Goal: Entertainment & Leisure: Consume media (video, audio)

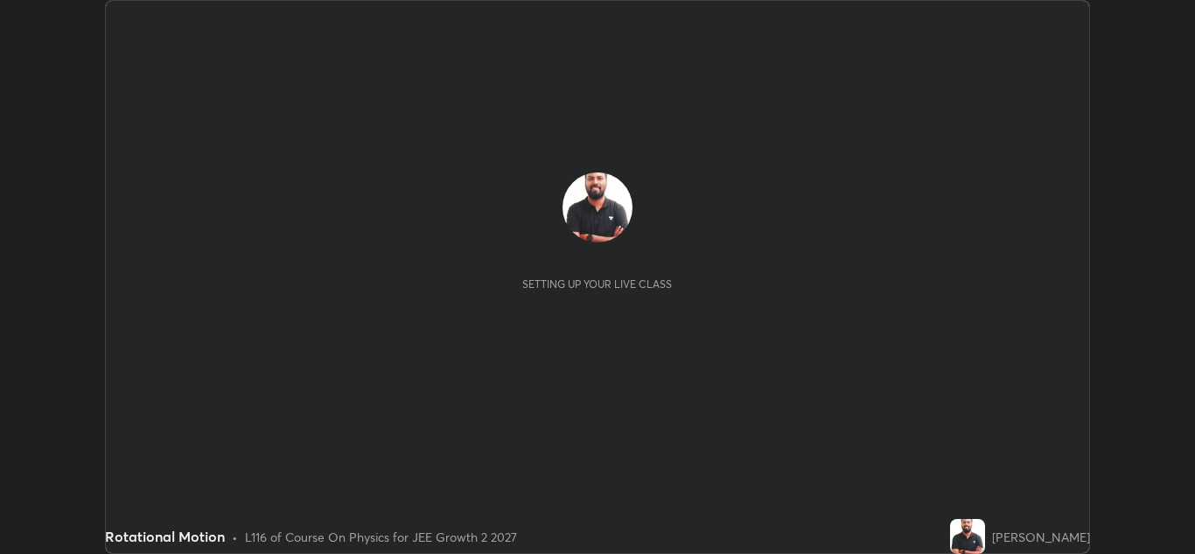
scroll to position [554, 1195]
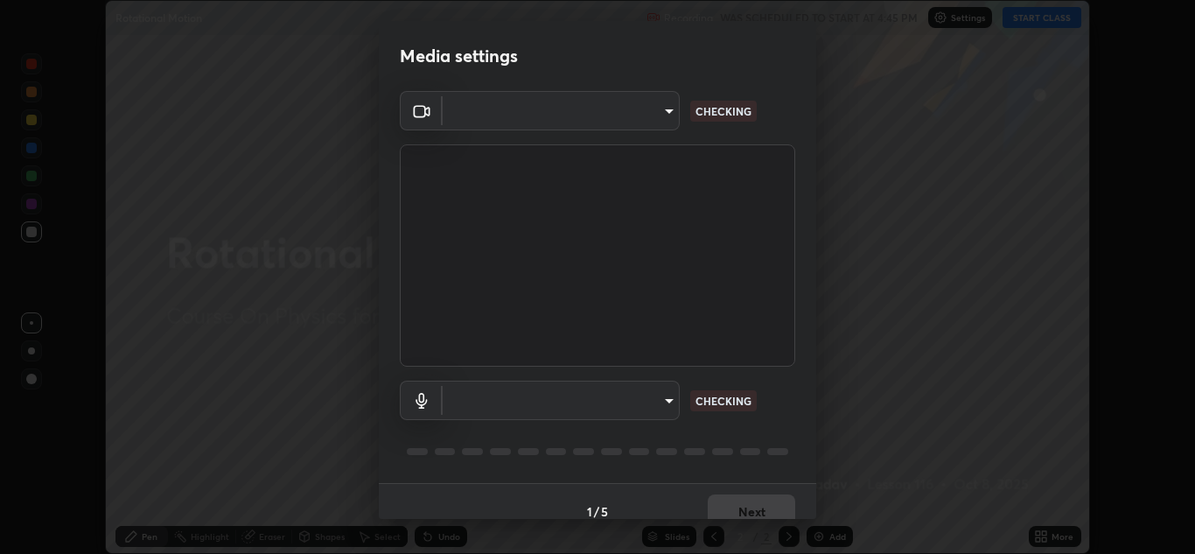
type input "ffb915138f5094fbba49c7dcbdc0b3377f3315ea980a35094b33733fc21d282d"
type input "communications"
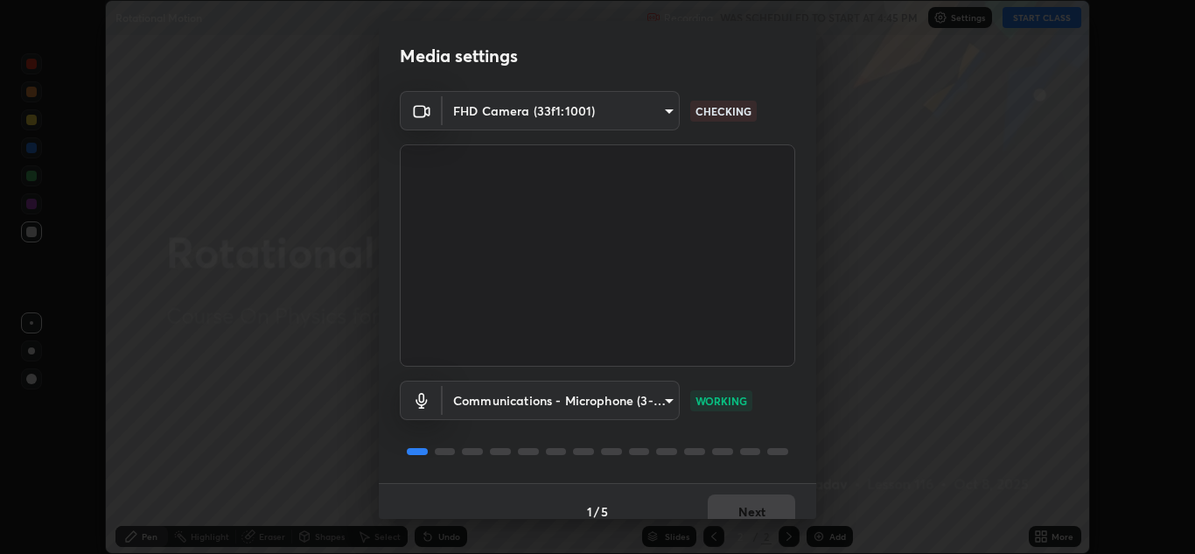
scroll to position [20, 0]
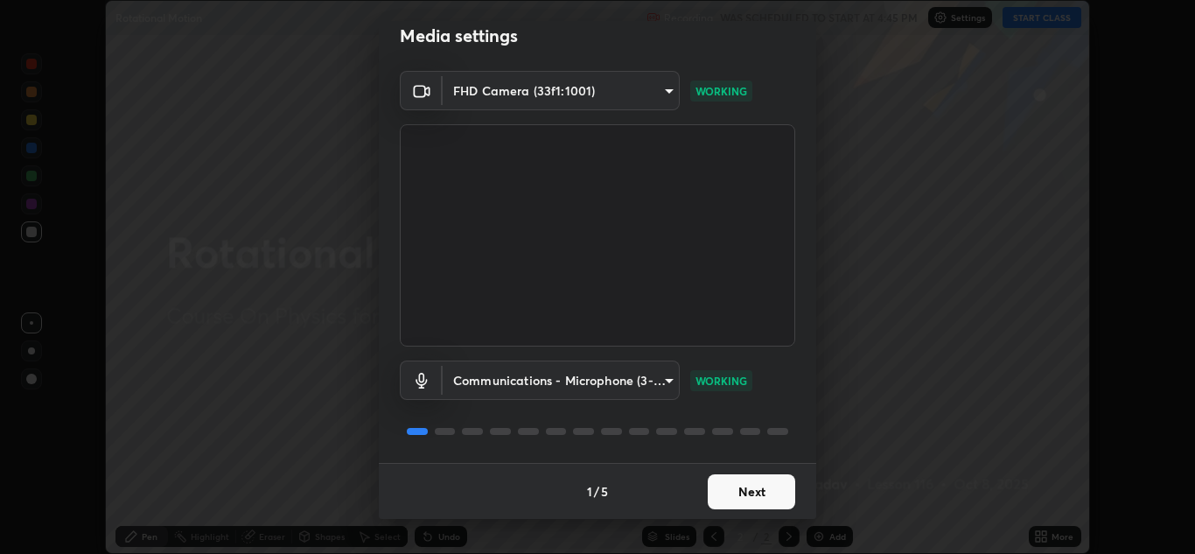
click at [747, 492] on button "Next" at bounding box center [751, 491] width 87 height 35
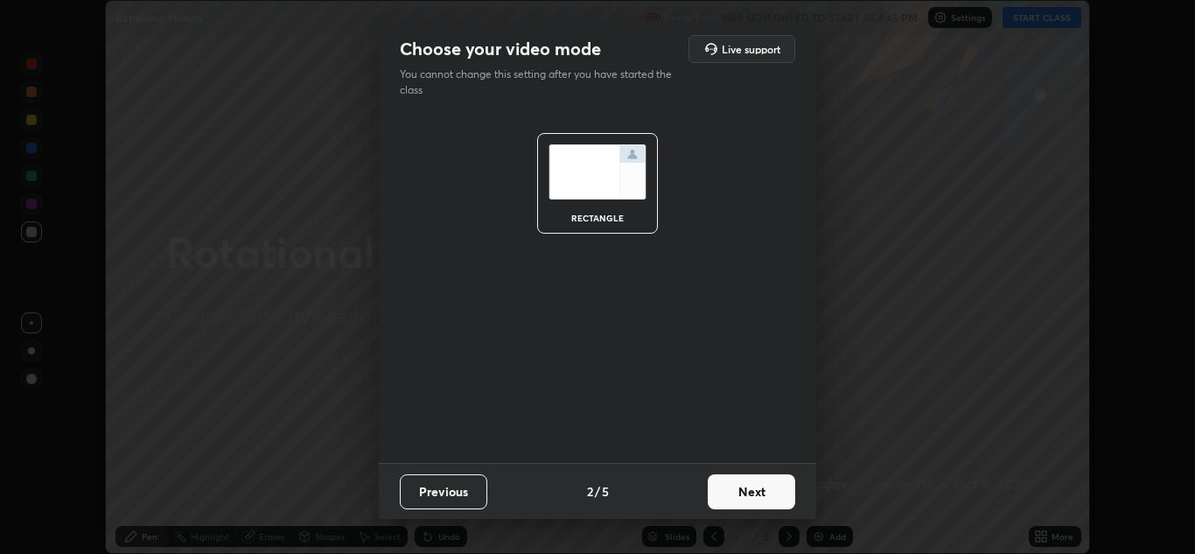
click at [752, 498] on button "Next" at bounding box center [751, 491] width 87 height 35
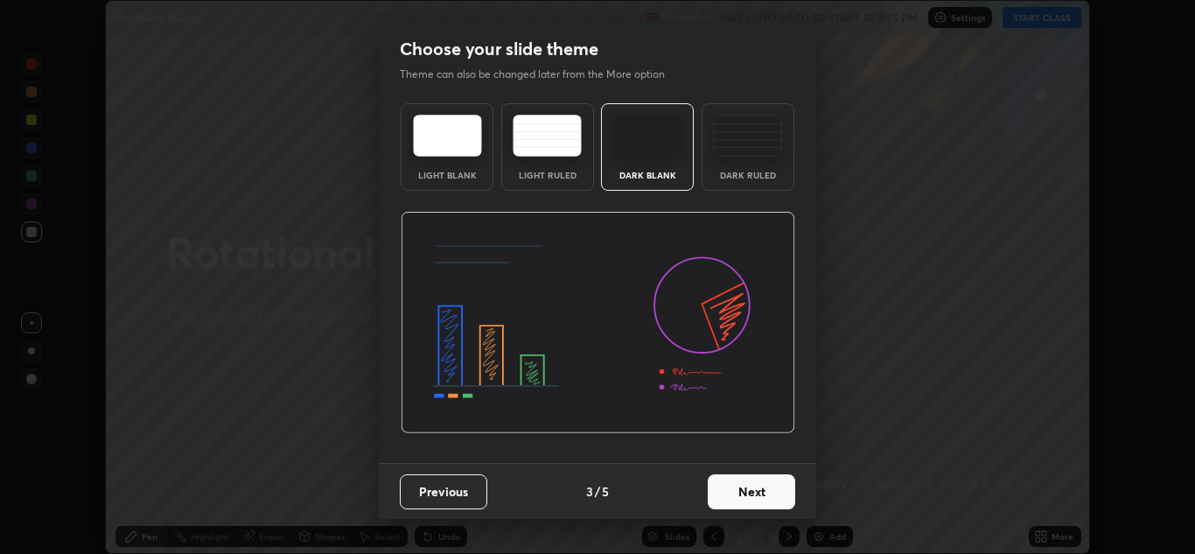
click at [752, 498] on button "Next" at bounding box center [751, 491] width 87 height 35
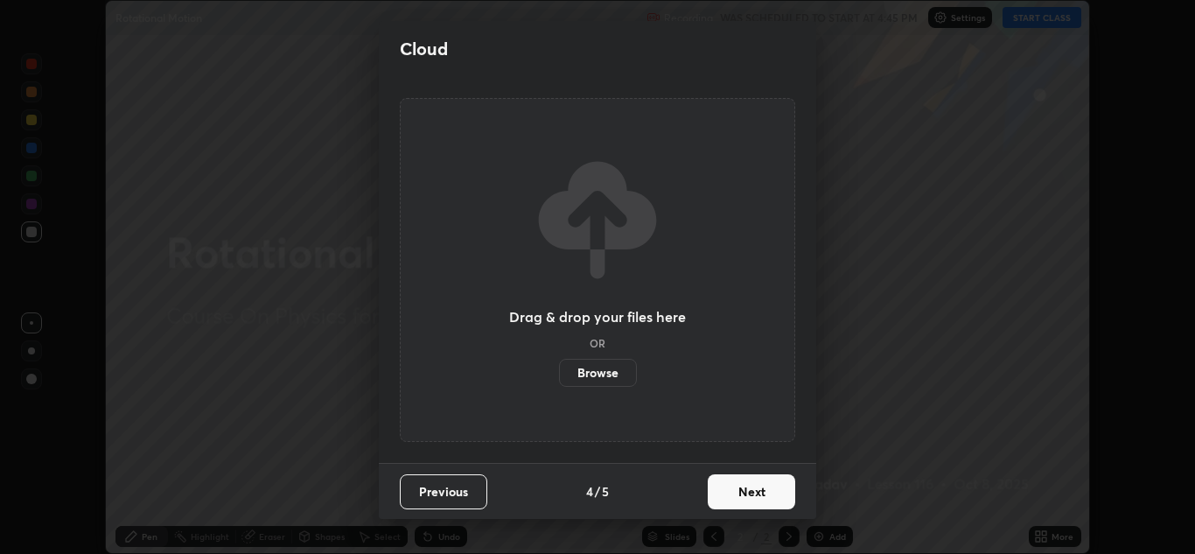
click at [756, 497] on button "Next" at bounding box center [751, 491] width 87 height 35
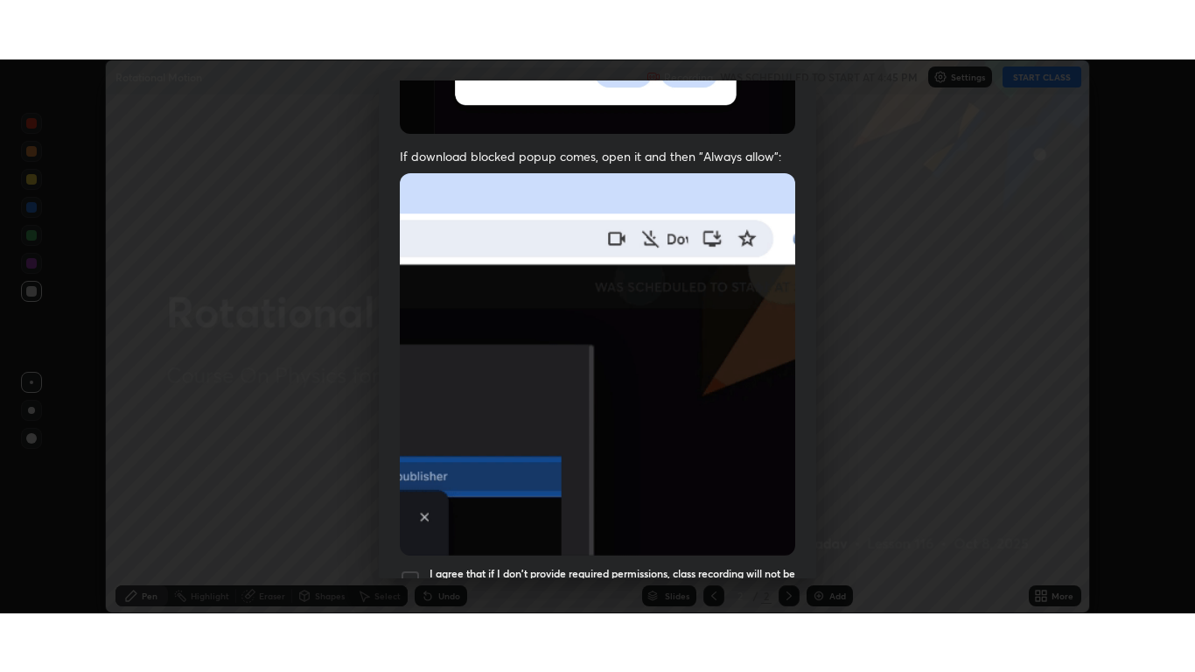
scroll to position [378, 0]
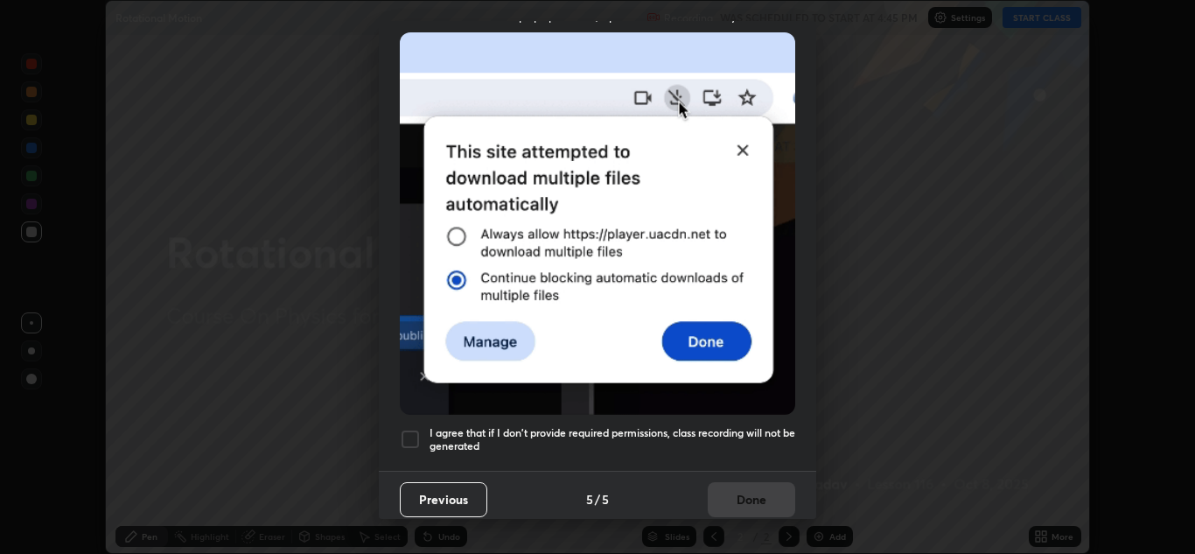
click at [409, 431] on div at bounding box center [410, 439] width 21 height 21
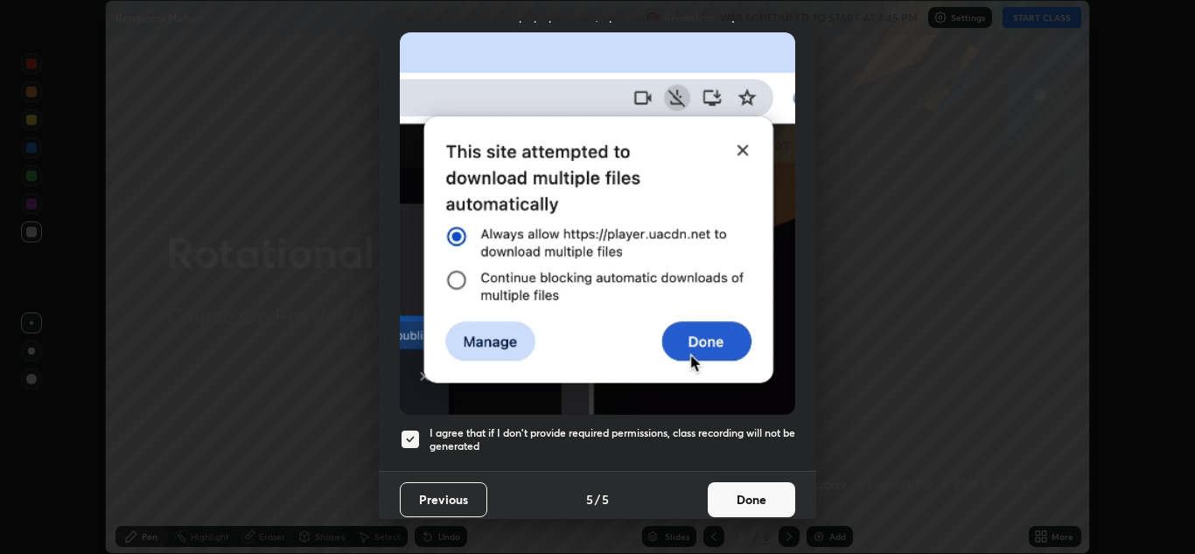
click at [758, 493] on button "Done" at bounding box center [751, 499] width 87 height 35
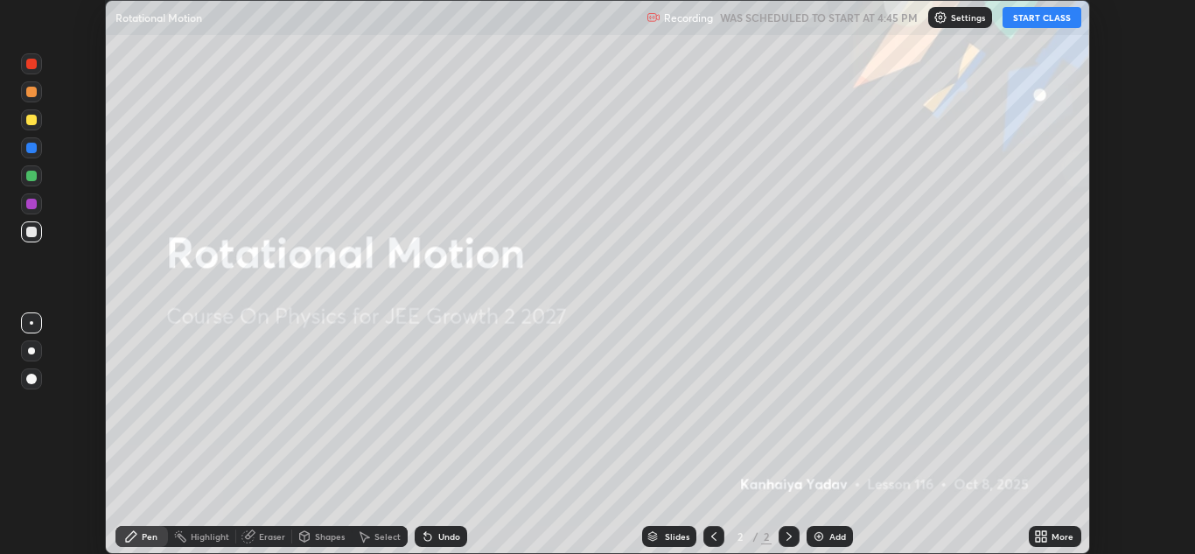
click at [1039, 15] on button "START CLASS" at bounding box center [1042, 17] width 79 height 21
click at [1038, 533] on icon at bounding box center [1038, 533] width 4 height 4
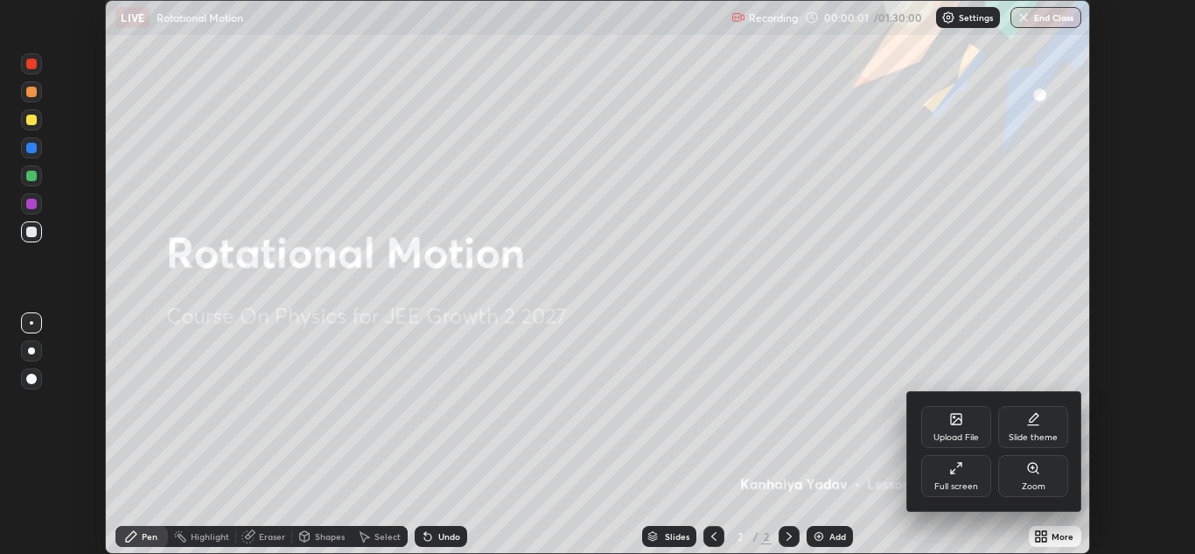
click at [958, 476] on div "Full screen" at bounding box center [956, 476] width 70 height 42
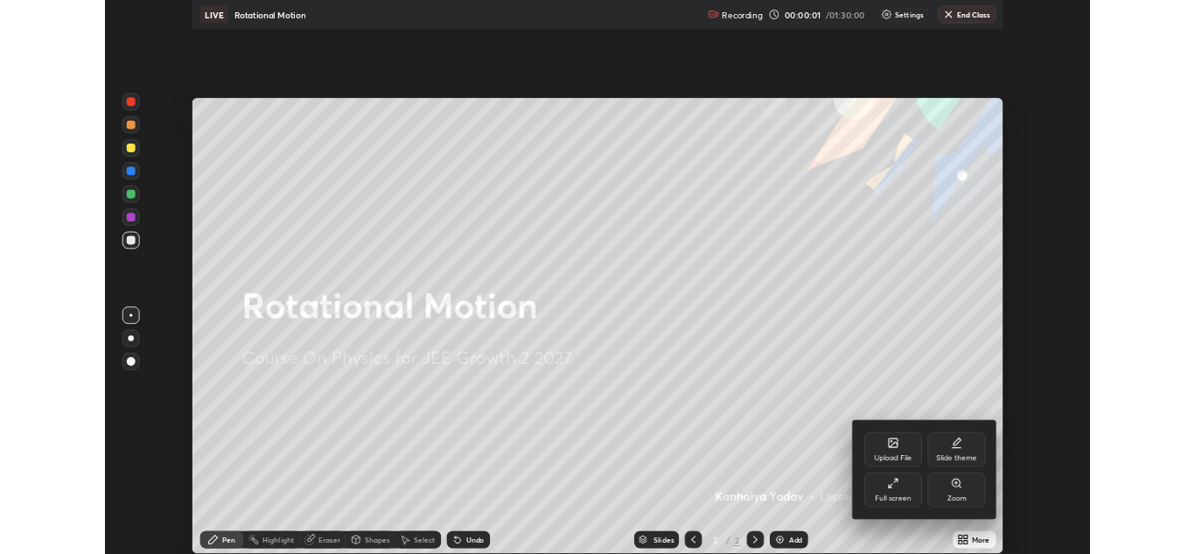
scroll to position [672, 1195]
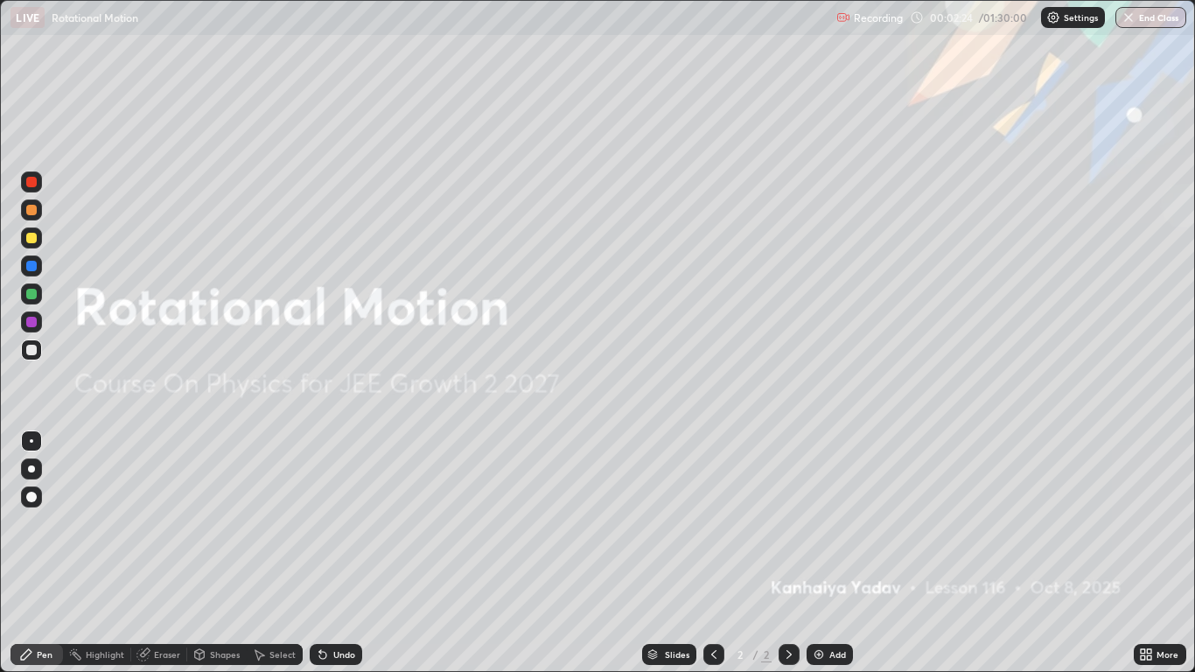
click at [788, 553] on icon at bounding box center [789, 654] width 14 height 14
click at [818, 553] on img at bounding box center [819, 654] width 14 height 14
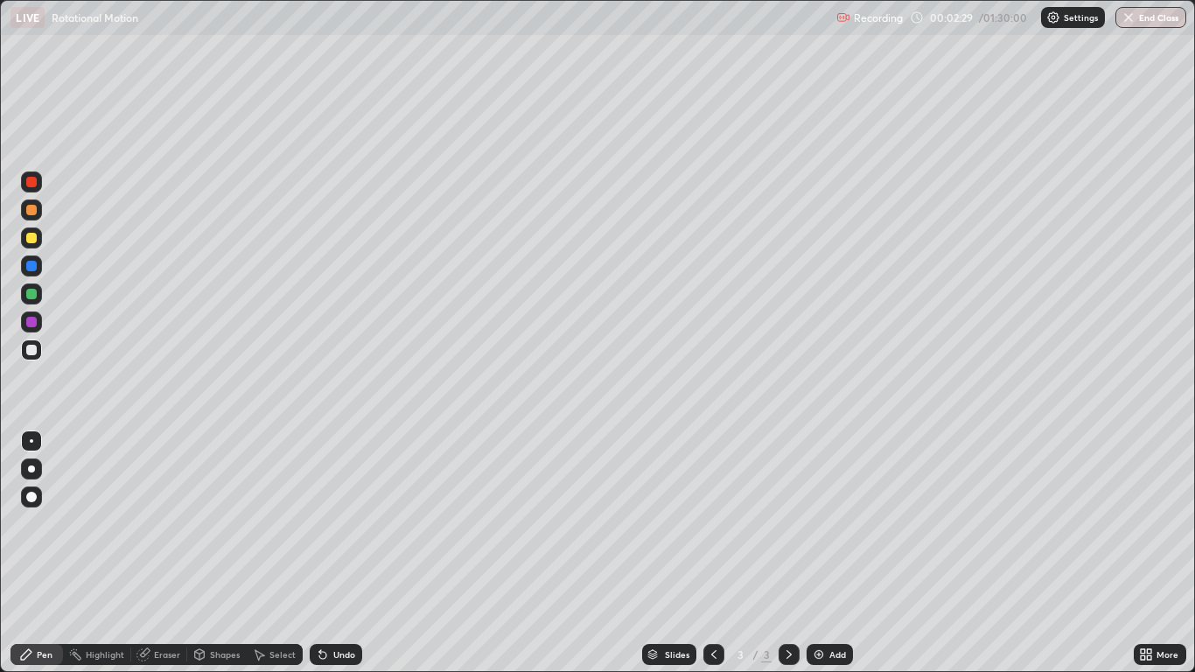
click at [33, 496] on div at bounding box center [31, 497] width 10 height 10
click at [31, 239] on div at bounding box center [31, 238] width 10 height 10
click at [210, 553] on div "Shapes" at bounding box center [225, 654] width 30 height 9
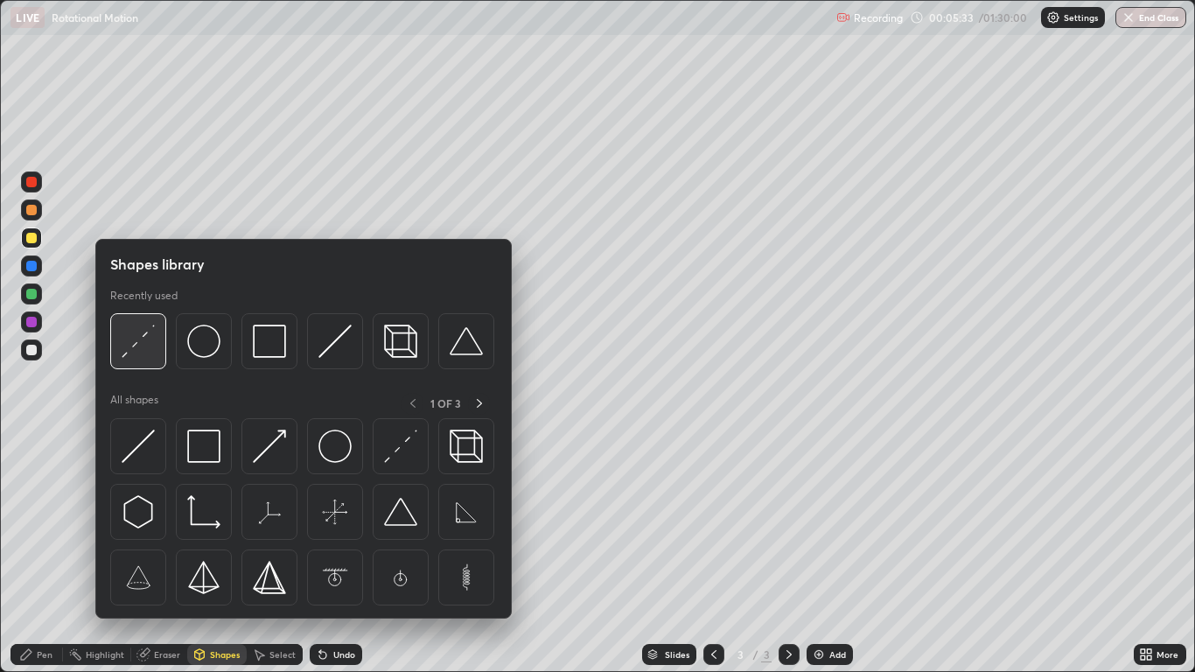
click at [143, 343] on img at bounding box center [138, 341] width 33 height 33
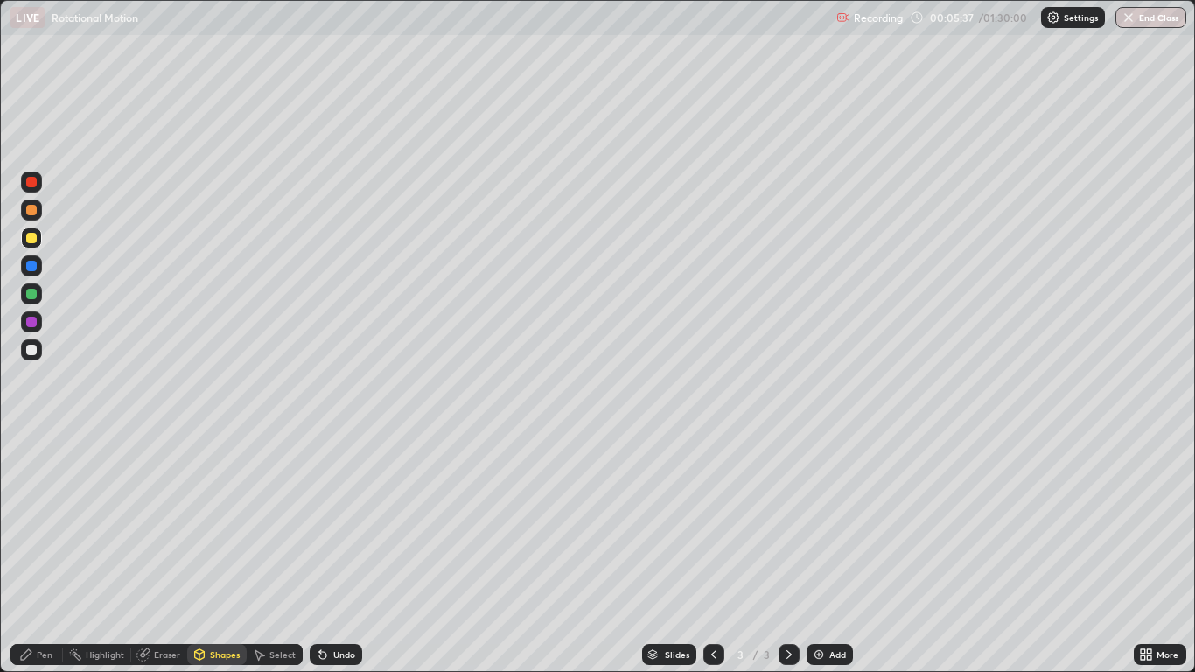
click at [31, 350] on div at bounding box center [31, 350] width 10 height 10
click at [32, 553] on icon at bounding box center [26, 654] width 14 height 14
click at [210, 553] on div "Shapes" at bounding box center [225, 654] width 30 height 9
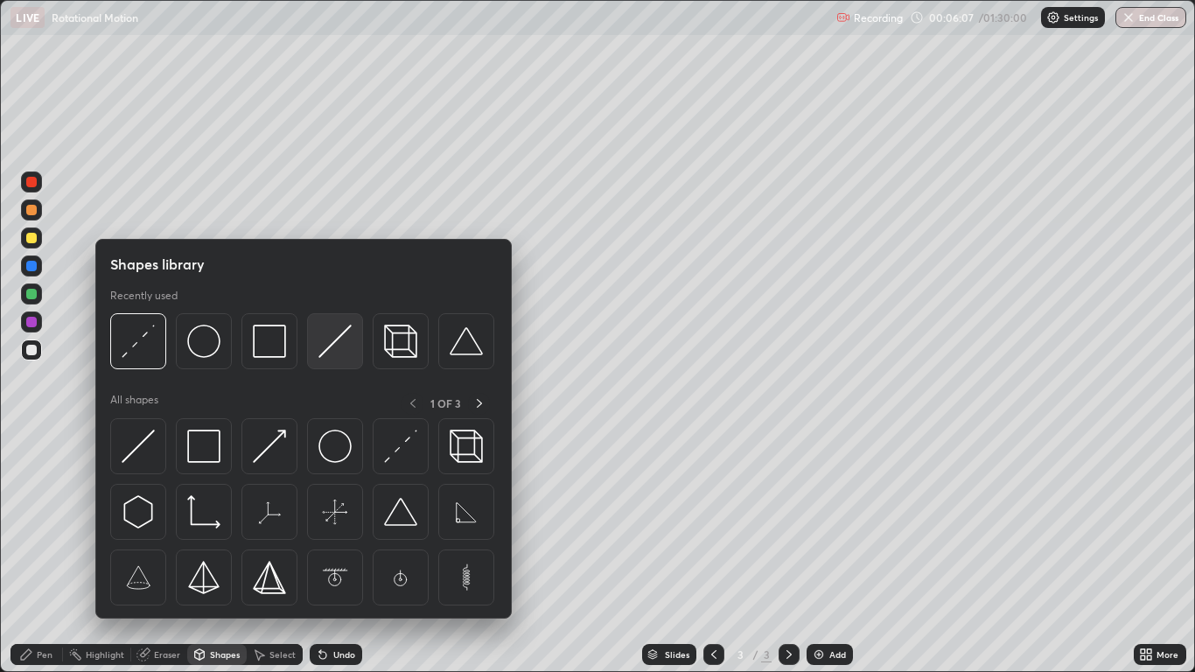
click at [323, 343] on img at bounding box center [334, 341] width 33 height 33
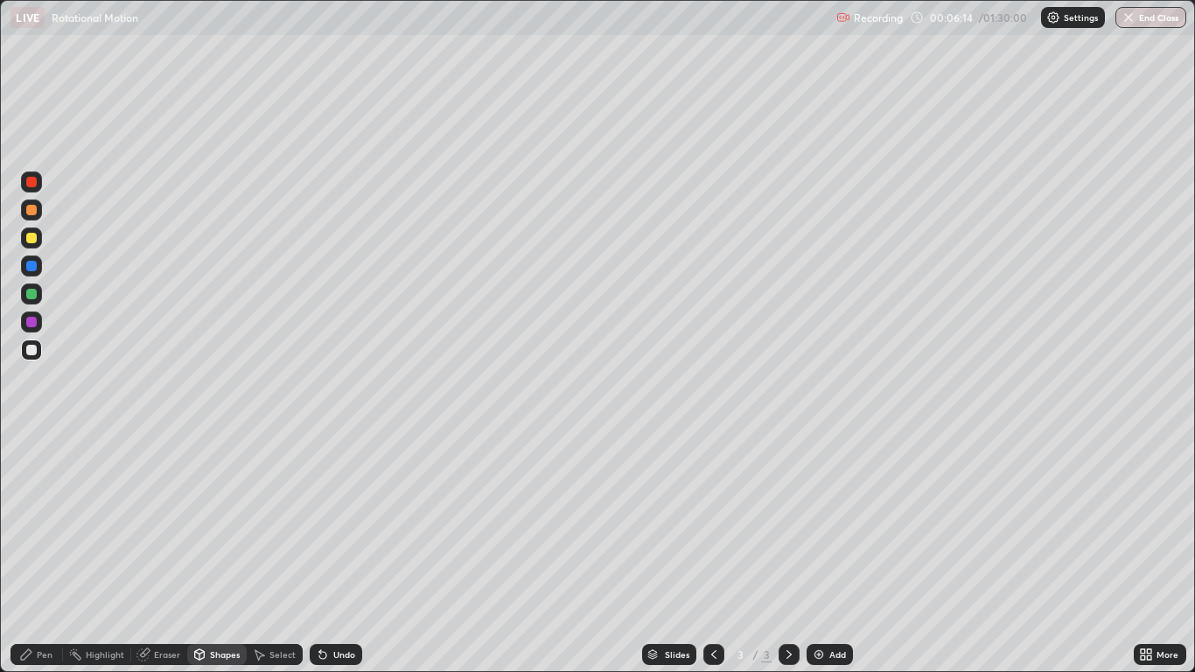
click at [28, 553] on icon at bounding box center [26, 654] width 10 height 10
click at [32, 351] on div at bounding box center [31, 350] width 10 height 10
click at [37, 553] on div "Pen" at bounding box center [45, 654] width 16 height 9
click at [788, 553] on icon at bounding box center [789, 654] width 14 height 14
click at [818, 553] on img at bounding box center [819, 654] width 14 height 14
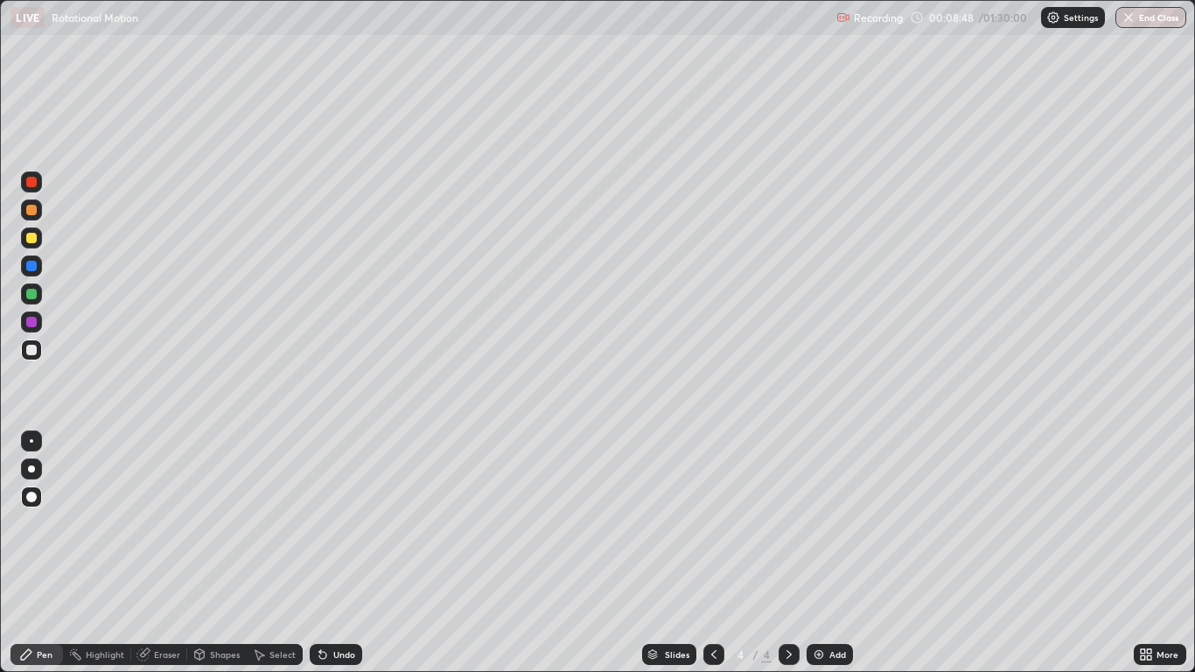
click at [206, 553] on icon at bounding box center [199, 654] width 14 height 14
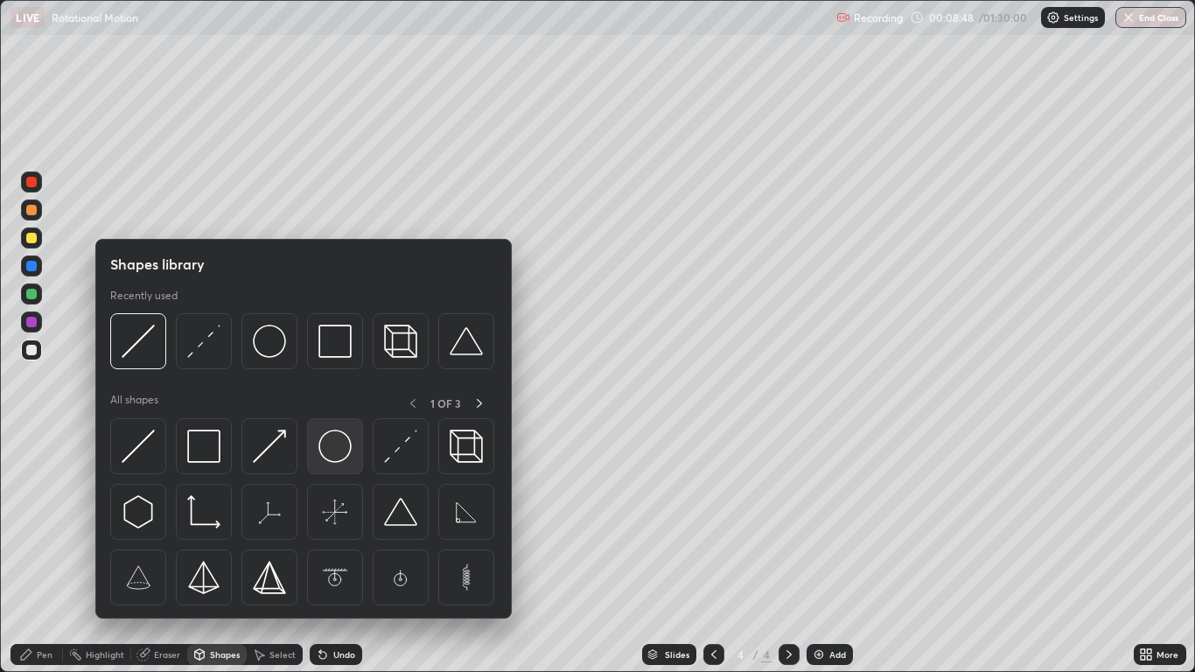
click at [339, 451] on img at bounding box center [334, 446] width 33 height 33
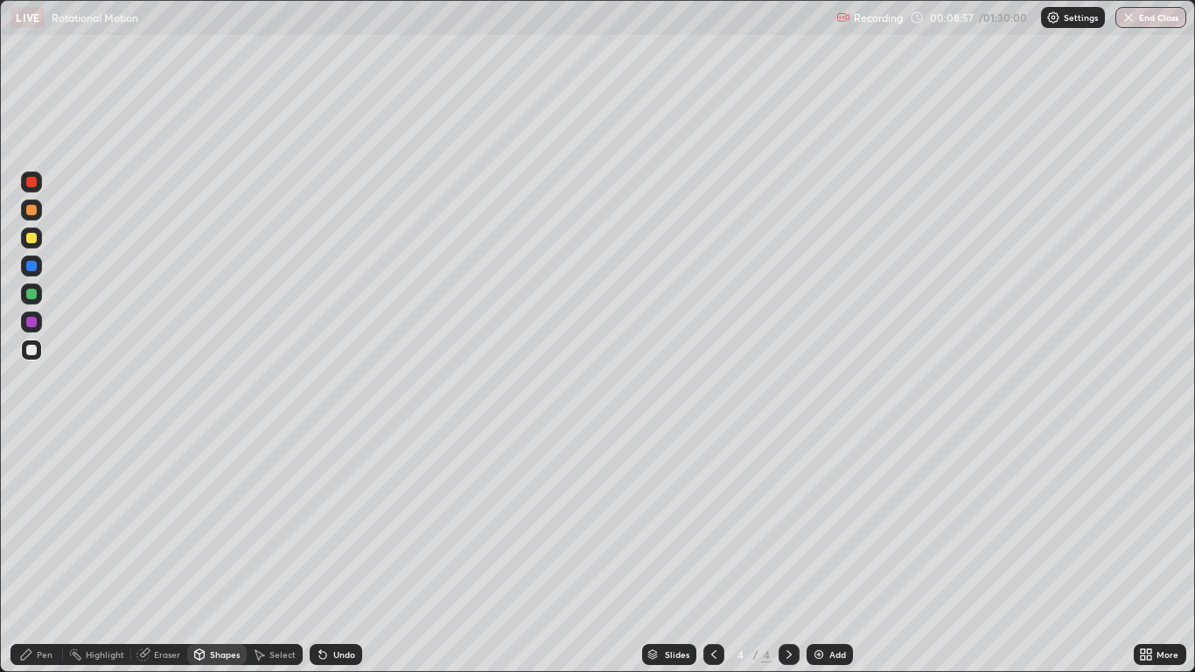
click at [335, 553] on div "Undo" at bounding box center [344, 654] width 22 height 9
click at [32, 553] on icon at bounding box center [26, 654] width 14 height 14
click at [338, 553] on div "Undo" at bounding box center [344, 654] width 22 height 9
click at [343, 553] on div "Undo" at bounding box center [344, 654] width 22 height 9
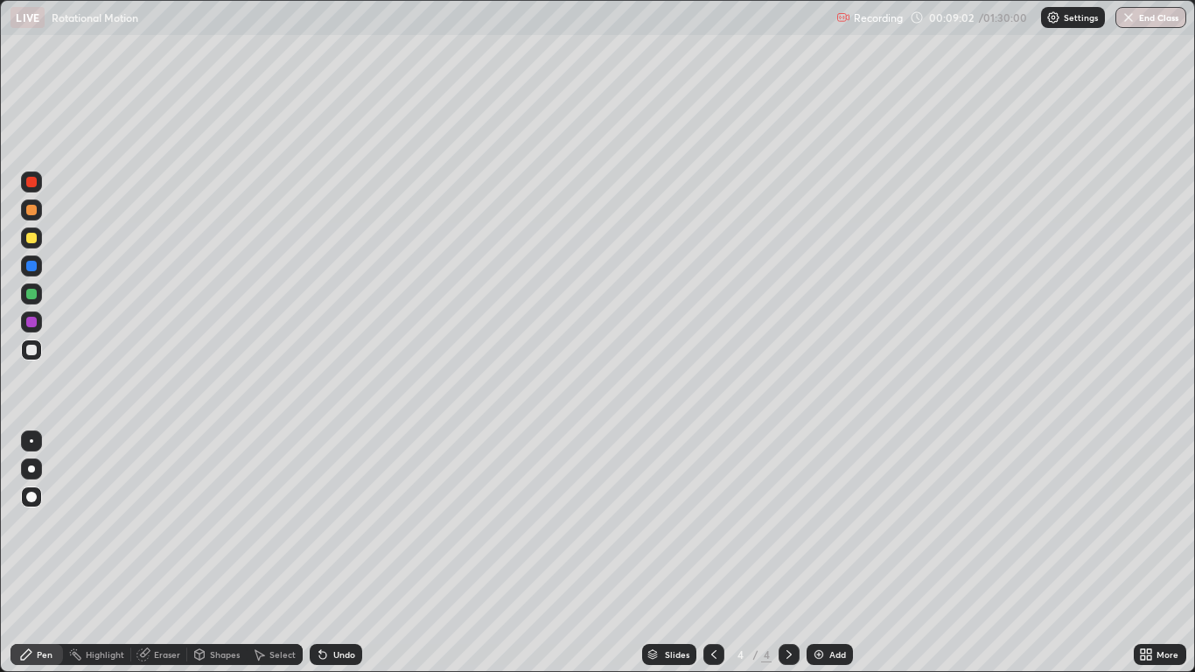
click at [344, 553] on div "Undo" at bounding box center [344, 654] width 22 height 9
click at [346, 553] on div "Undo" at bounding box center [344, 654] width 22 height 9
click at [213, 553] on div "Shapes" at bounding box center [225, 654] width 30 height 9
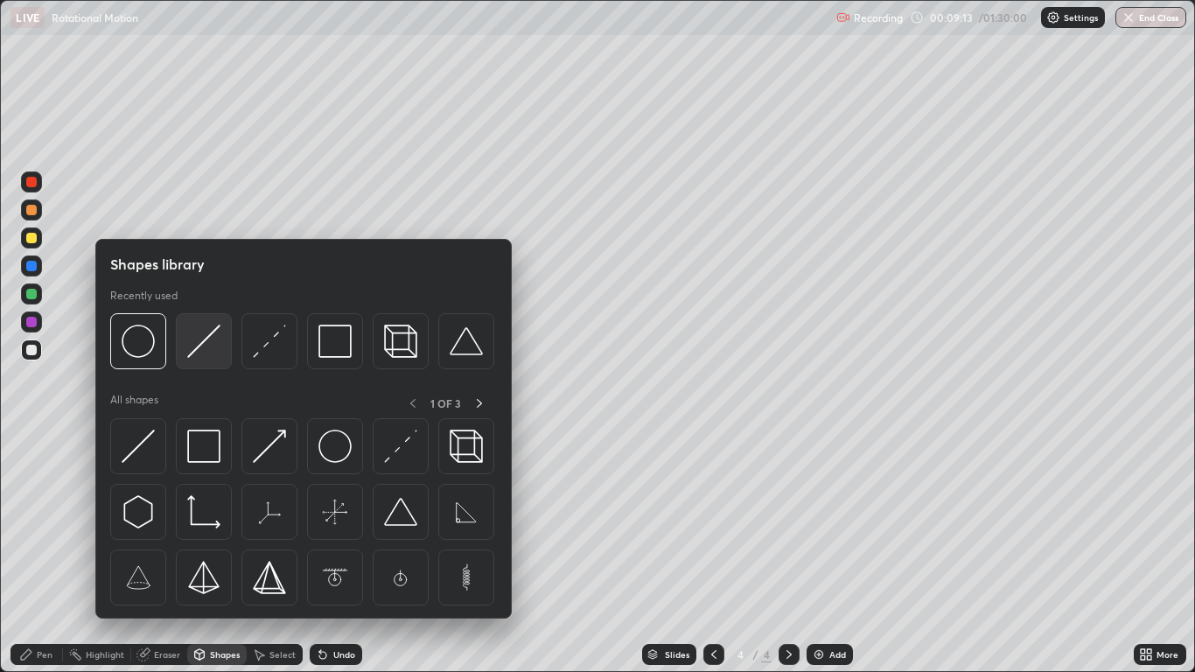
click at [206, 340] on img at bounding box center [203, 341] width 33 height 33
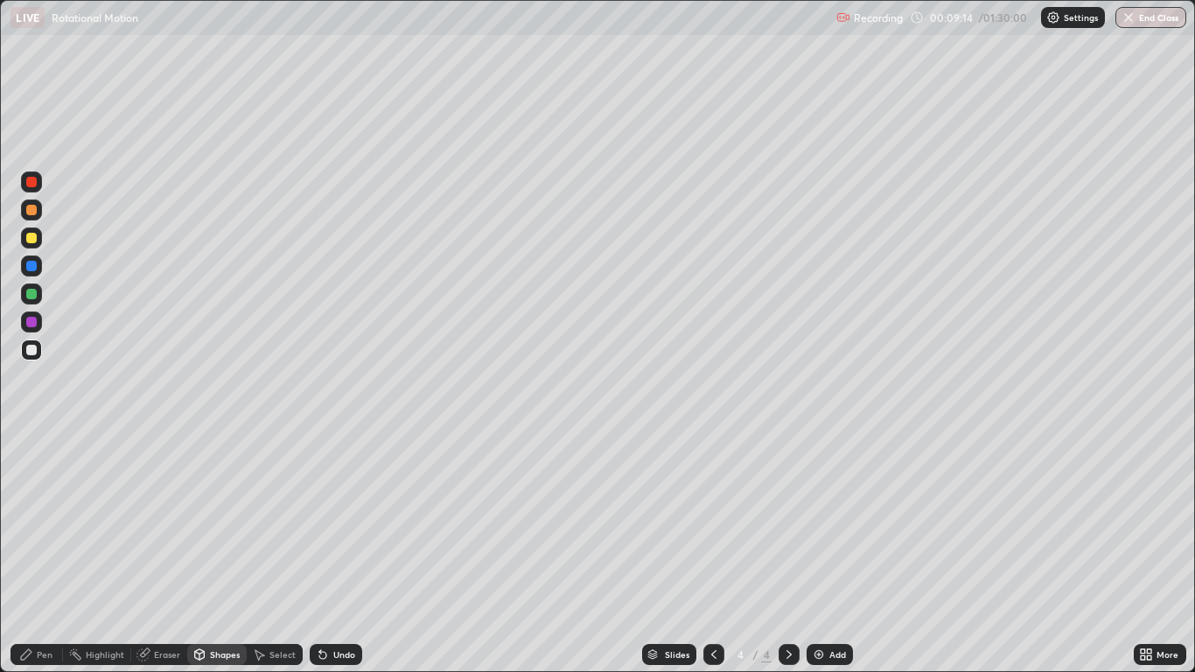
click at [28, 210] on div at bounding box center [31, 210] width 10 height 10
click at [29, 553] on icon at bounding box center [26, 654] width 14 height 14
click at [216, 553] on div "Shapes" at bounding box center [225, 654] width 30 height 9
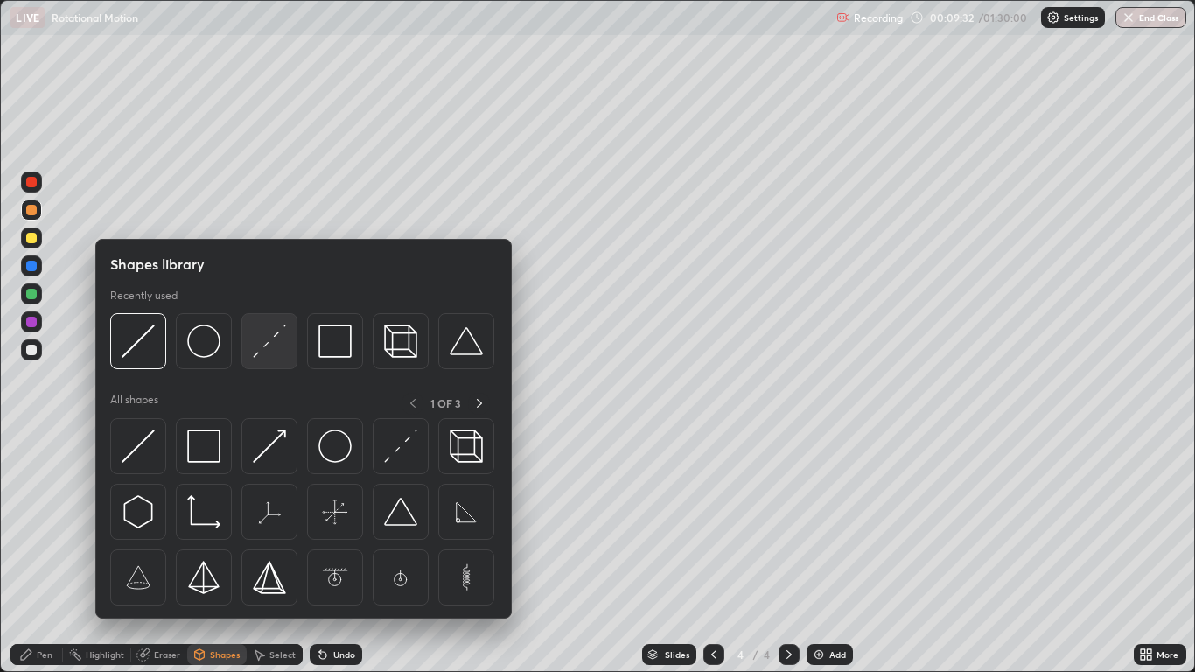
click at [266, 346] on img at bounding box center [269, 341] width 33 height 33
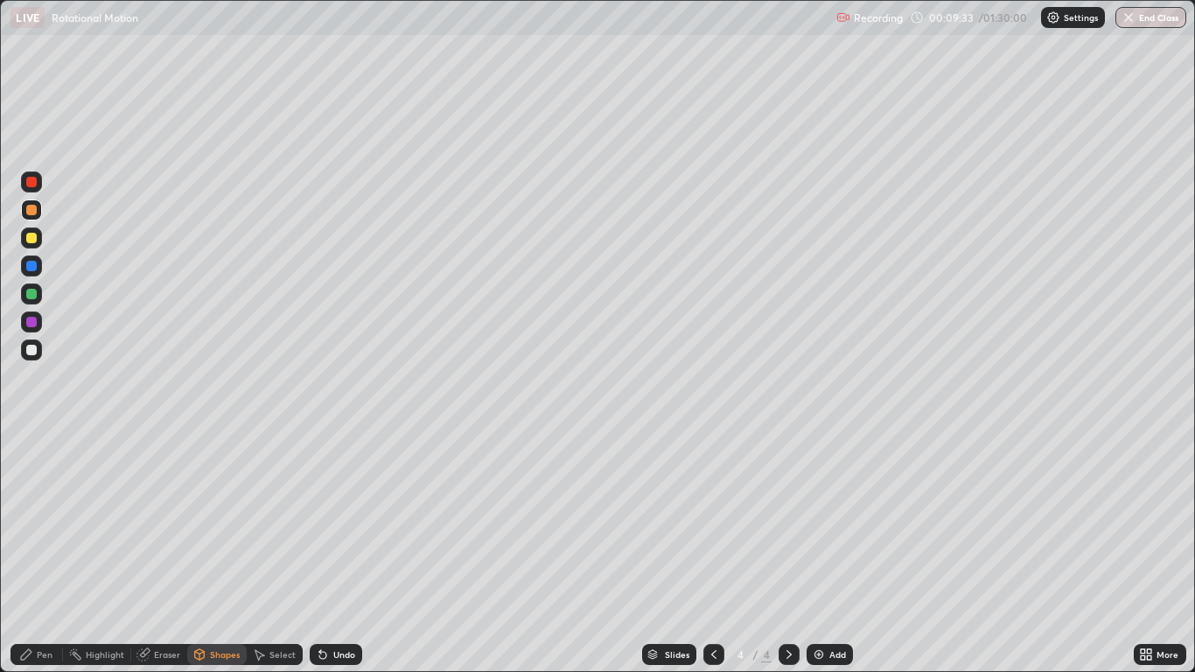
click at [31, 290] on div at bounding box center [31, 294] width 10 height 10
click at [39, 553] on div "Pen" at bounding box center [45, 654] width 16 height 9
click at [29, 351] on div at bounding box center [31, 350] width 10 height 10
click at [788, 553] on icon at bounding box center [789, 654] width 14 height 14
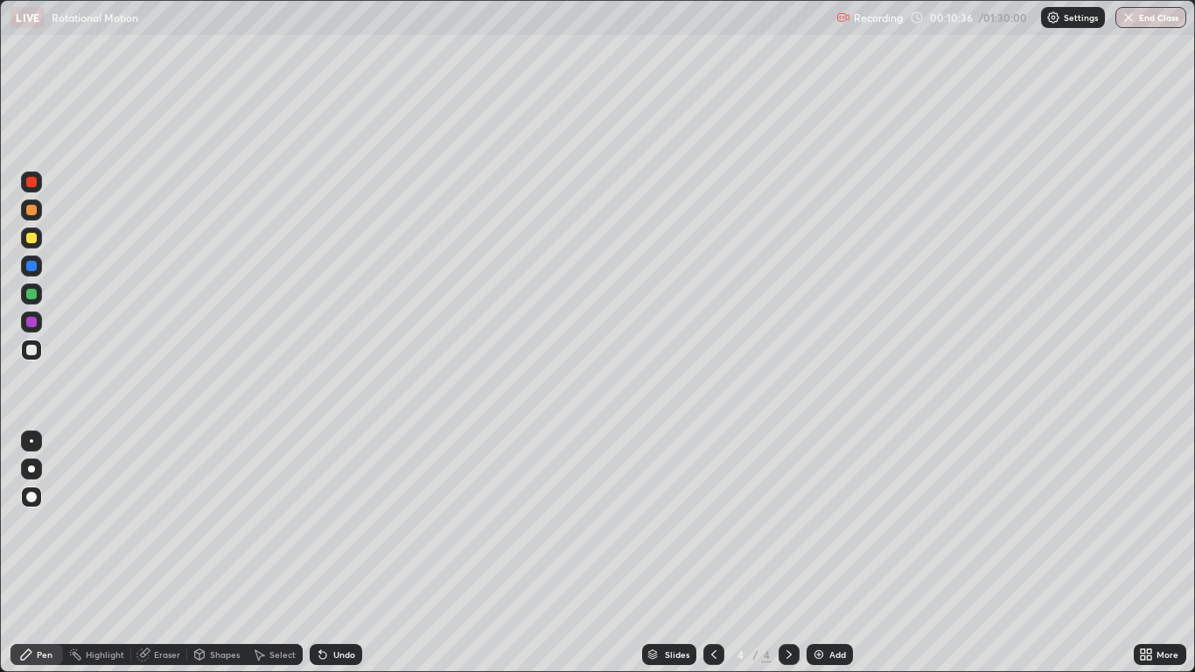
click at [821, 553] on img at bounding box center [819, 654] width 14 height 14
click at [217, 553] on div "Shapes" at bounding box center [225, 654] width 30 height 9
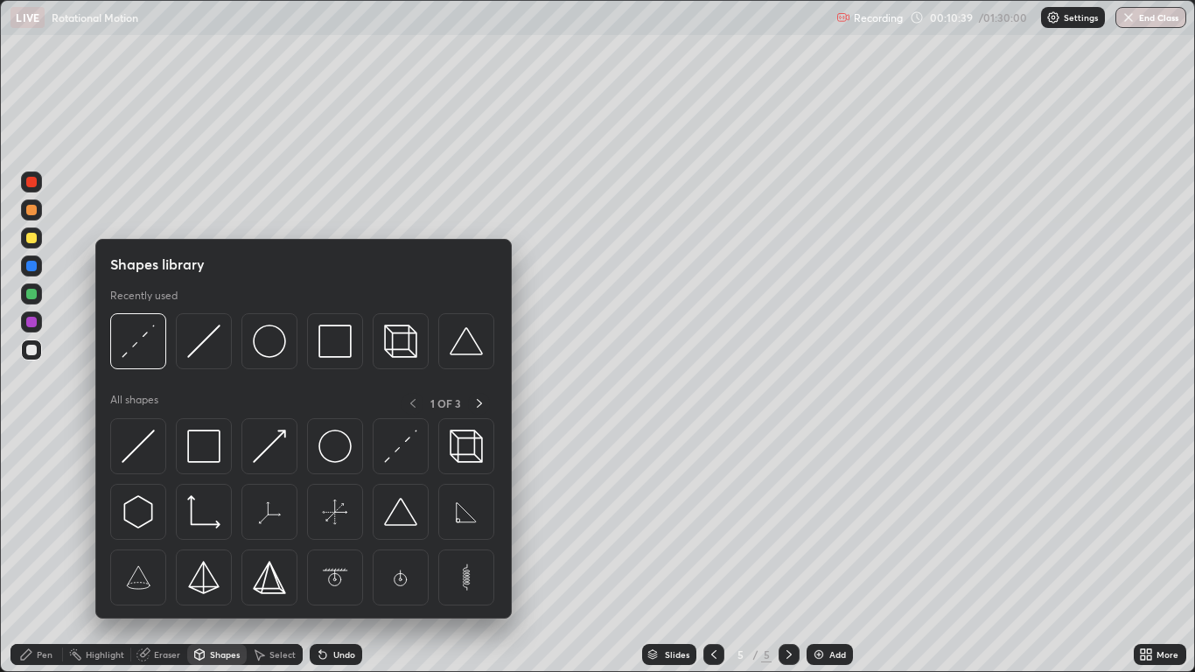
click at [269, 350] on img at bounding box center [269, 341] width 33 height 33
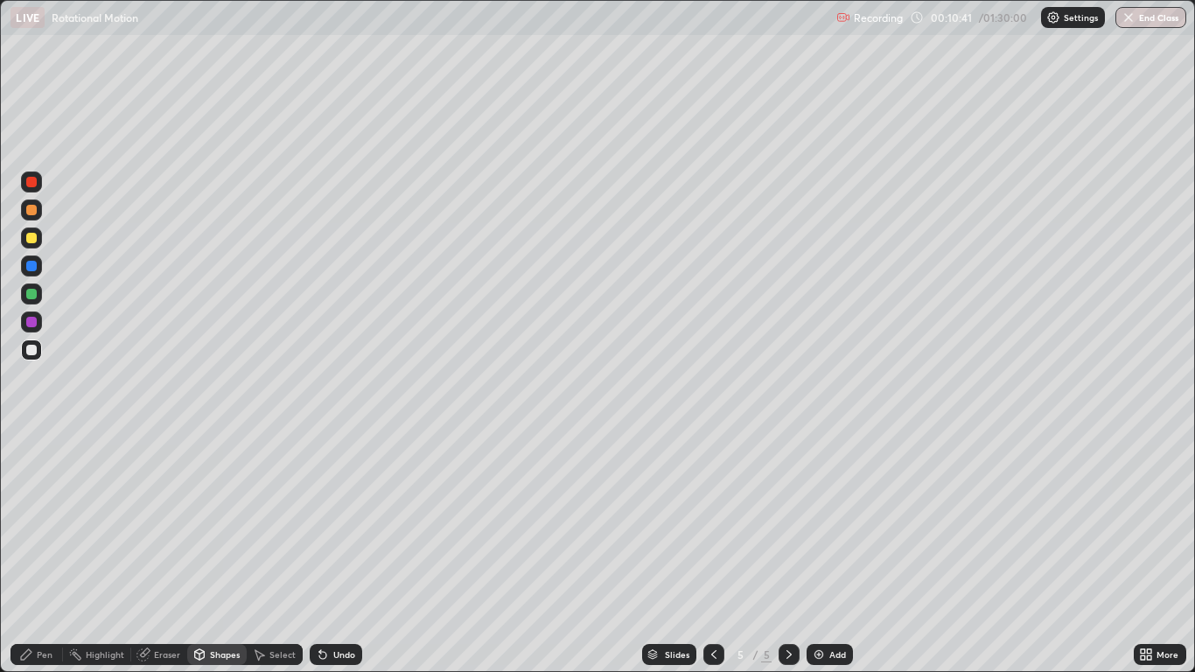
click at [45, 553] on div "Pen" at bounding box center [45, 654] width 16 height 9
click at [207, 553] on div "Shapes" at bounding box center [216, 654] width 59 height 21
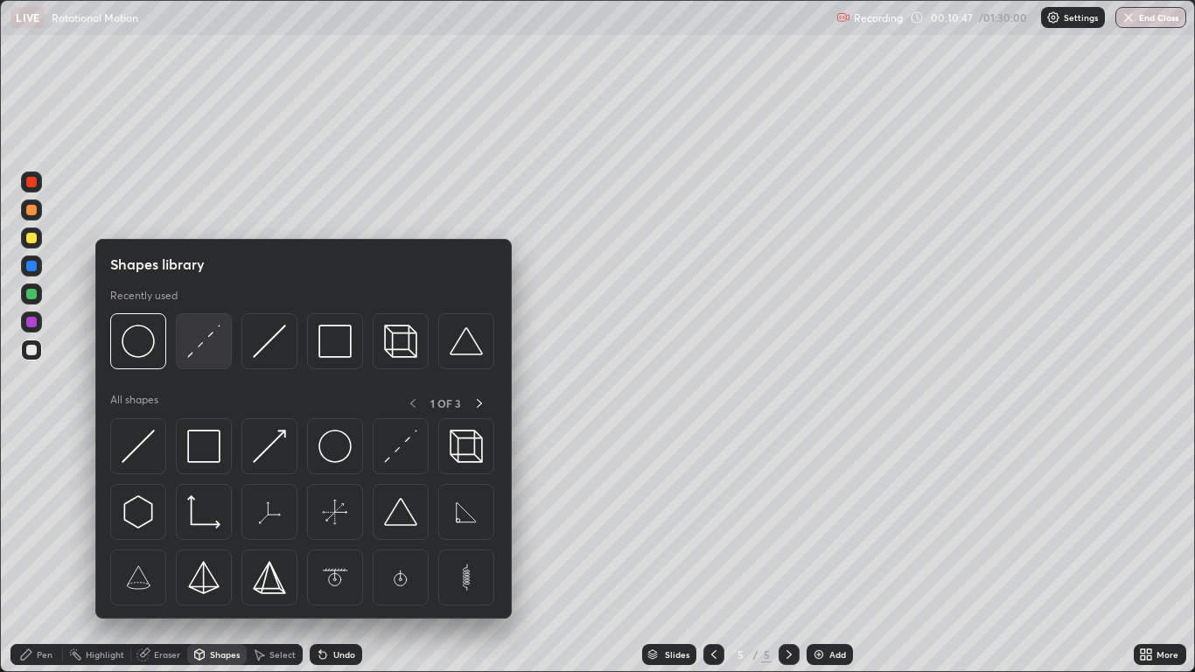
click at [199, 341] on img at bounding box center [203, 341] width 33 height 33
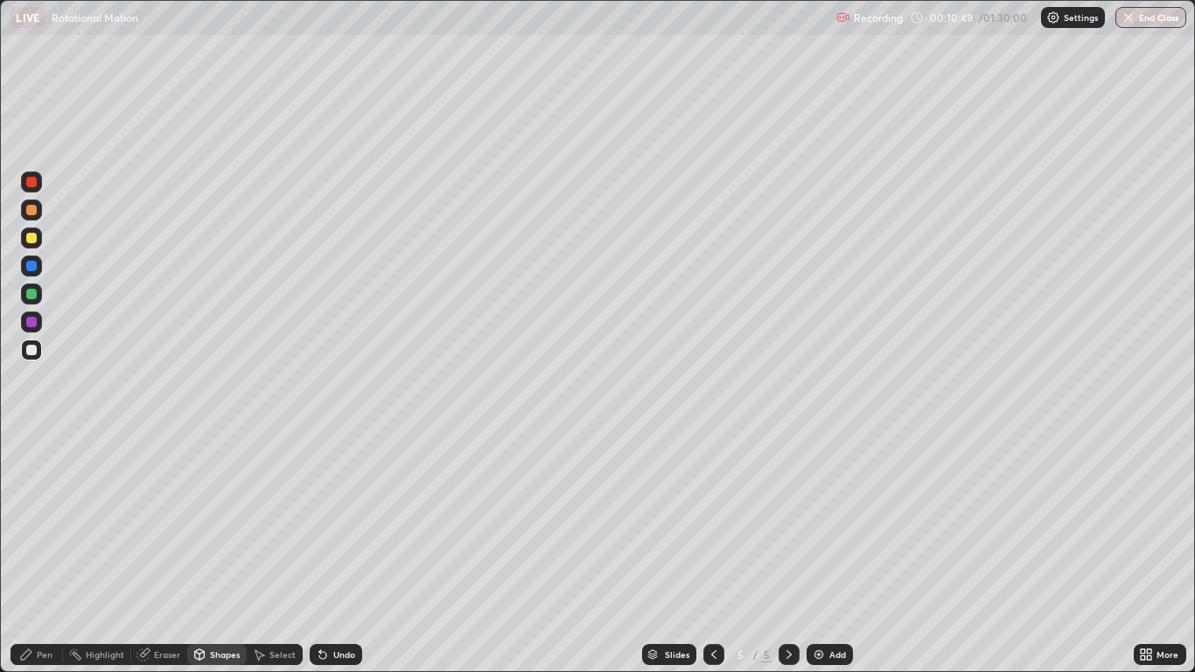
click at [29, 239] on div at bounding box center [31, 238] width 10 height 10
click at [36, 553] on div "Pen" at bounding box center [36, 654] width 52 height 21
click at [30, 266] on div at bounding box center [31, 266] width 10 height 10
click at [336, 553] on div "Undo" at bounding box center [344, 654] width 22 height 9
click at [211, 553] on div "Shapes" at bounding box center [225, 654] width 30 height 9
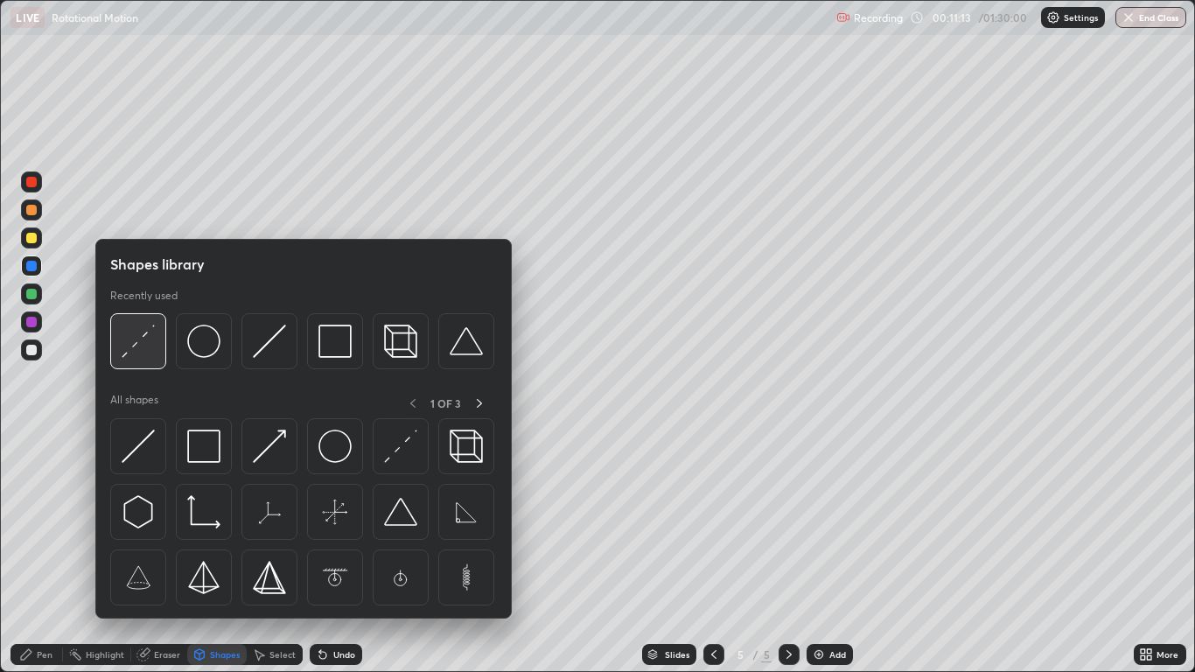
click at [140, 342] on img at bounding box center [138, 341] width 33 height 33
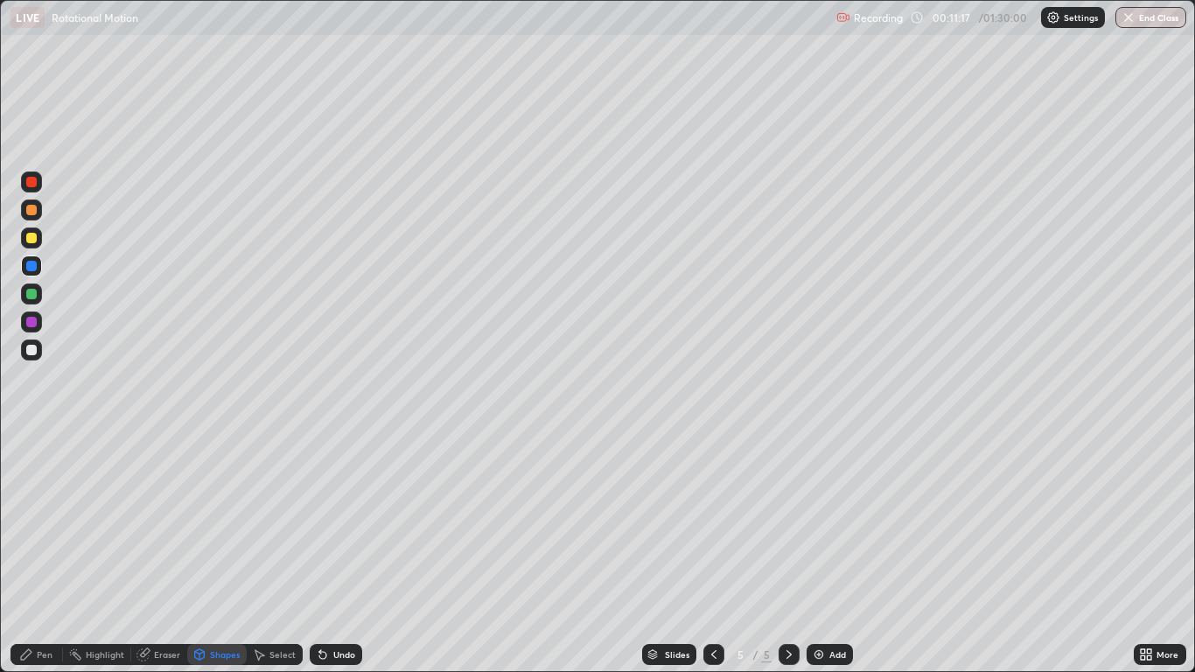
click at [37, 553] on div "Pen" at bounding box center [45, 654] width 16 height 9
click at [32, 345] on div at bounding box center [31, 350] width 10 height 10
click at [788, 553] on icon at bounding box center [789, 654] width 14 height 14
click at [786, 553] on icon at bounding box center [789, 654] width 14 height 14
click at [820, 553] on img at bounding box center [819, 654] width 14 height 14
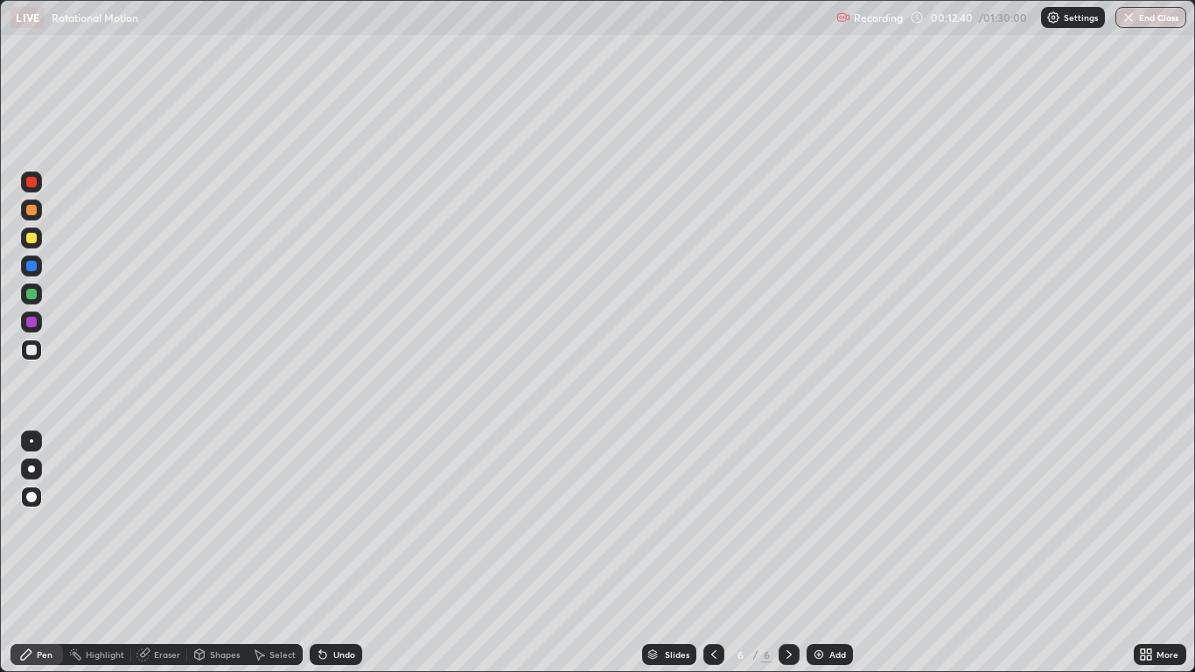
click at [205, 553] on icon at bounding box center [199, 654] width 14 height 14
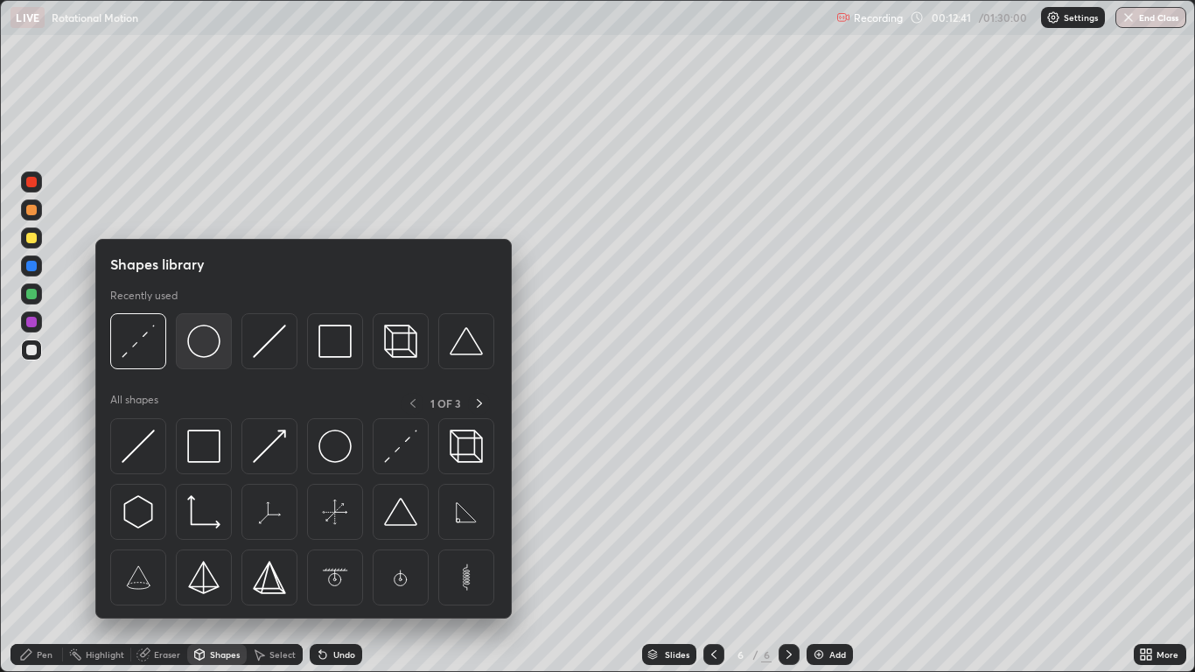
click at [202, 346] on img at bounding box center [203, 341] width 33 height 33
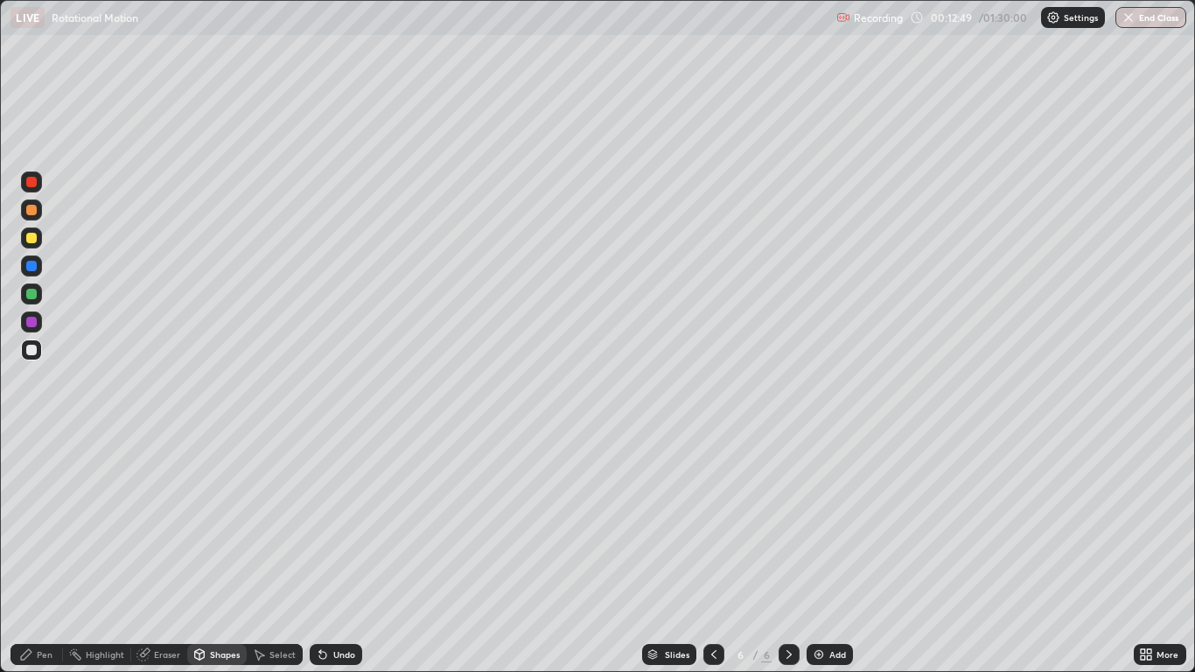
click at [38, 553] on div "Pen" at bounding box center [45, 654] width 16 height 9
click at [35, 236] on div at bounding box center [31, 238] width 10 height 10
click at [212, 553] on div "Shapes" at bounding box center [225, 654] width 30 height 9
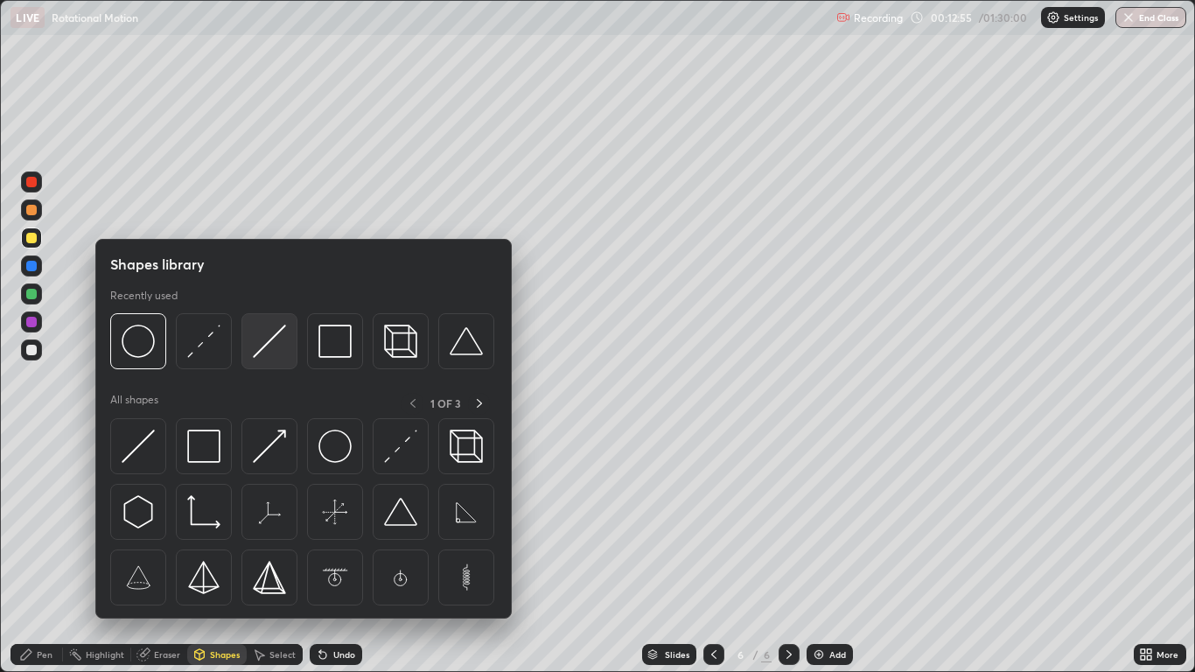
click at [262, 346] on img at bounding box center [269, 341] width 33 height 33
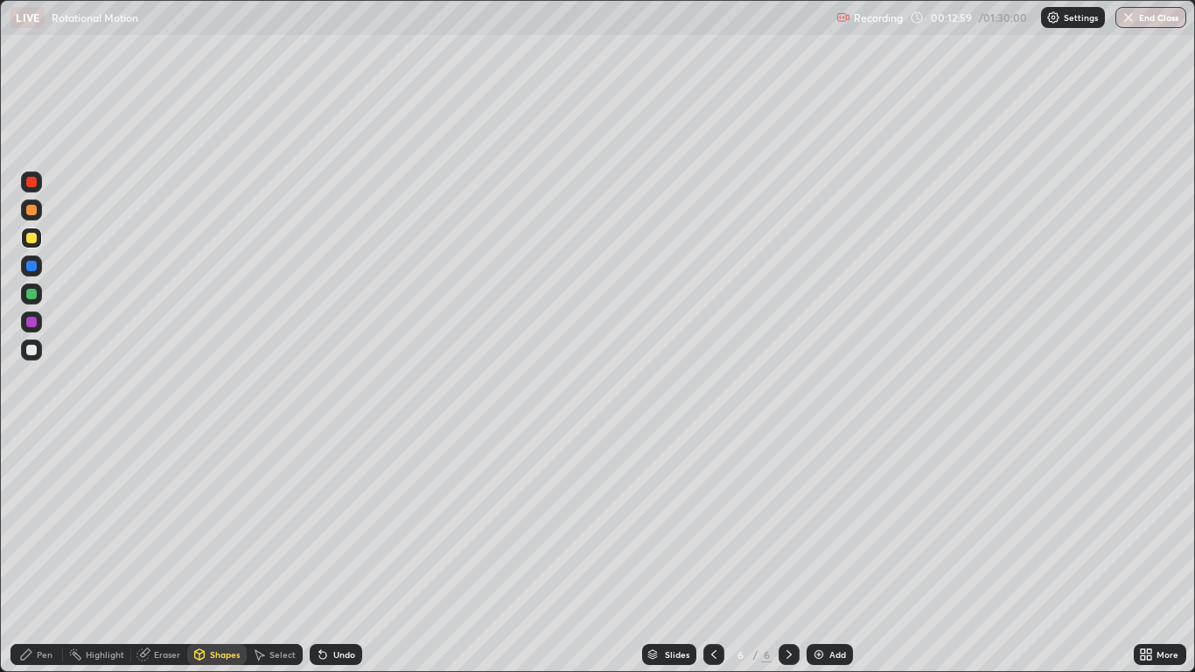
click at [328, 553] on div "Undo" at bounding box center [336, 654] width 52 height 21
click at [36, 553] on div "Pen" at bounding box center [36, 654] width 52 height 21
click at [164, 553] on div "Eraser" at bounding box center [167, 654] width 26 height 9
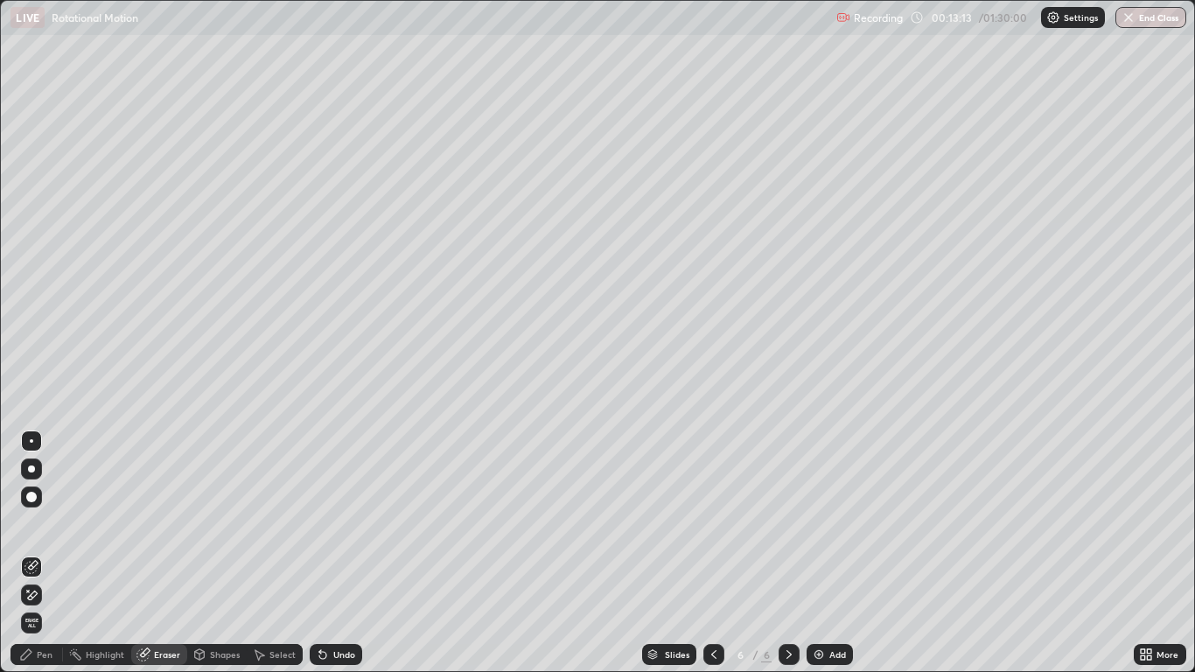
click at [210, 553] on div "Shapes" at bounding box center [225, 654] width 30 height 9
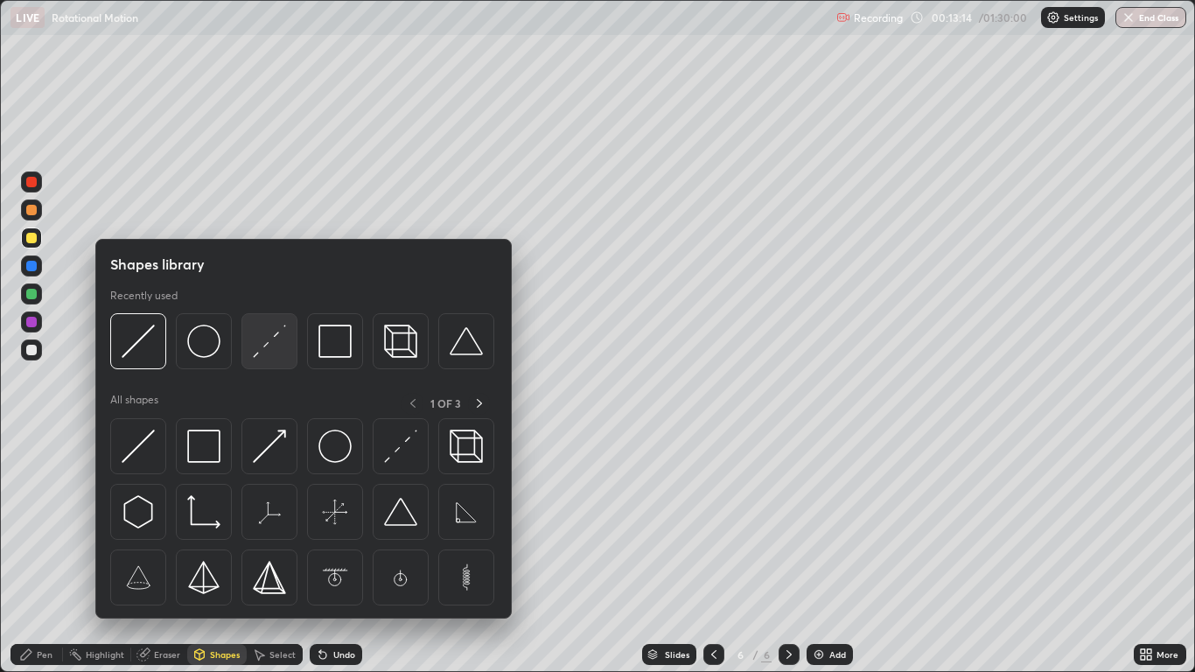
click at [275, 341] on img at bounding box center [269, 341] width 33 height 33
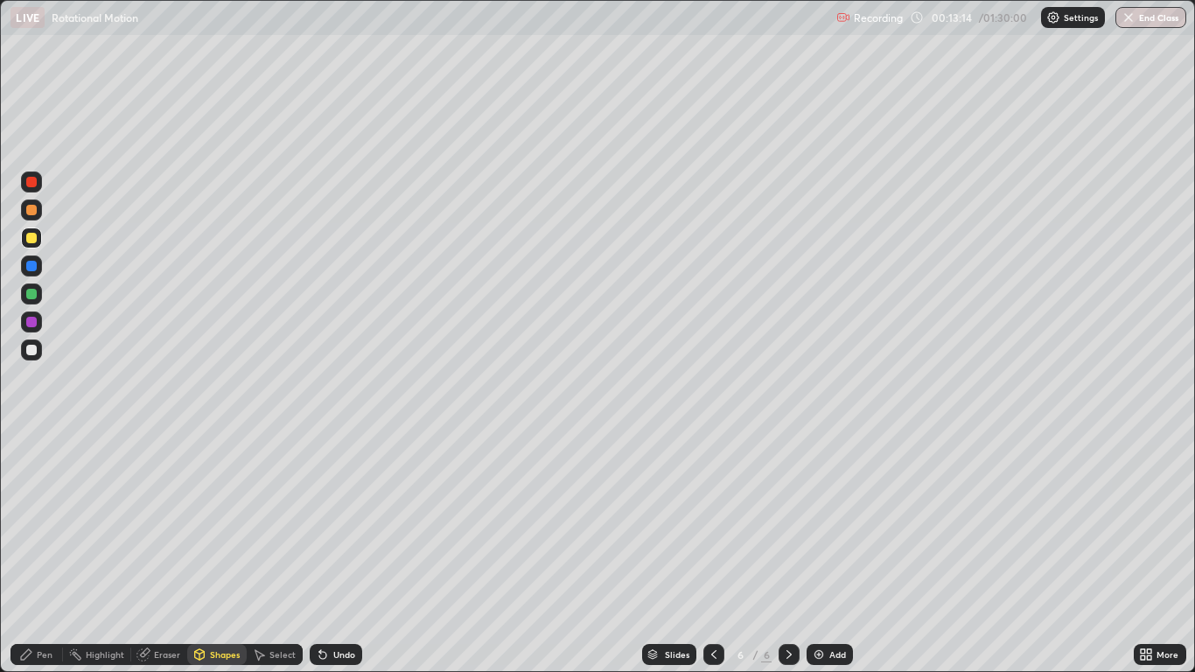
click at [31, 262] on div at bounding box center [31, 266] width 10 height 10
click at [32, 553] on icon at bounding box center [26, 654] width 14 height 14
click at [31, 321] on div at bounding box center [31, 322] width 10 height 10
click at [787, 553] on icon at bounding box center [789, 654] width 14 height 14
click at [788, 553] on icon at bounding box center [789, 654] width 14 height 14
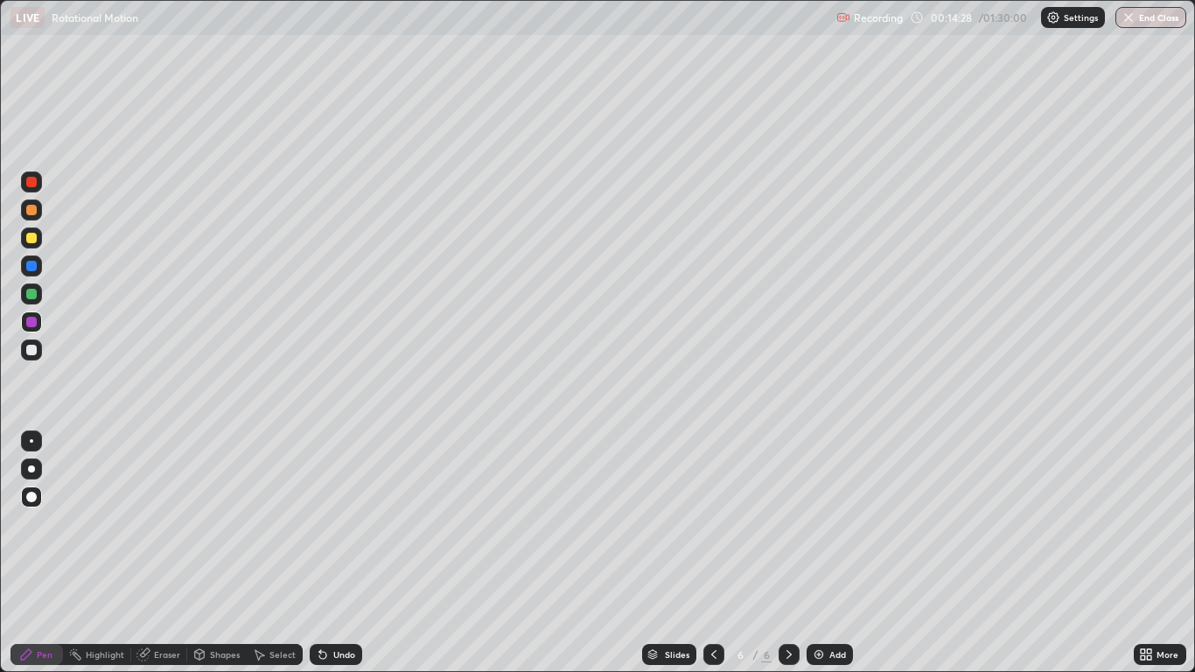
click at [817, 553] on img at bounding box center [819, 654] width 14 height 14
click at [712, 553] on icon at bounding box center [714, 654] width 14 height 14
click at [790, 553] on icon at bounding box center [789, 654] width 14 height 14
click at [820, 553] on img at bounding box center [819, 654] width 14 height 14
click at [716, 553] on icon at bounding box center [714, 654] width 14 height 14
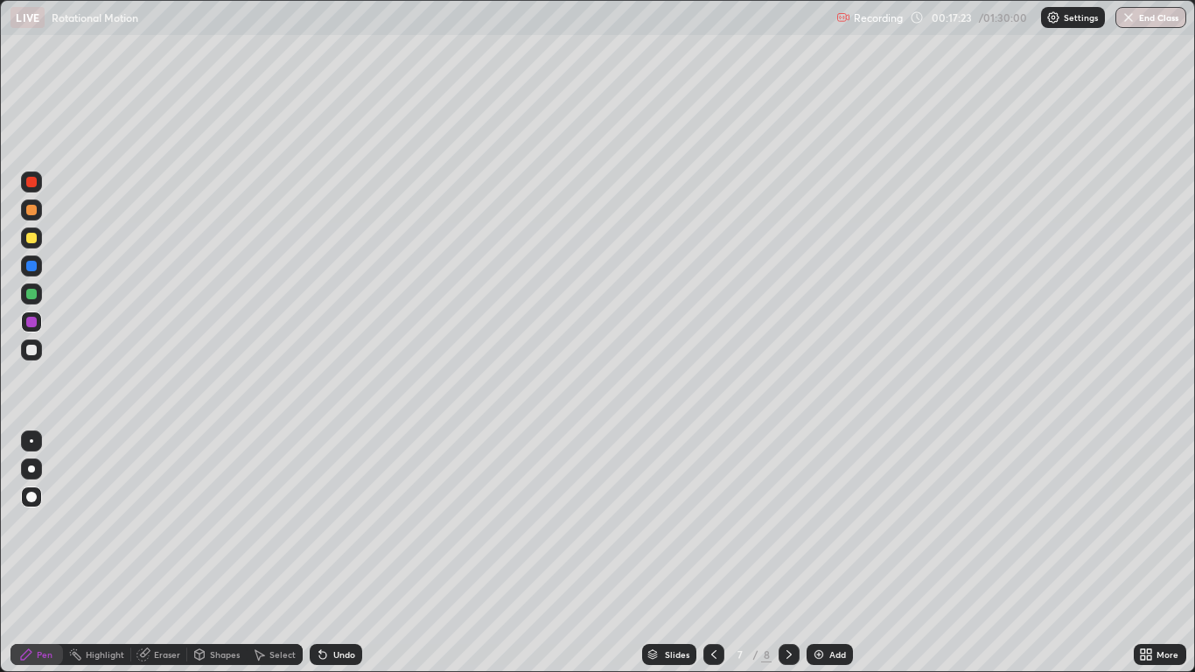
click at [212, 553] on div "Shapes" at bounding box center [225, 654] width 30 height 9
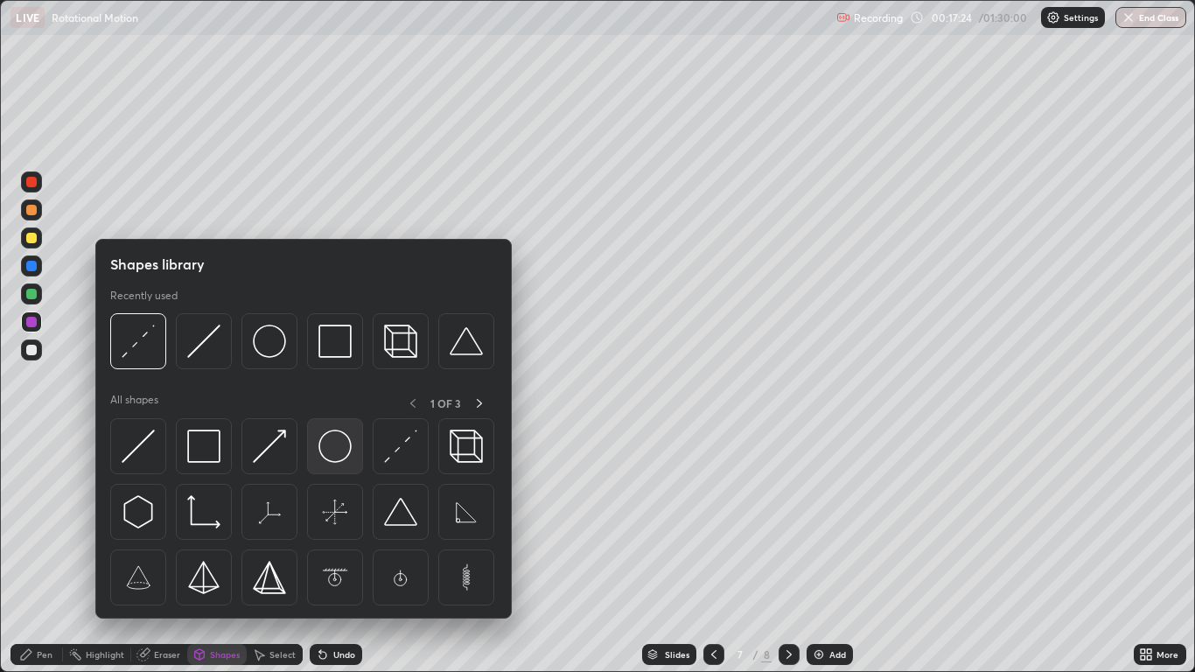
click at [328, 447] on img at bounding box center [334, 446] width 33 height 33
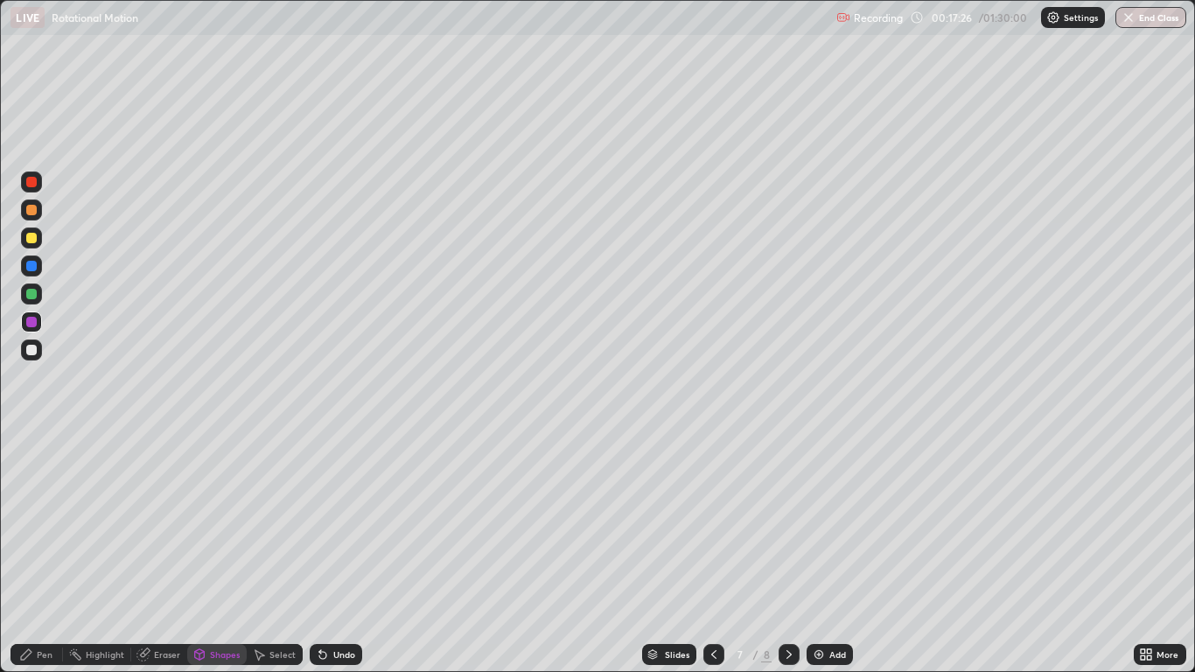
click at [38, 553] on div "Pen" at bounding box center [45, 654] width 16 height 9
click at [35, 235] on div at bounding box center [31, 238] width 10 height 10
click at [208, 553] on div "Shapes" at bounding box center [216, 654] width 59 height 21
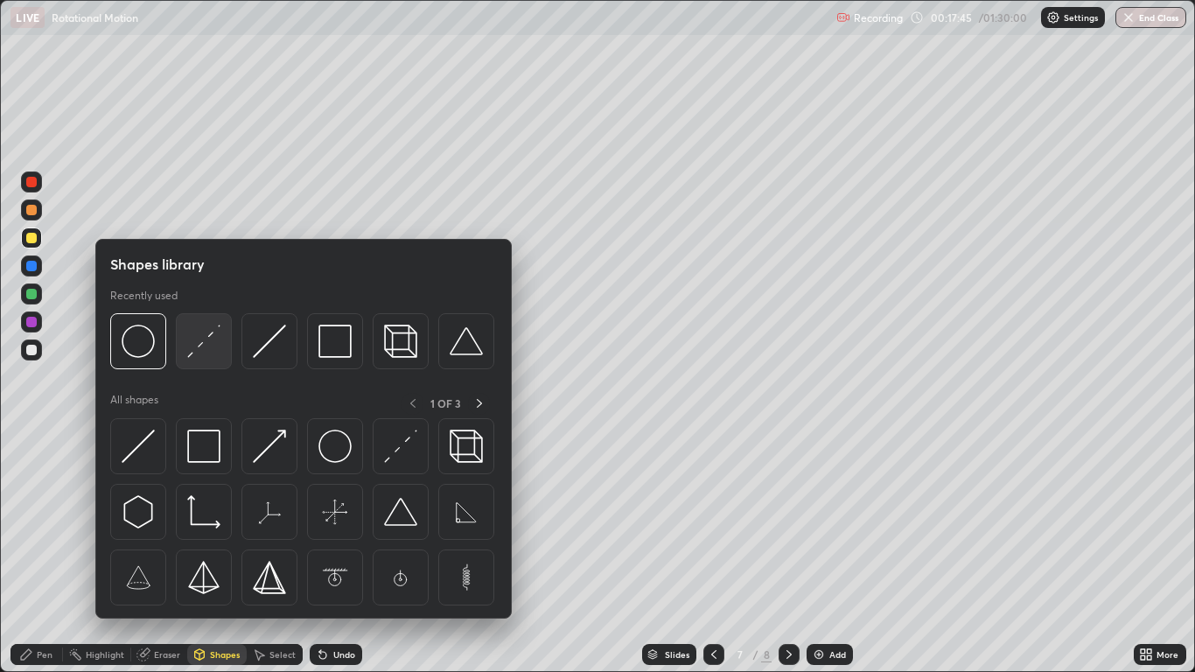
click at [206, 339] on img at bounding box center [203, 341] width 33 height 33
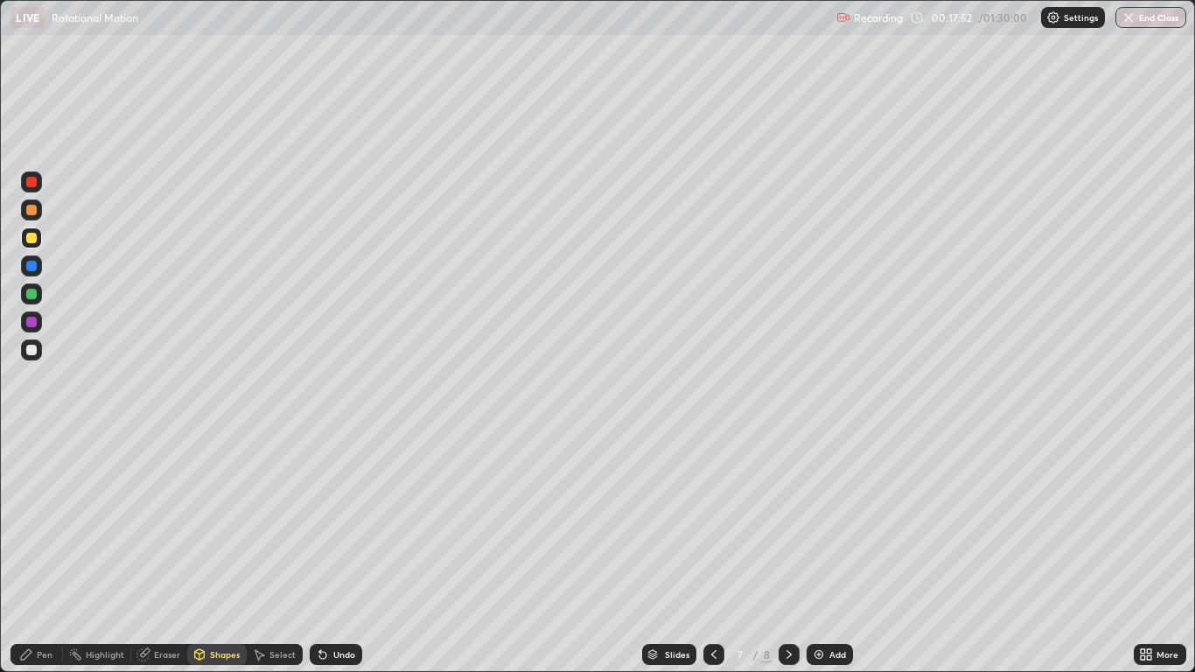
click at [33, 353] on div at bounding box center [31, 350] width 10 height 10
click at [45, 553] on div "Pen" at bounding box center [45, 654] width 16 height 9
click at [326, 553] on icon at bounding box center [323, 654] width 14 height 14
click at [211, 553] on div "Shapes" at bounding box center [225, 654] width 30 height 9
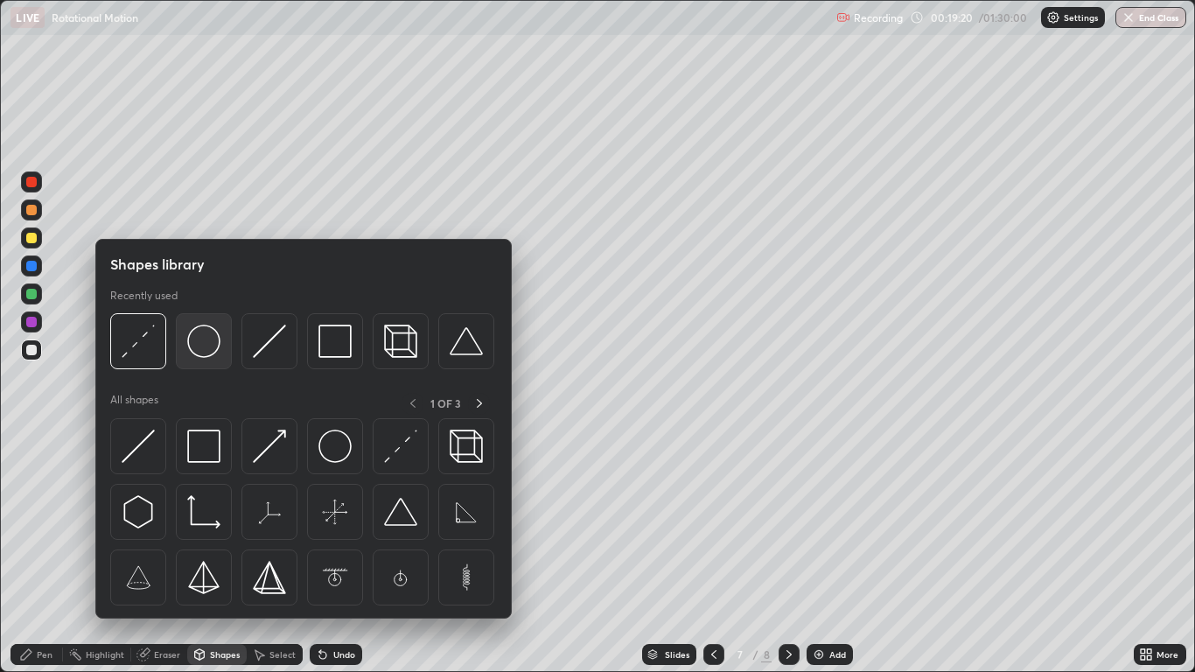
click at [203, 344] on img at bounding box center [203, 341] width 33 height 33
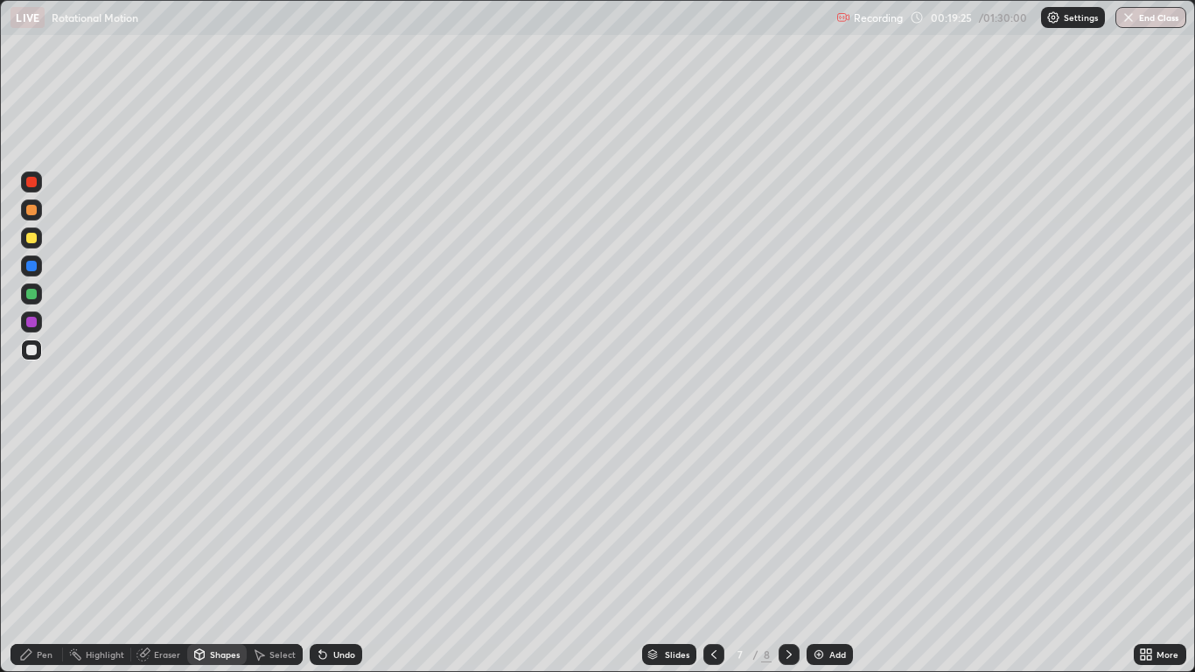
click at [335, 553] on div "Undo" at bounding box center [344, 654] width 22 height 9
click at [206, 553] on icon at bounding box center [199, 654] width 14 height 14
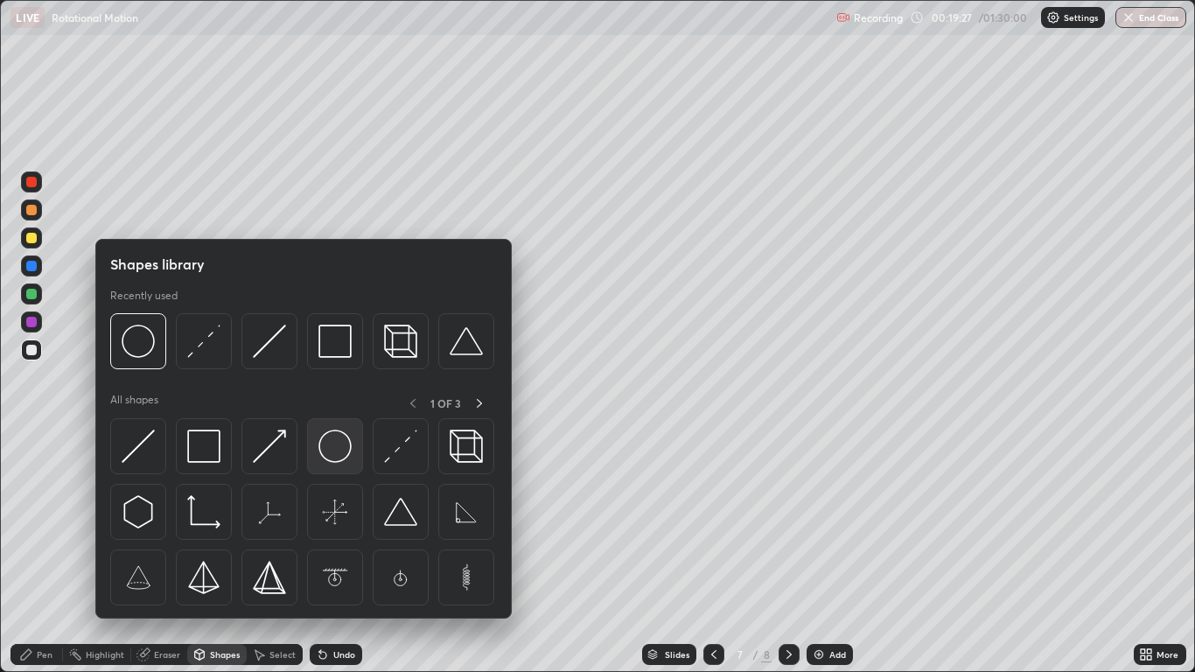
click at [335, 452] on img at bounding box center [334, 446] width 33 height 33
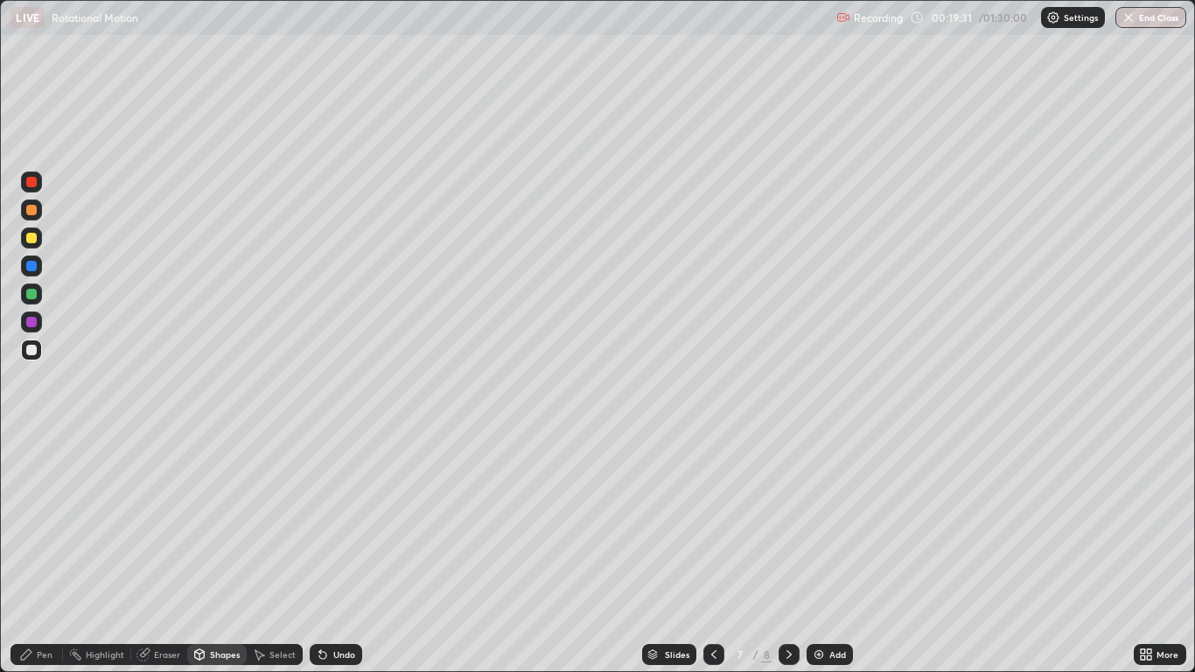
click at [41, 553] on div "Pen" at bounding box center [45, 654] width 16 height 9
click at [32, 322] on div at bounding box center [31, 322] width 10 height 10
click at [219, 553] on div "Shapes" at bounding box center [225, 654] width 30 height 9
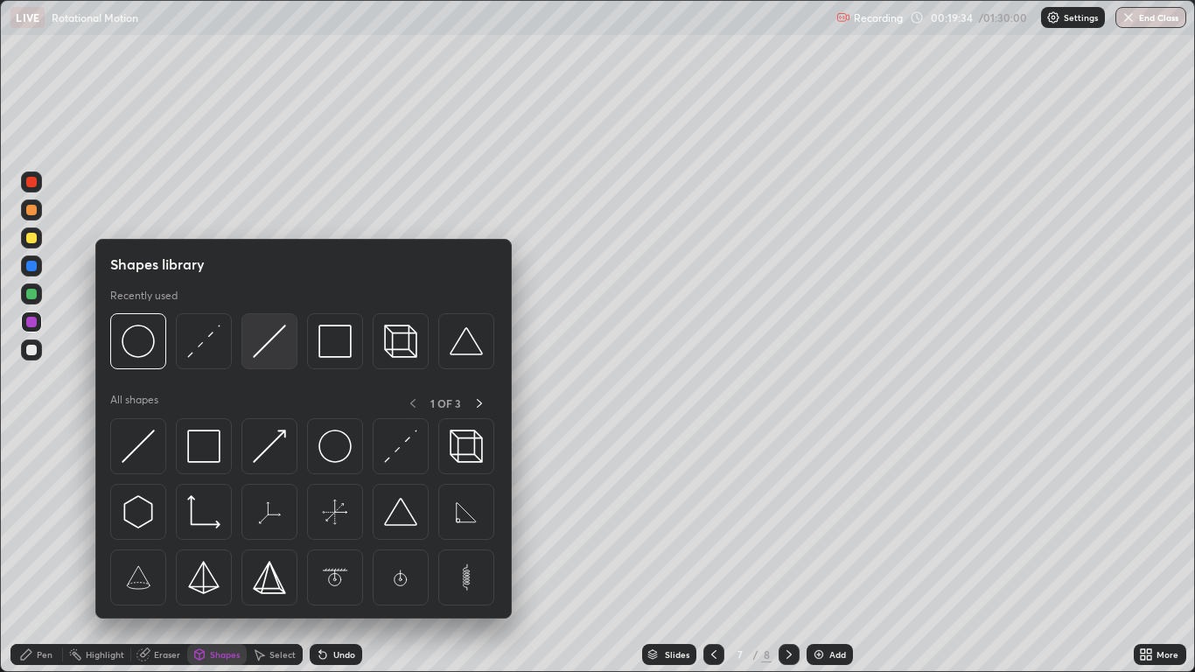
click at [265, 342] on img at bounding box center [269, 341] width 33 height 33
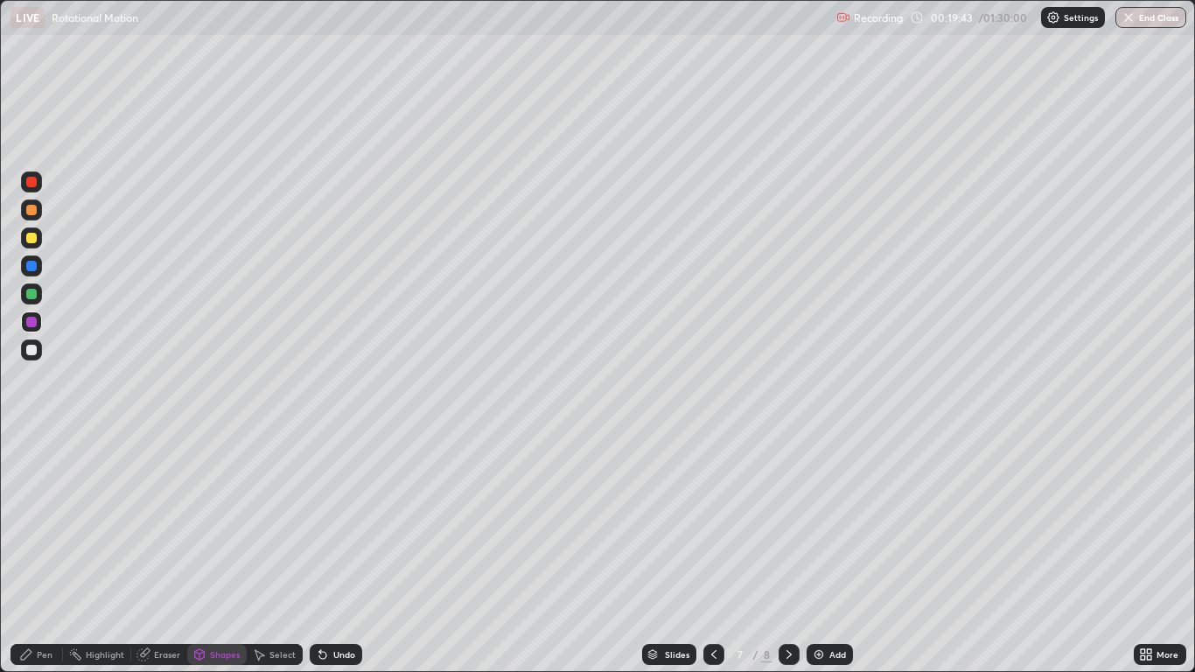
click at [42, 553] on div "Pen" at bounding box center [45, 654] width 16 height 9
click at [38, 352] on div at bounding box center [31, 349] width 21 height 21
click at [788, 553] on icon at bounding box center [789, 654] width 14 height 14
click at [207, 553] on div "Shapes" at bounding box center [216, 654] width 59 height 21
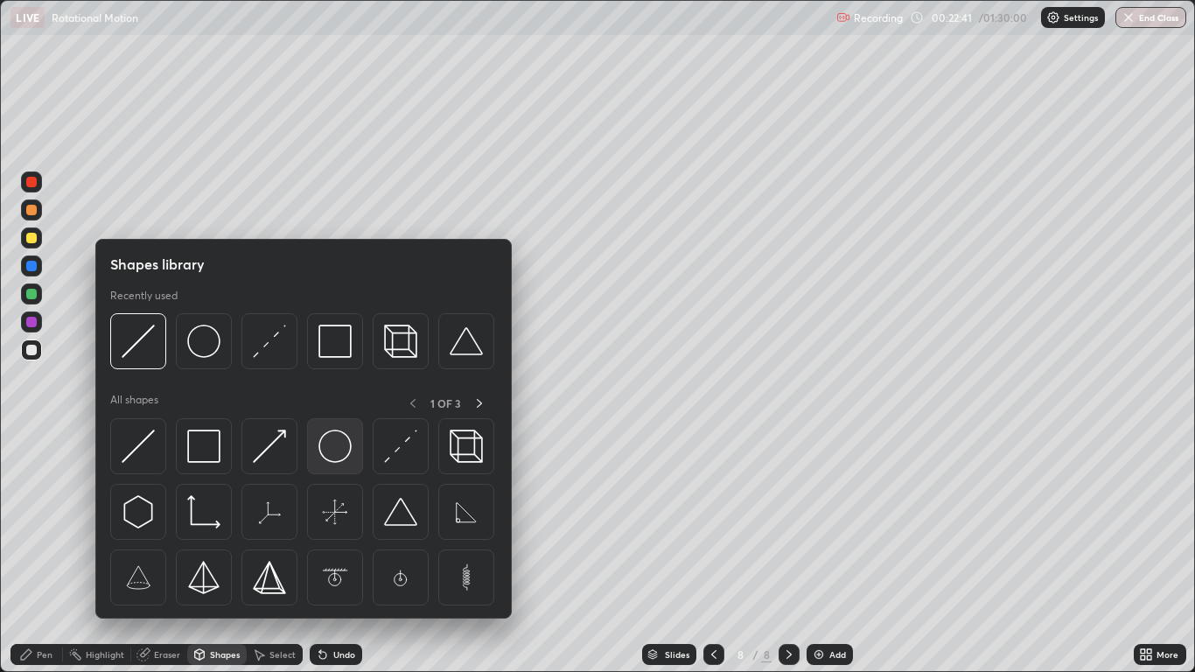
click at [330, 452] on img at bounding box center [334, 446] width 33 height 33
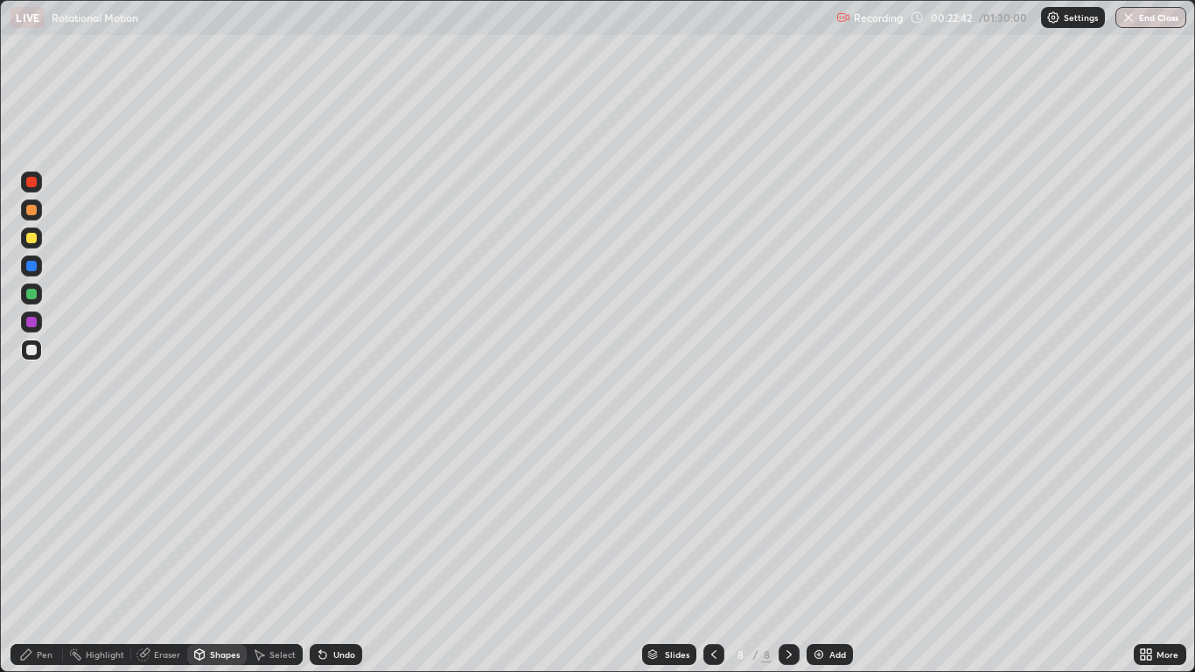
click at [215, 553] on div "Shapes" at bounding box center [225, 654] width 30 height 9
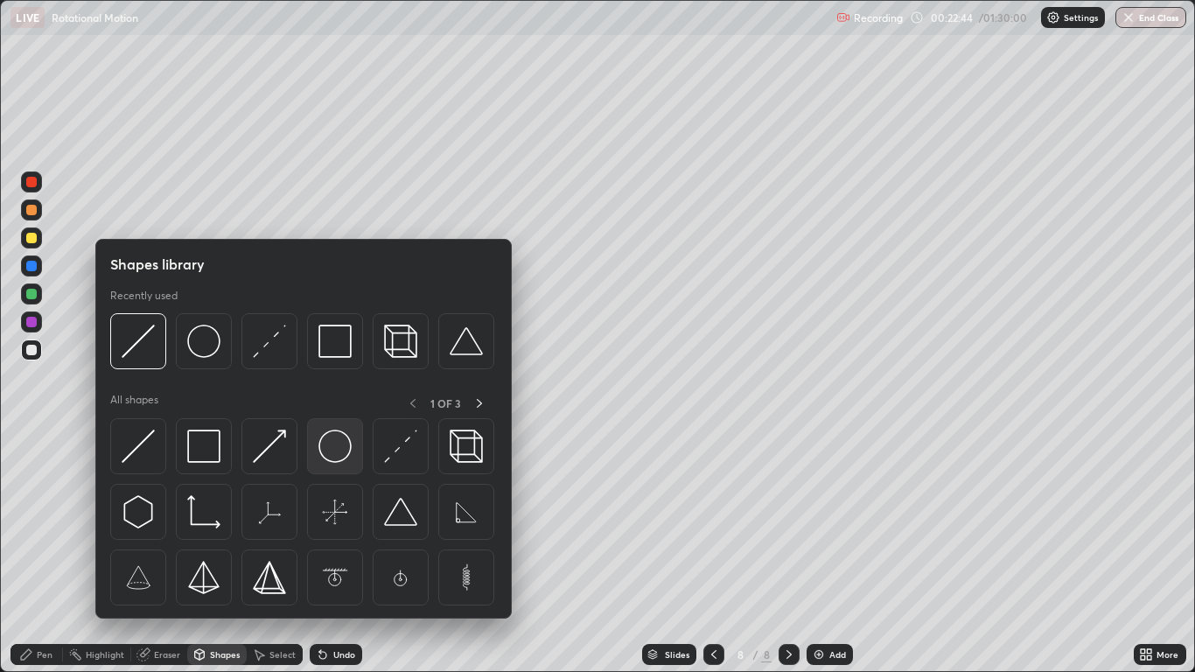
click at [332, 451] on img at bounding box center [334, 446] width 33 height 33
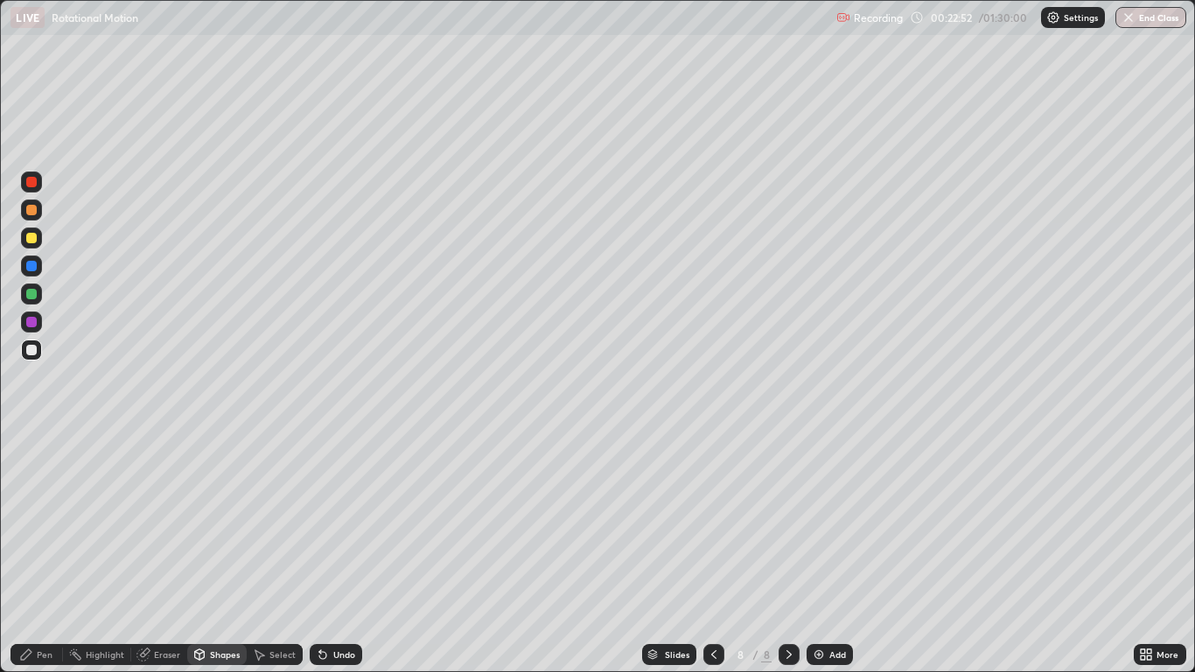
click at [334, 553] on div "Undo" at bounding box center [344, 654] width 22 height 9
click at [333, 553] on div "Undo" at bounding box center [344, 654] width 22 height 9
click at [26, 553] on div "Pen" at bounding box center [36, 654] width 52 height 21
click at [220, 553] on div "Shapes" at bounding box center [225, 654] width 30 height 9
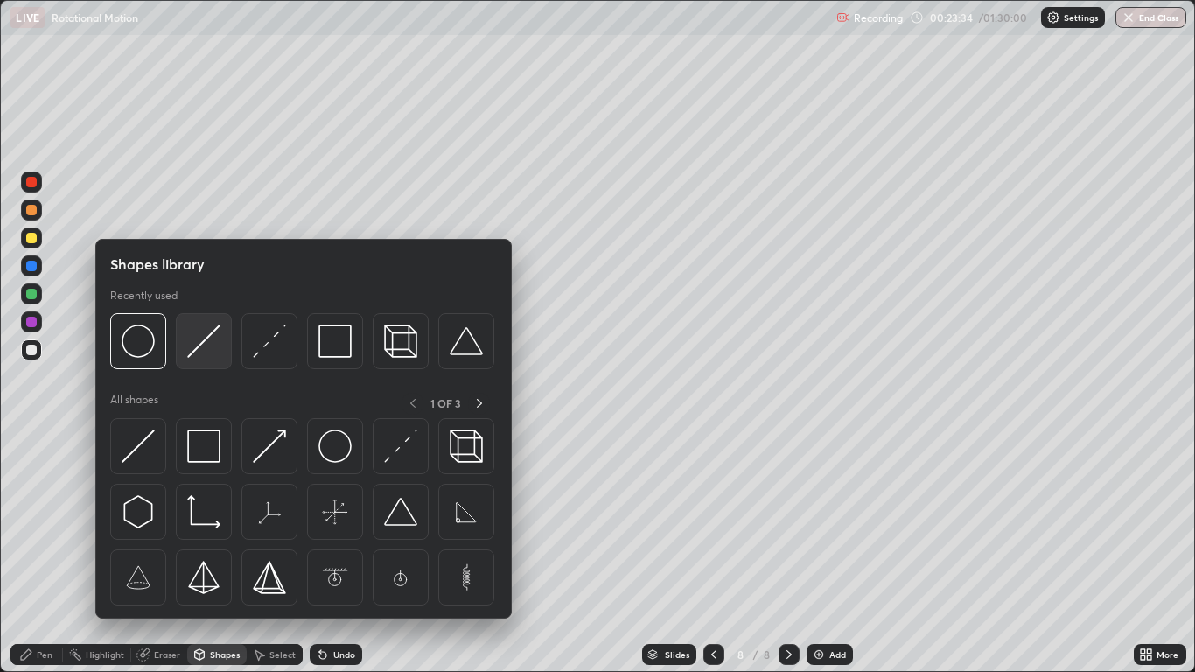
click at [210, 340] on img at bounding box center [203, 341] width 33 height 33
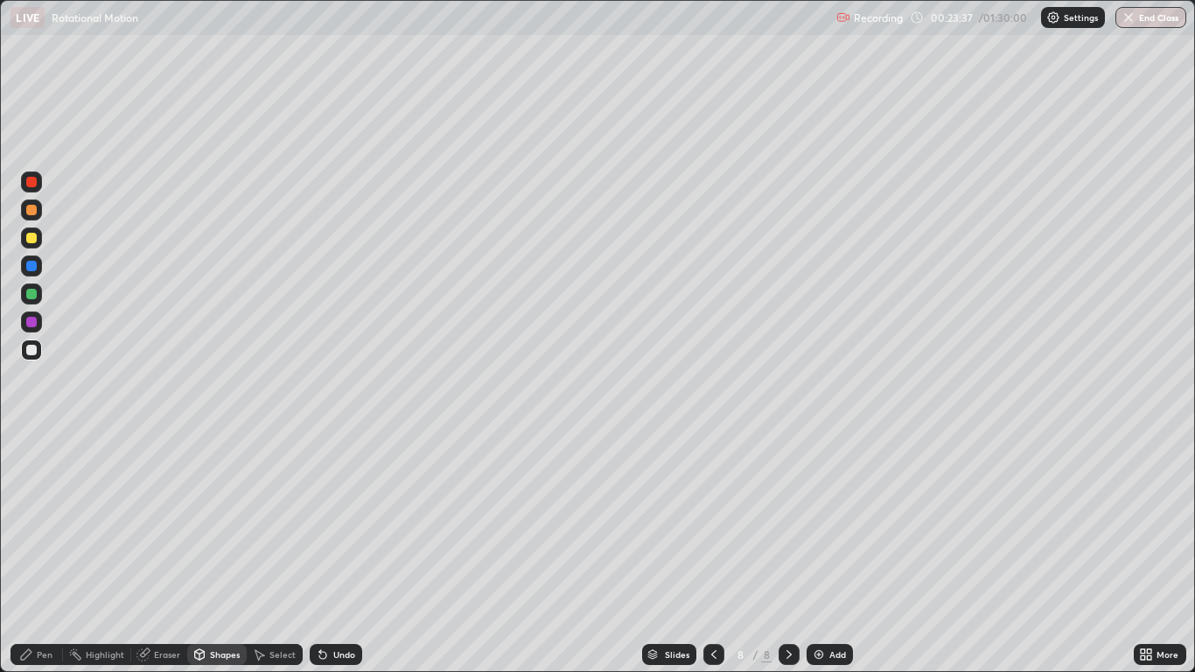
click at [232, 553] on div "Shapes" at bounding box center [225, 654] width 30 height 9
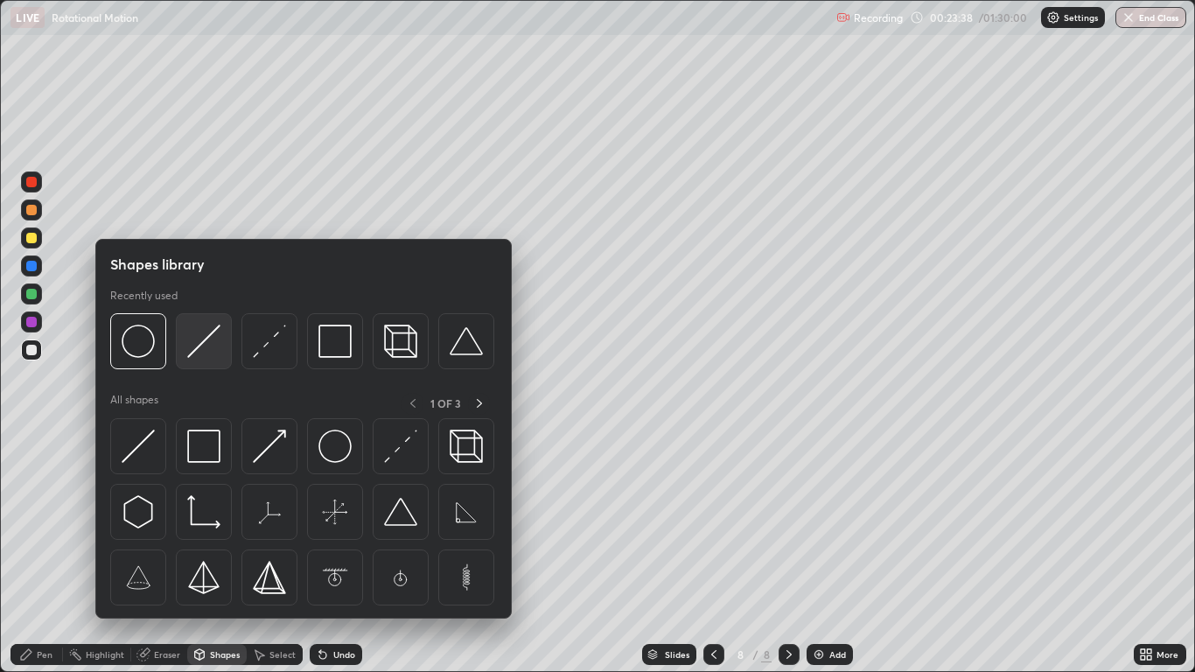
click at [200, 342] on img at bounding box center [203, 341] width 33 height 33
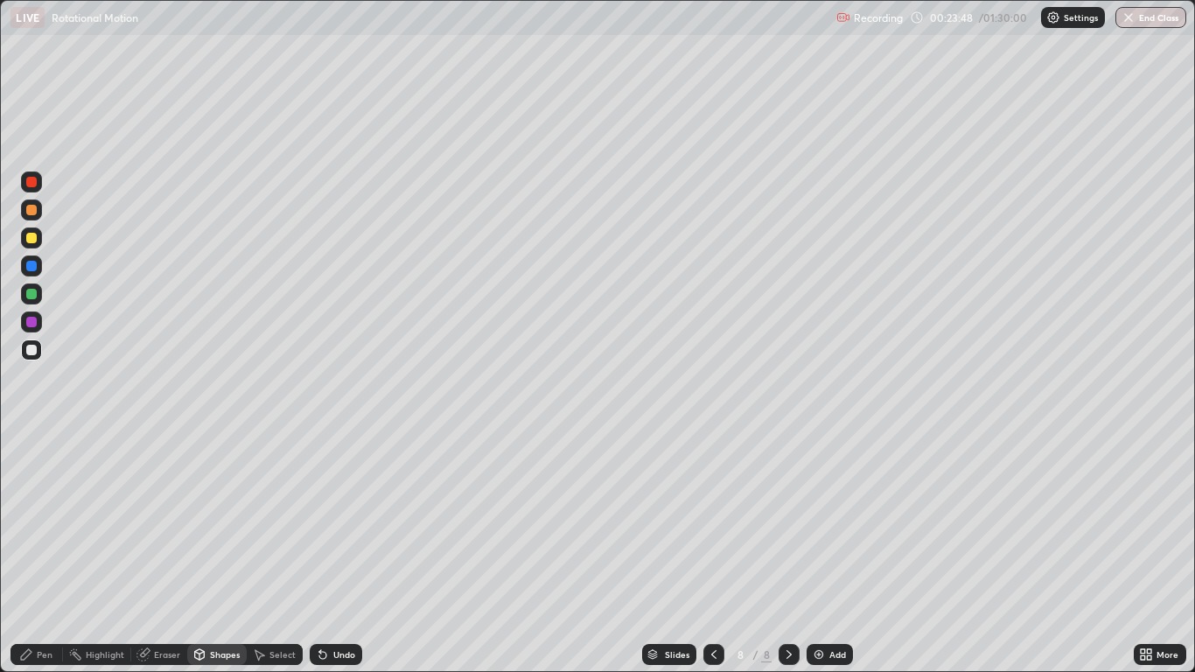
click at [150, 553] on div "Eraser" at bounding box center [159, 654] width 56 height 21
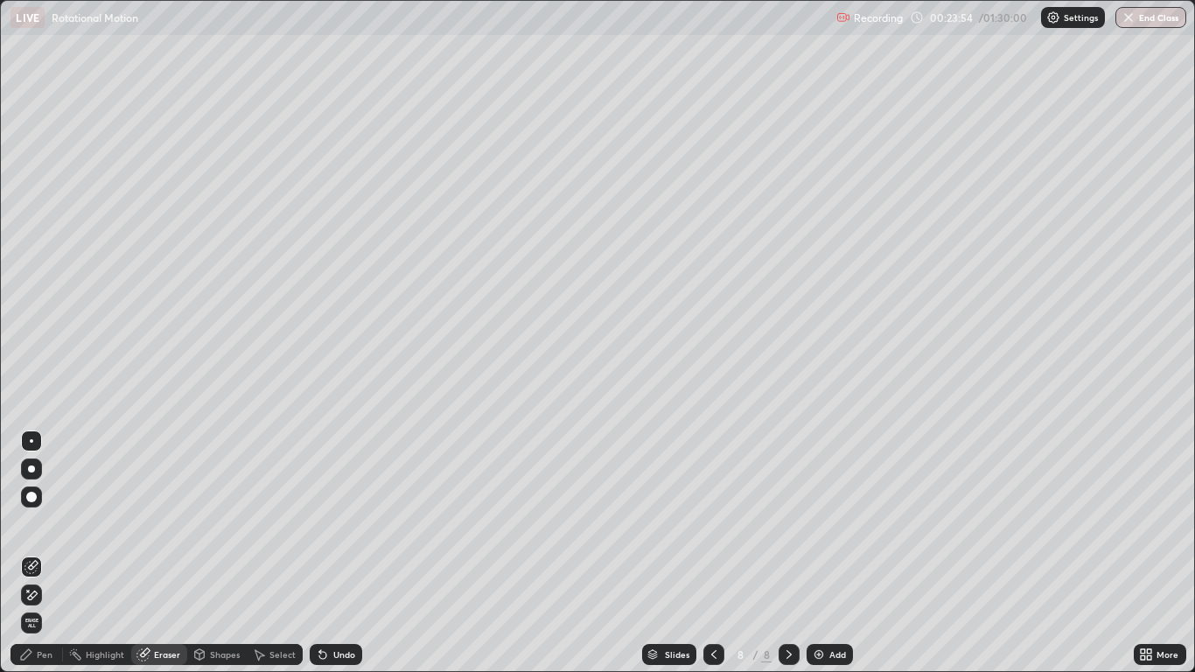
click at [41, 553] on div "Pen" at bounding box center [45, 654] width 16 height 9
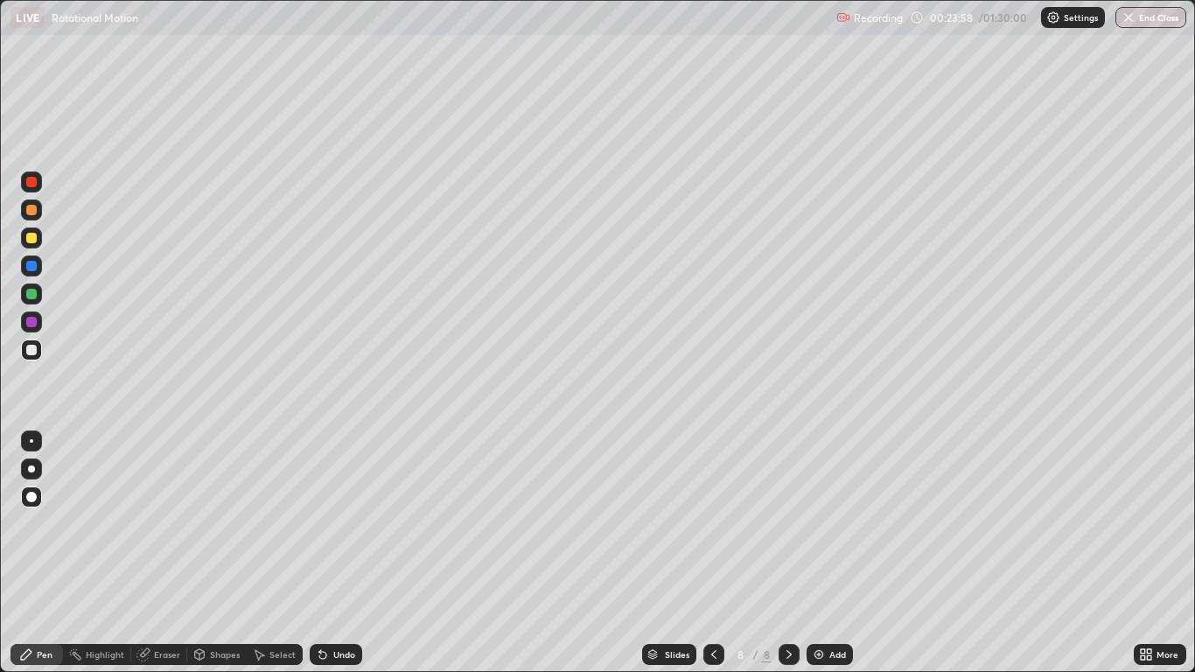
click at [328, 553] on div "Undo" at bounding box center [336, 654] width 52 height 21
click at [29, 353] on div at bounding box center [31, 350] width 10 height 10
click at [714, 553] on icon at bounding box center [714, 654] width 14 height 14
click at [707, 553] on icon at bounding box center [714, 654] width 14 height 14
click at [713, 553] on icon at bounding box center [714, 654] width 14 height 14
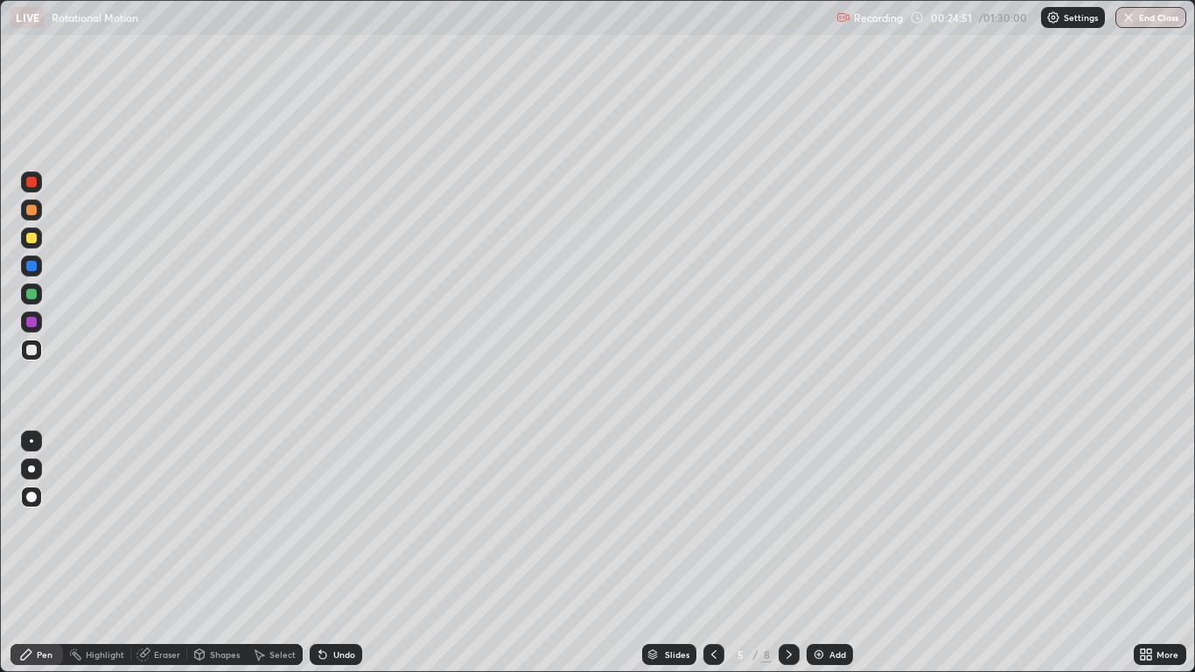
click at [705, 553] on div at bounding box center [713, 654] width 21 height 21
click at [786, 553] on icon at bounding box center [789, 654] width 14 height 14
click at [713, 553] on icon at bounding box center [714, 654] width 14 height 14
click at [780, 553] on div at bounding box center [789, 654] width 21 height 21
click at [786, 553] on icon at bounding box center [789, 654] width 14 height 14
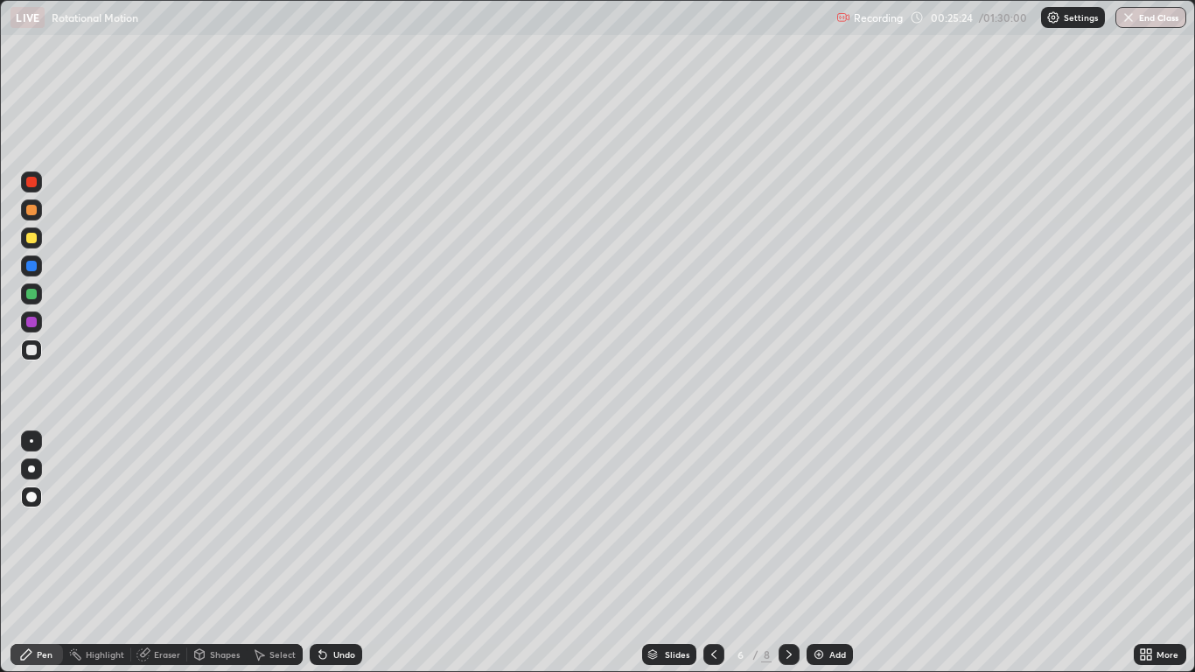
click at [786, 553] on icon at bounding box center [789, 654] width 14 height 14
click at [787, 553] on icon at bounding box center [789, 654] width 14 height 14
click at [32, 349] on div at bounding box center [31, 350] width 10 height 10
click at [158, 553] on div "Eraser" at bounding box center [167, 654] width 26 height 9
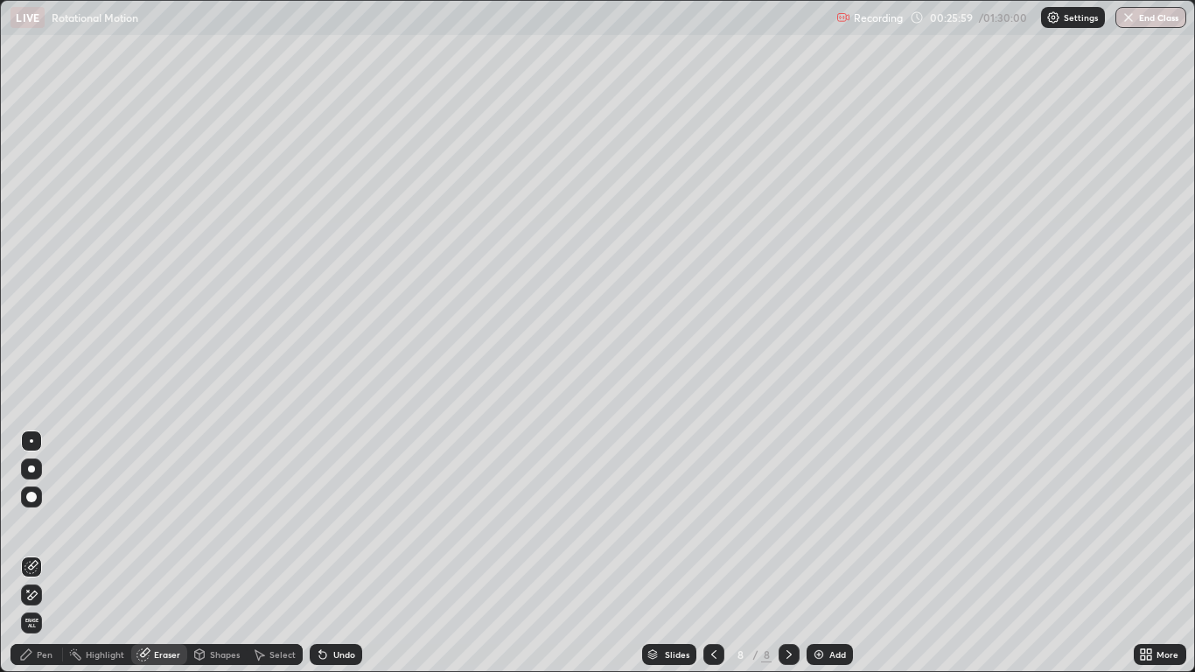
click at [45, 553] on div "Pen" at bounding box center [36, 654] width 52 height 21
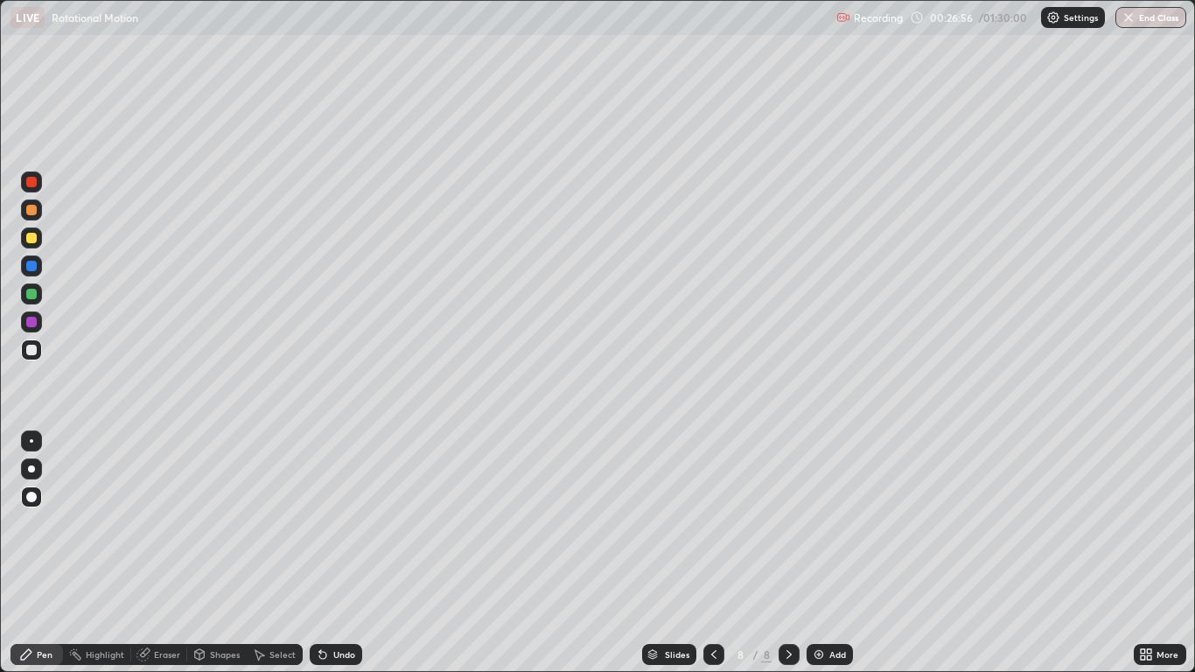
click at [31, 235] on div at bounding box center [31, 238] width 10 height 10
click at [713, 553] on icon at bounding box center [714, 654] width 14 height 14
click at [816, 553] on img at bounding box center [819, 654] width 14 height 14
click at [222, 553] on div "Shapes" at bounding box center [225, 654] width 30 height 9
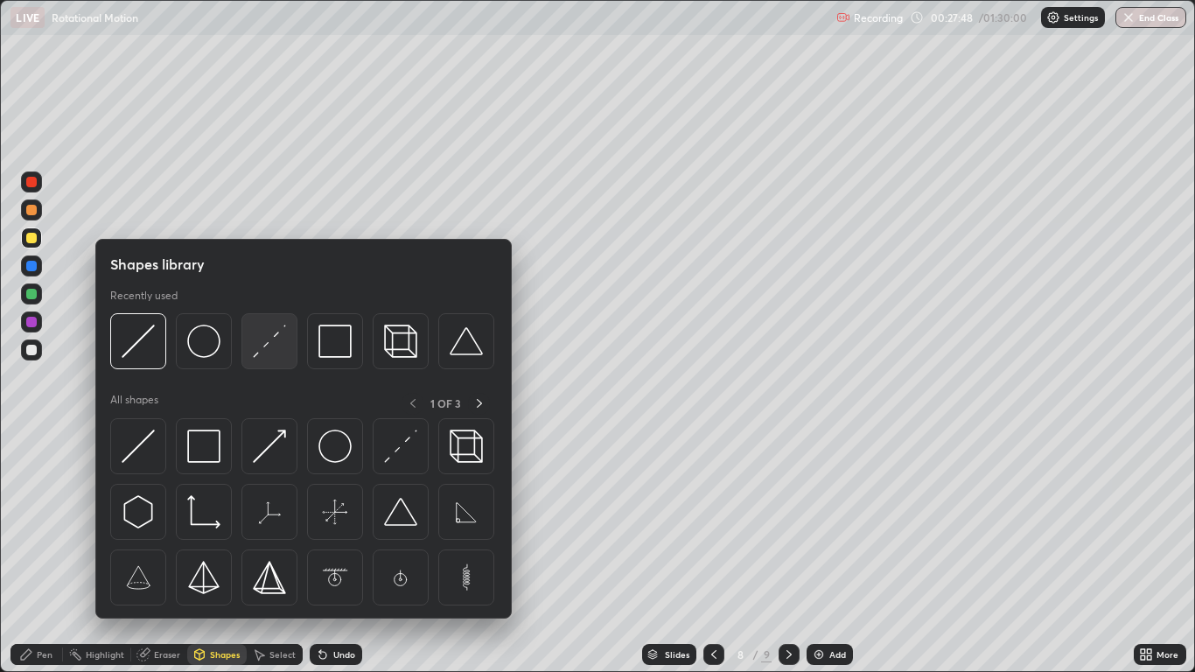
click at [257, 339] on img at bounding box center [269, 341] width 33 height 33
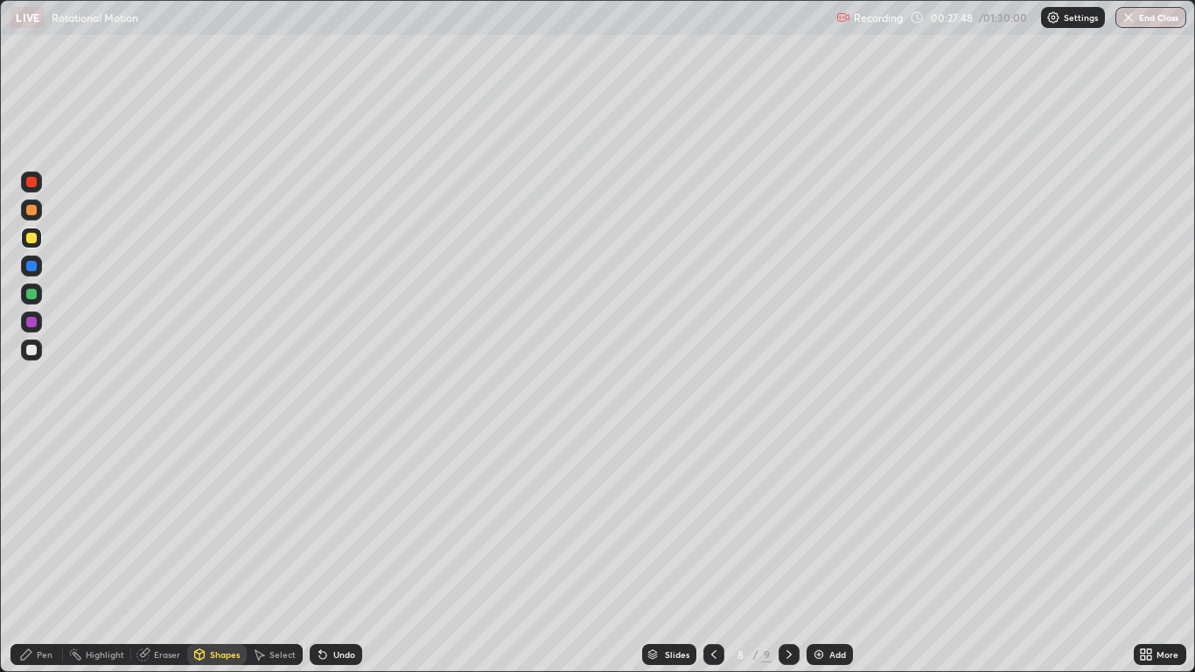
click at [31, 319] on div at bounding box center [31, 322] width 10 height 10
click at [34, 553] on div "Pen" at bounding box center [36, 654] width 52 height 21
click at [32, 321] on div at bounding box center [31, 322] width 10 height 10
click at [35, 265] on div at bounding box center [31, 266] width 10 height 10
click at [29, 285] on div at bounding box center [31, 293] width 21 height 21
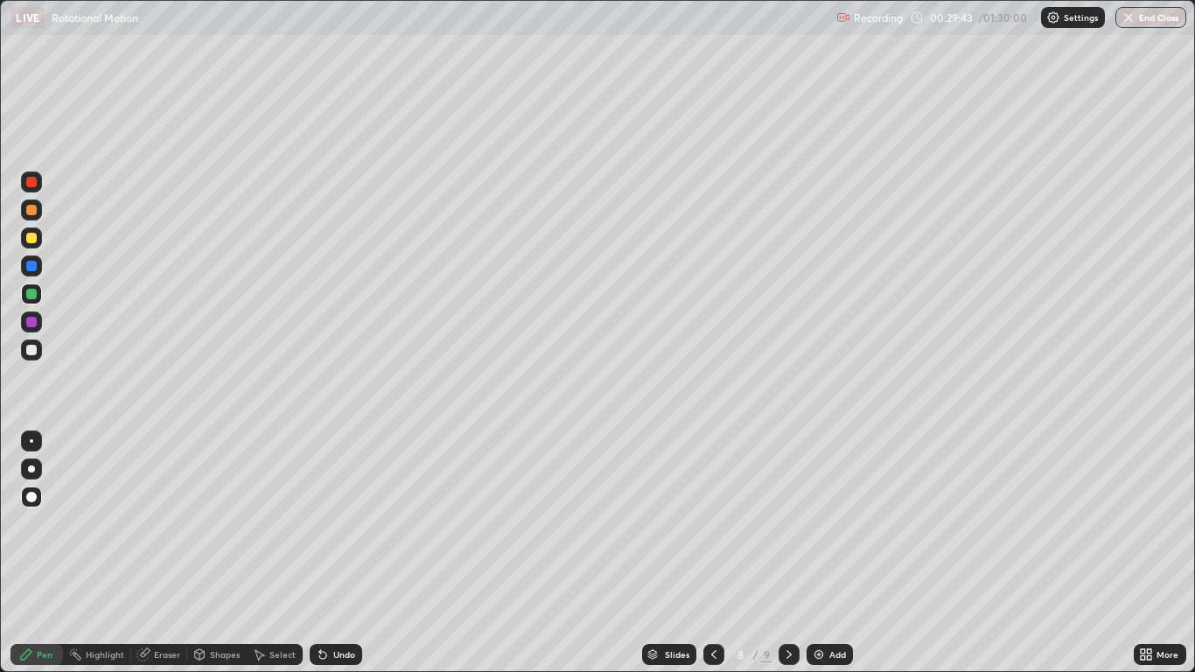
click at [26, 350] on div at bounding box center [31, 350] width 10 height 10
click at [322, 553] on icon at bounding box center [322, 655] width 7 height 7
click at [713, 553] on icon at bounding box center [714, 654] width 14 height 14
click at [711, 553] on icon at bounding box center [713, 654] width 5 height 9
click at [713, 553] on icon at bounding box center [714, 654] width 14 height 14
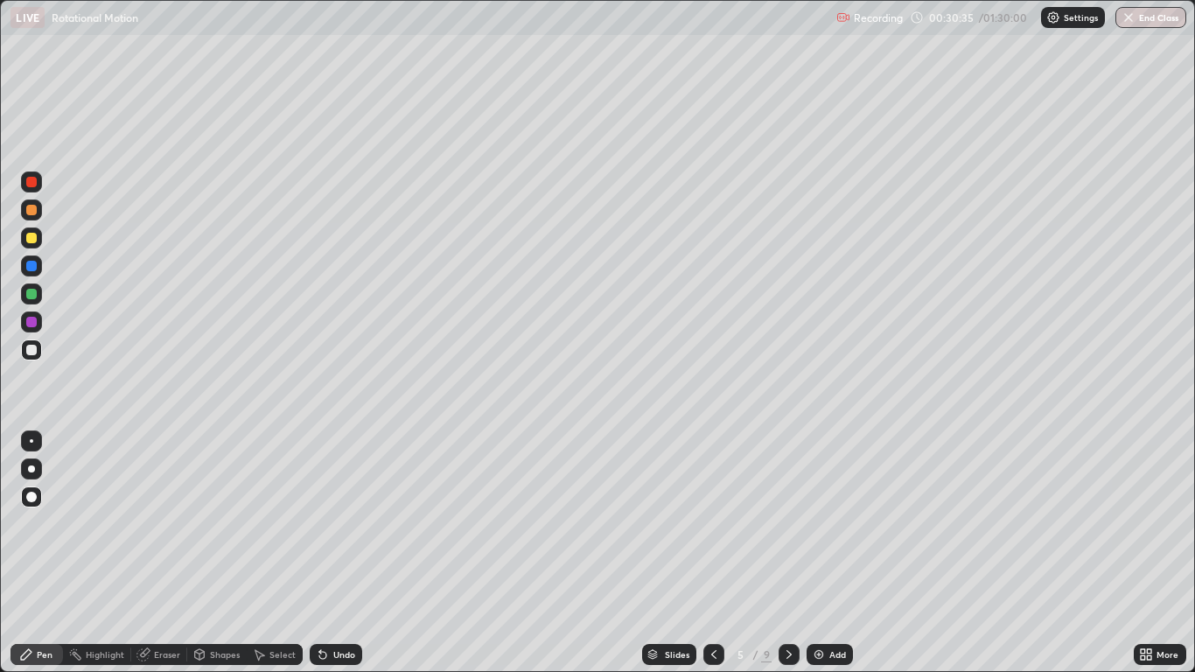
click at [713, 553] on icon at bounding box center [714, 654] width 14 height 14
click at [714, 553] on icon at bounding box center [714, 654] width 14 height 14
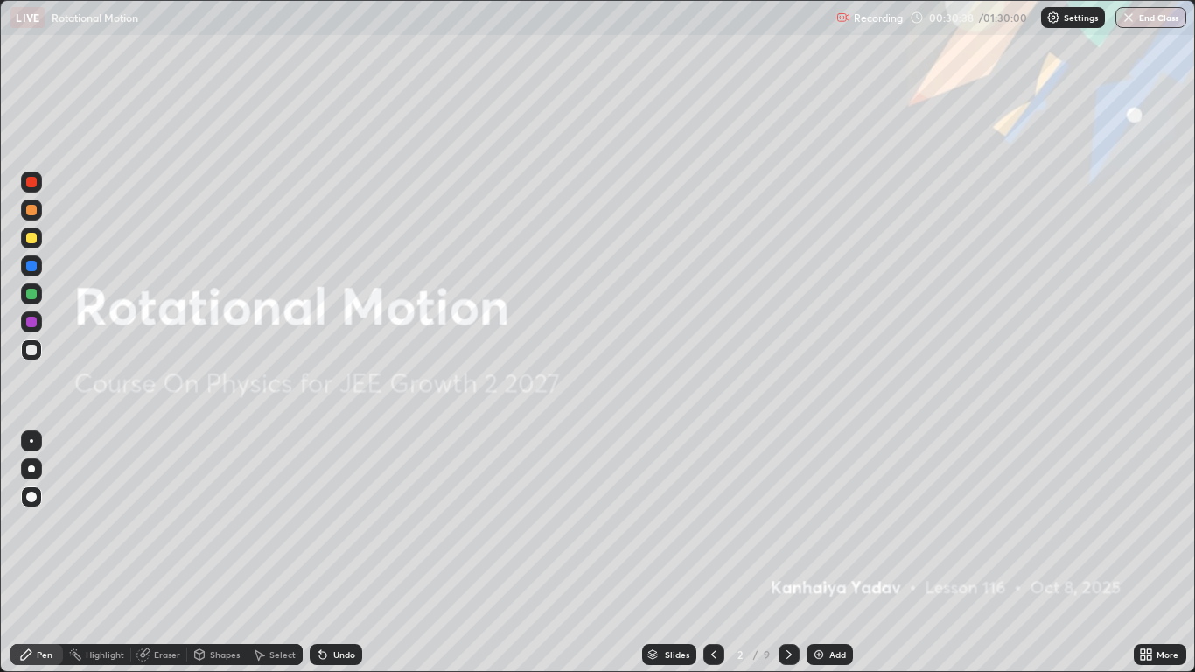
click at [786, 553] on icon at bounding box center [789, 654] width 14 height 14
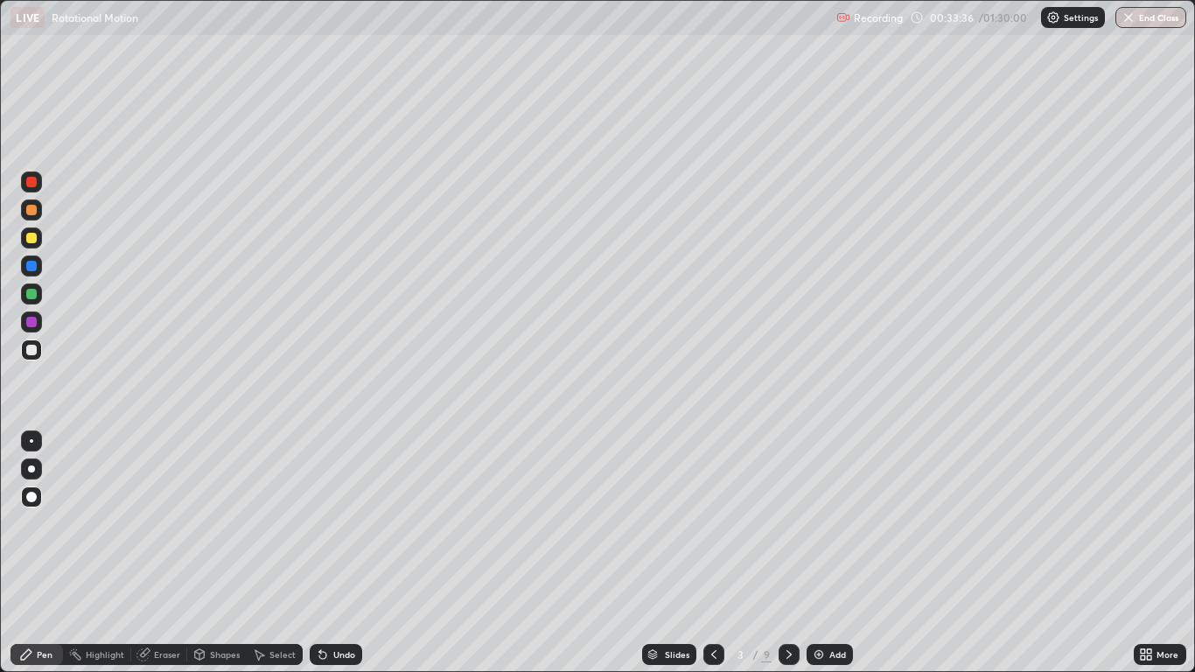
click at [786, 553] on icon at bounding box center [789, 654] width 14 height 14
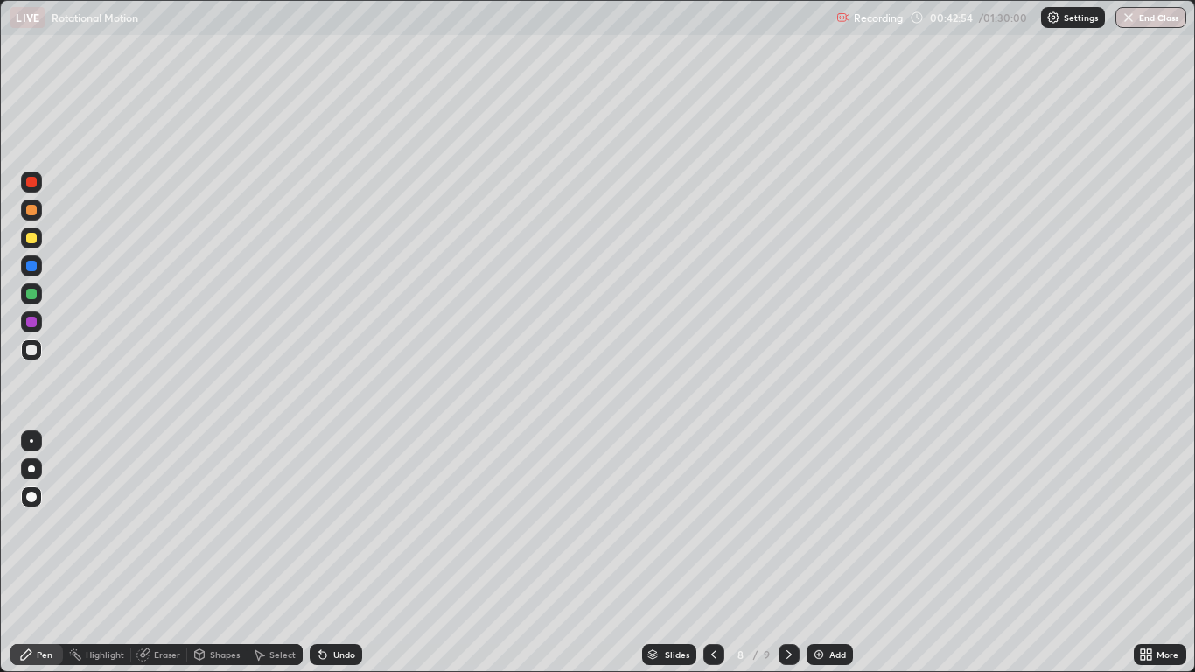
click at [714, 553] on icon at bounding box center [713, 654] width 5 height 9
click at [788, 553] on icon at bounding box center [789, 654] width 14 height 14
click at [714, 553] on icon at bounding box center [714, 654] width 14 height 14
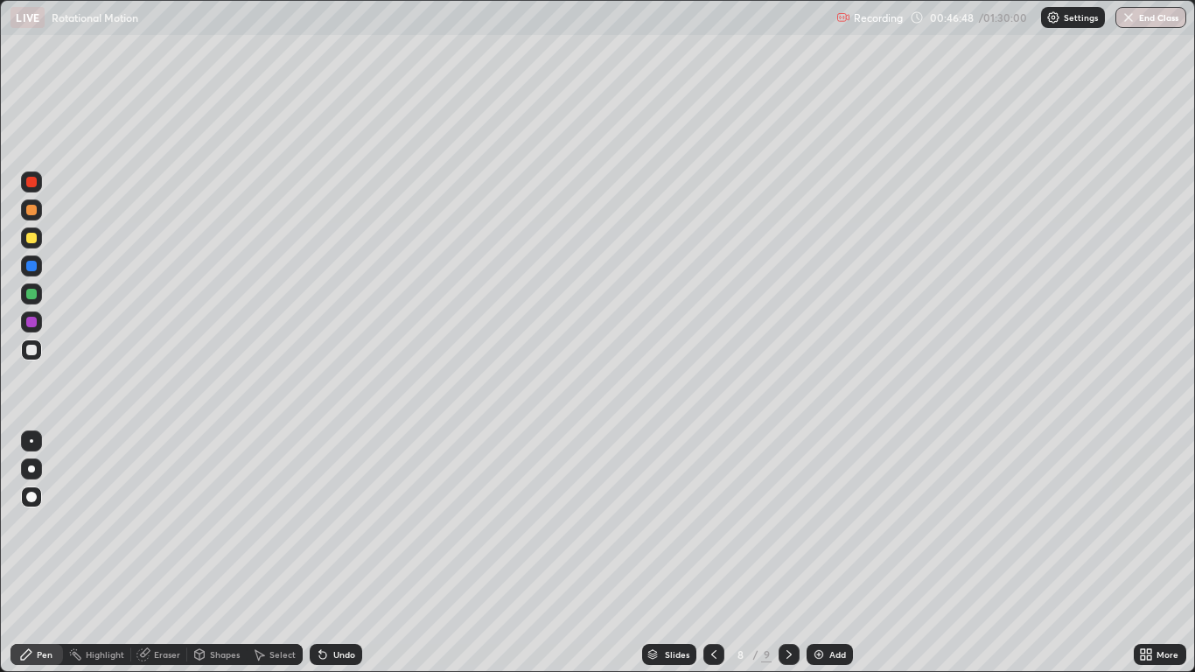
click at [787, 553] on icon at bounding box center [789, 654] width 14 height 14
click at [711, 553] on icon at bounding box center [714, 654] width 14 height 14
click at [788, 553] on icon at bounding box center [788, 654] width 5 height 9
click at [787, 553] on icon at bounding box center [788, 654] width 5 height 9
click at [821, 553] on img at bounding box center [819, 654] width 14 height 14
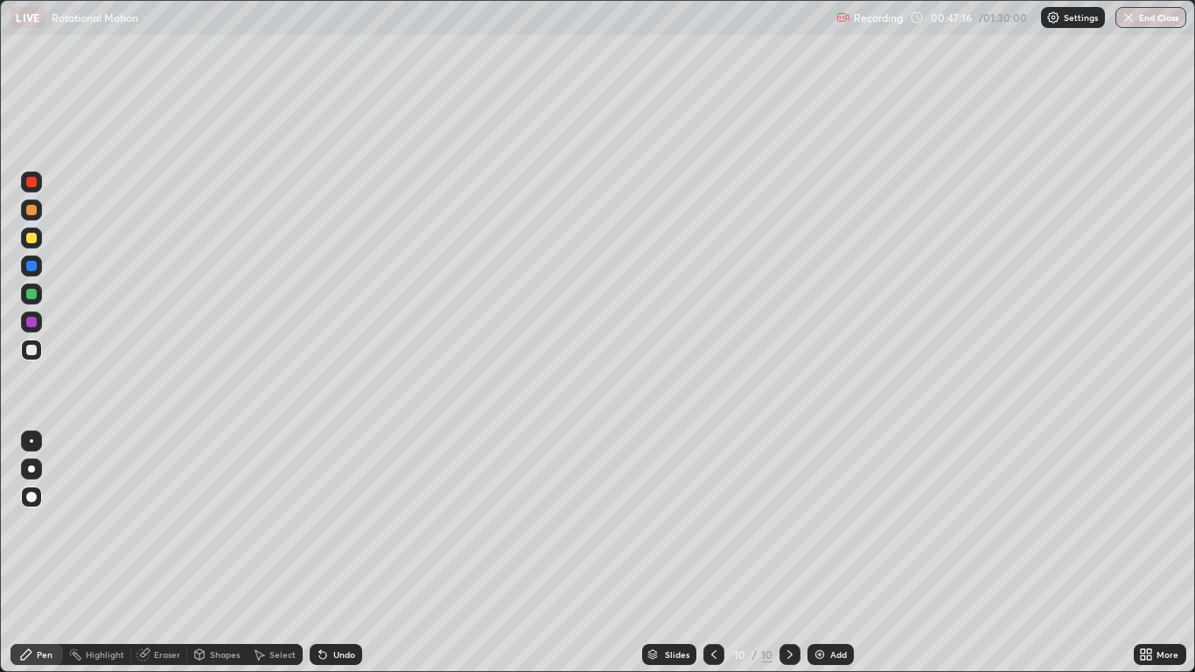
click at [333, 553] on div "Undo" at bounding box center [344, 654] width 22 height 9
click at [788, 553] on icon at bounding box center [790, 654] width 14 height 14
click at [816, 553] on img at bounding box center [820, 654] width 14 height 14
click at [218, 553] on div "Shapes" at bounding box center [225, 654] width 30 height 9
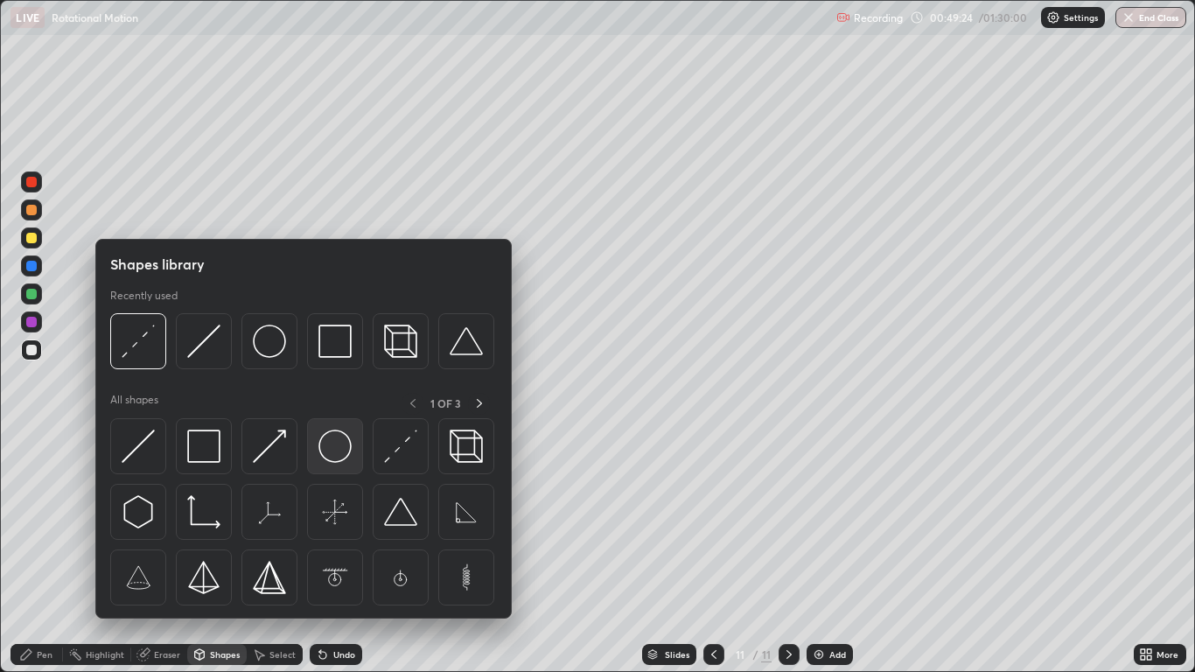
click at [336, 447] on img at bounding box center [334, 446] width 33 height 33
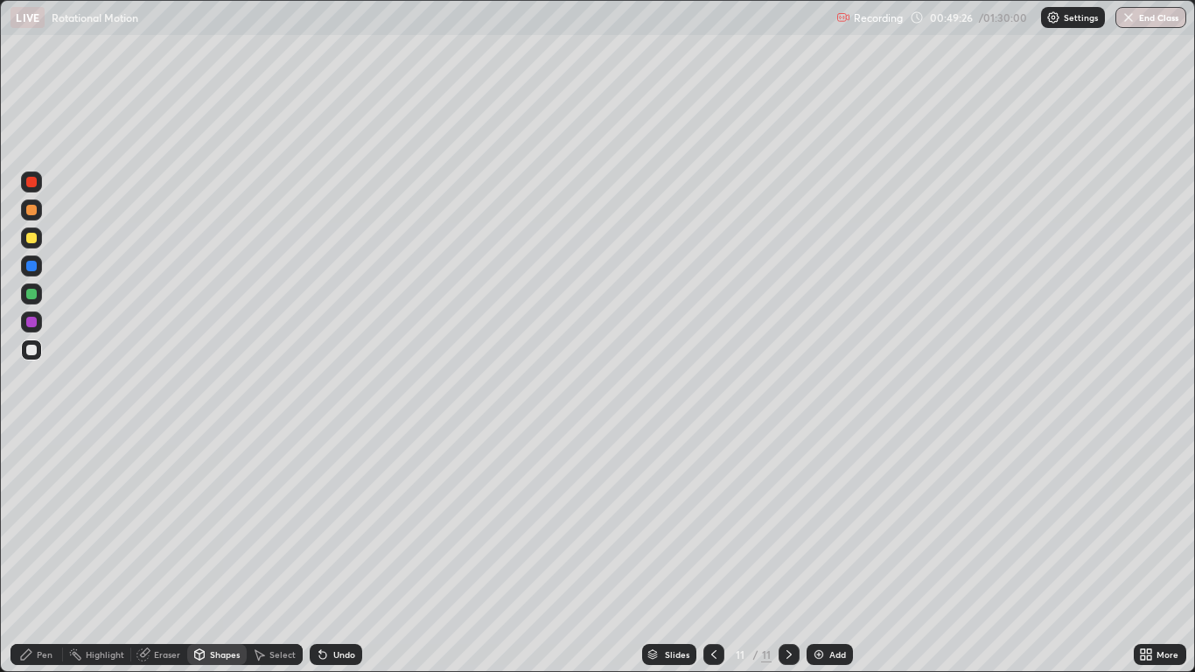
click at [32, 238] on div at bounding box center [31, 238] width 10 height 10
click at [213, 553] on div "Shapes" at bounding box center [225, 654] width 30 height 9
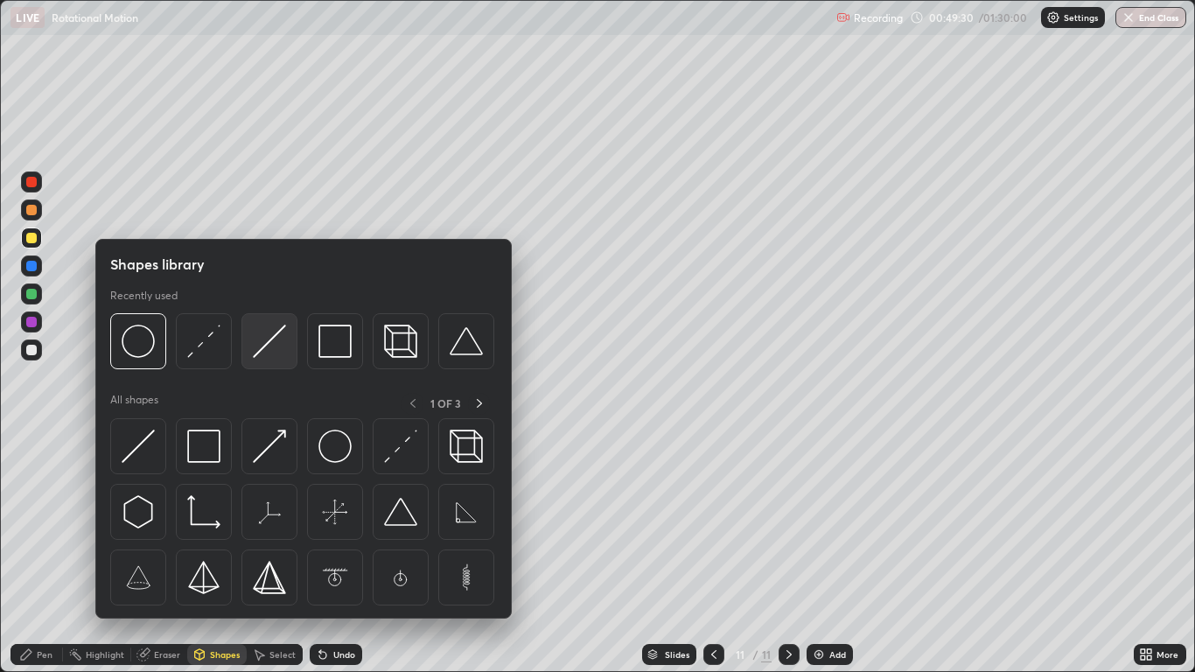
click at [263, 346] on img at bounding box center [269, 341] width 33 height 33
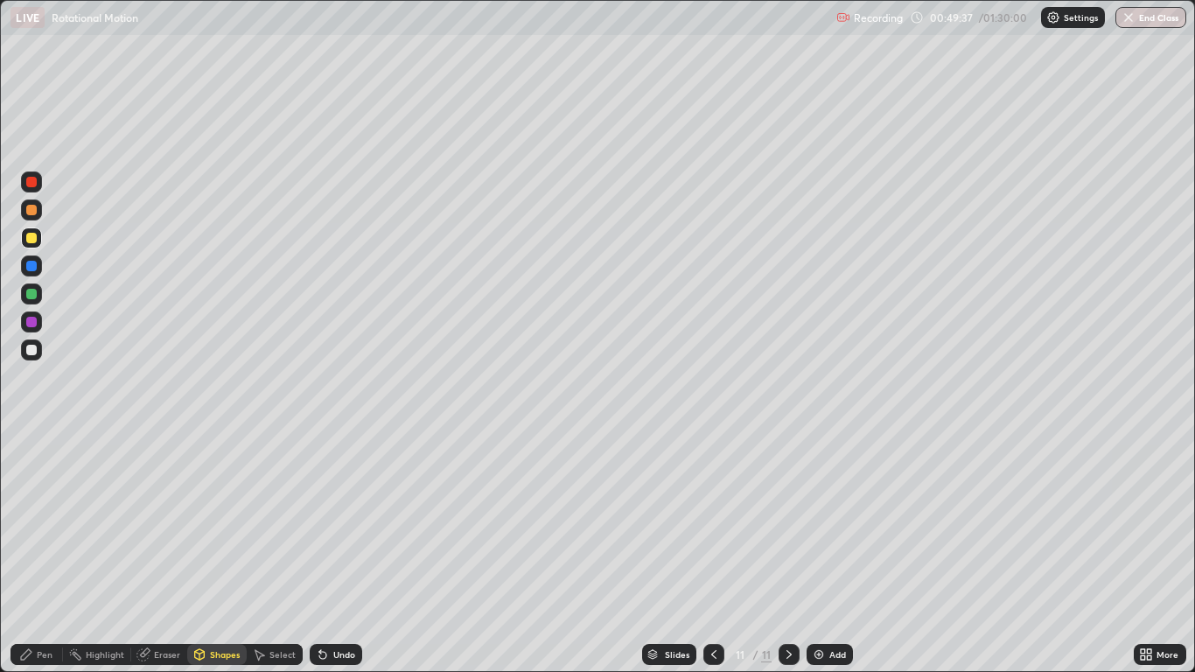
click at [31, 351] on div at bounding box center [31, 350] width 10 height 10
click at [30, 553] on icon at bounding box center [26, 654] width 10 height 10
click at [166, 553] on div "Eraser" at bounding box center [167, 654] width 26 height 9
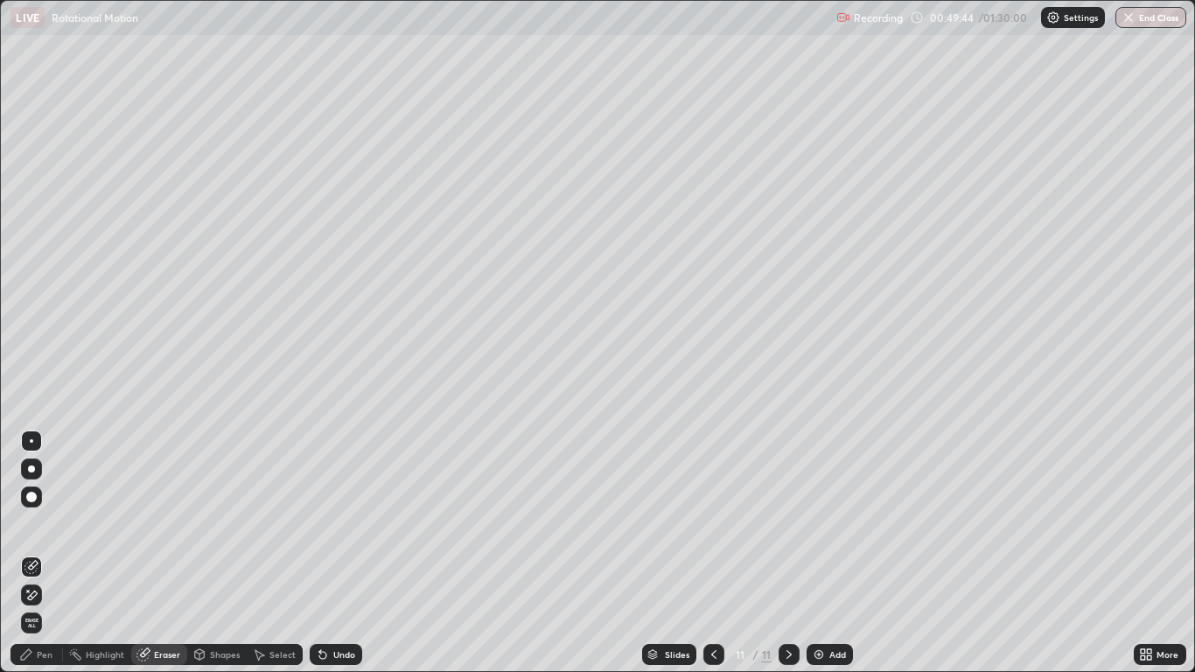
click at [35, 553] on div "Pen" at bounding box center [36, 654] width 52 height 21
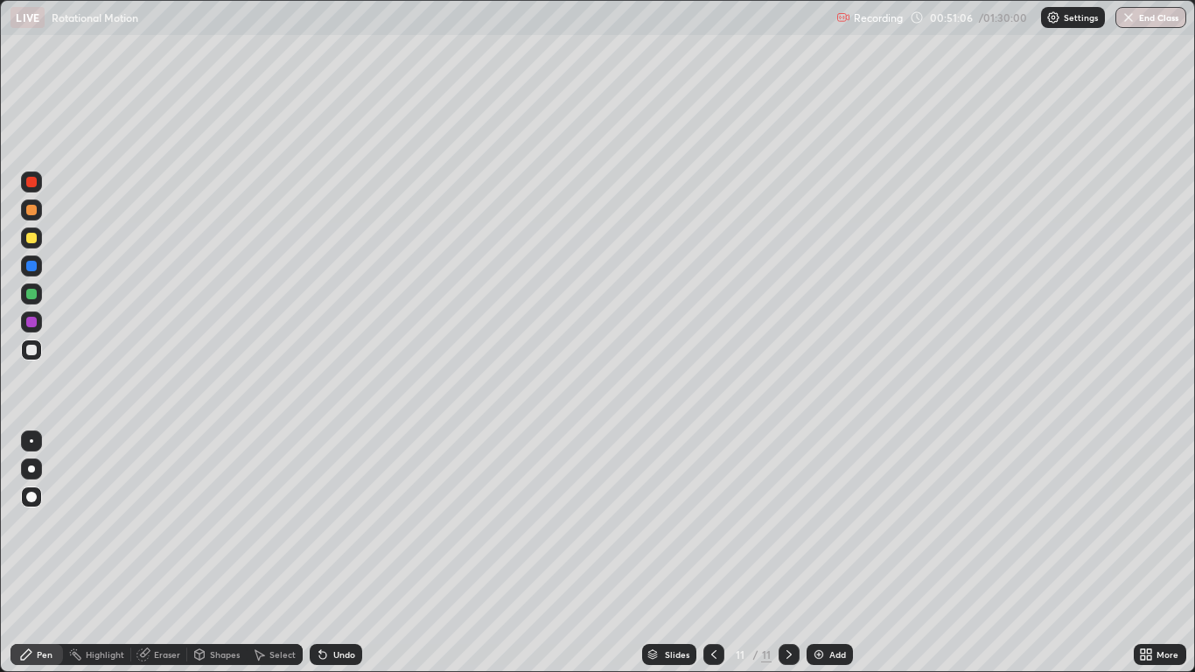
click at [323, 553] on icon at bounding box center [322, 655] width 7 height 7
click at [790, 553] on icon at bounding box center [789, 654] width 14 height 14
click at [821, 553] on img at bounding box center [819, 654] width 14 height 14
click at [206, 553] on div "Shapes" at bounding box center [216, 654] width 59 height 21
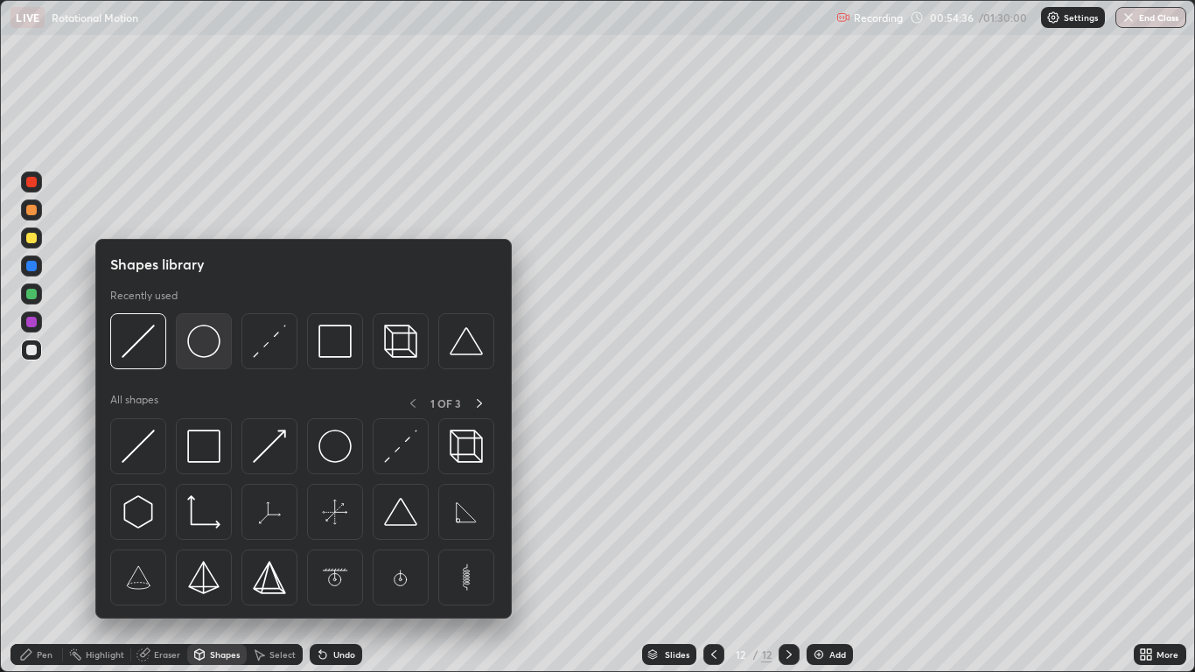
click at [206, 346] on img at bounding box center [203, 341] width 33 height 33
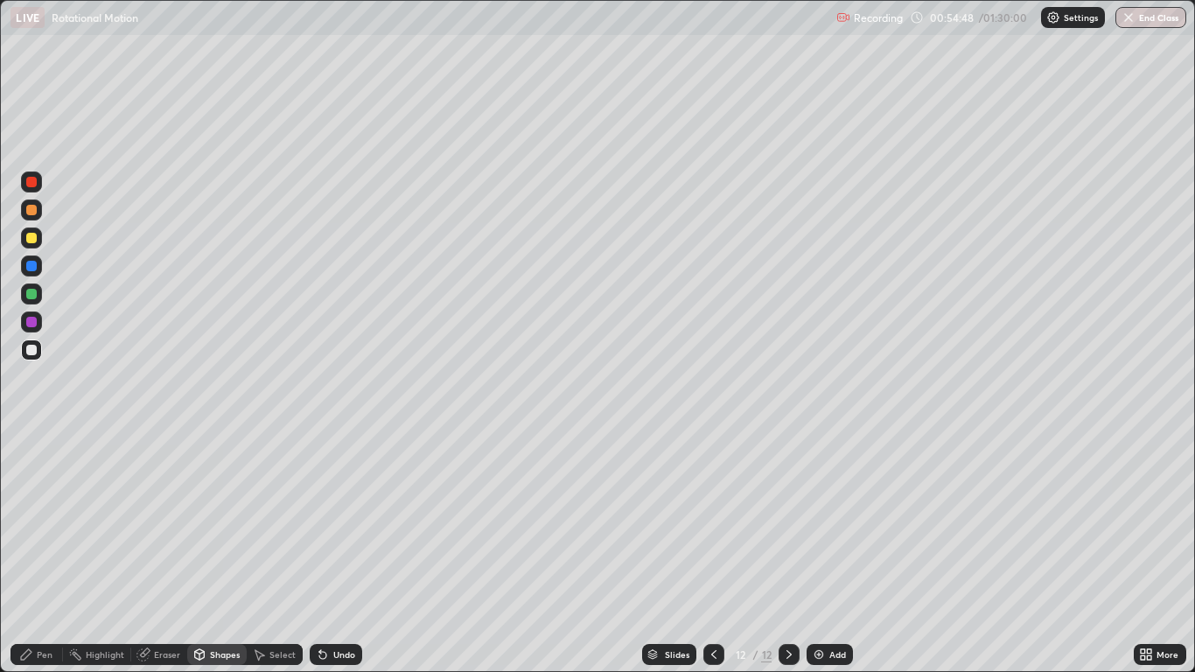
click at [326, 553] on icon at bounding box center [323, 654] width 14 height 14
click at [34, 318] on div at bounding box center [31, 322] width 10 height 10
click at [30, 234] on div at bounding box center [31, 238] width 10 height 10
click at [42, 553] on div "Pen" at bounding box center [45, 654] width 16 height 9
click at [210, 553] on div "Shapes" at bounding box center [225, 654] width 30 height 9
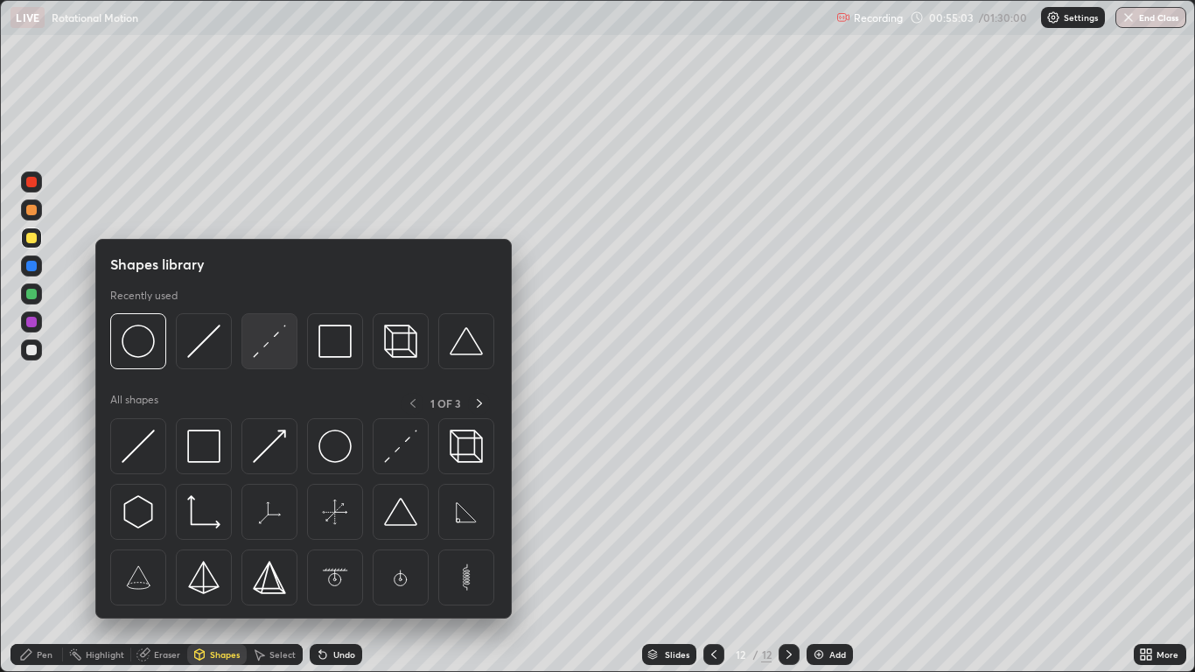
click at [268, 343] on img at bounding box center [269, 341] width 33 height 33
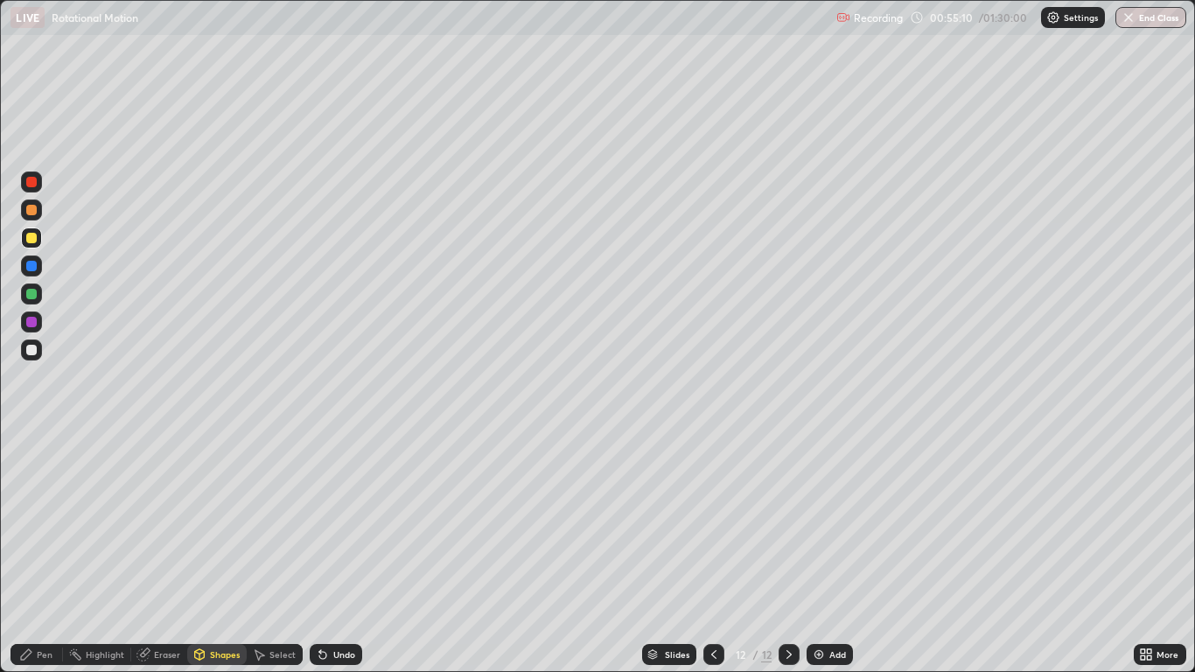
click at [31, 264] on div at bounding box center [31, 266] width 10 height 10
click at [27, 553] on icon at bounding box center [26, 654] width 10 height 10
click at [36, 350] on div at bounding box center [31, 350] width 10 height 10
click at [38, 351] on div at bounding box center [31, 349] width 21 height 21
click at [786, 553] on icon at bounding box center [789, 654] width 14 height 14
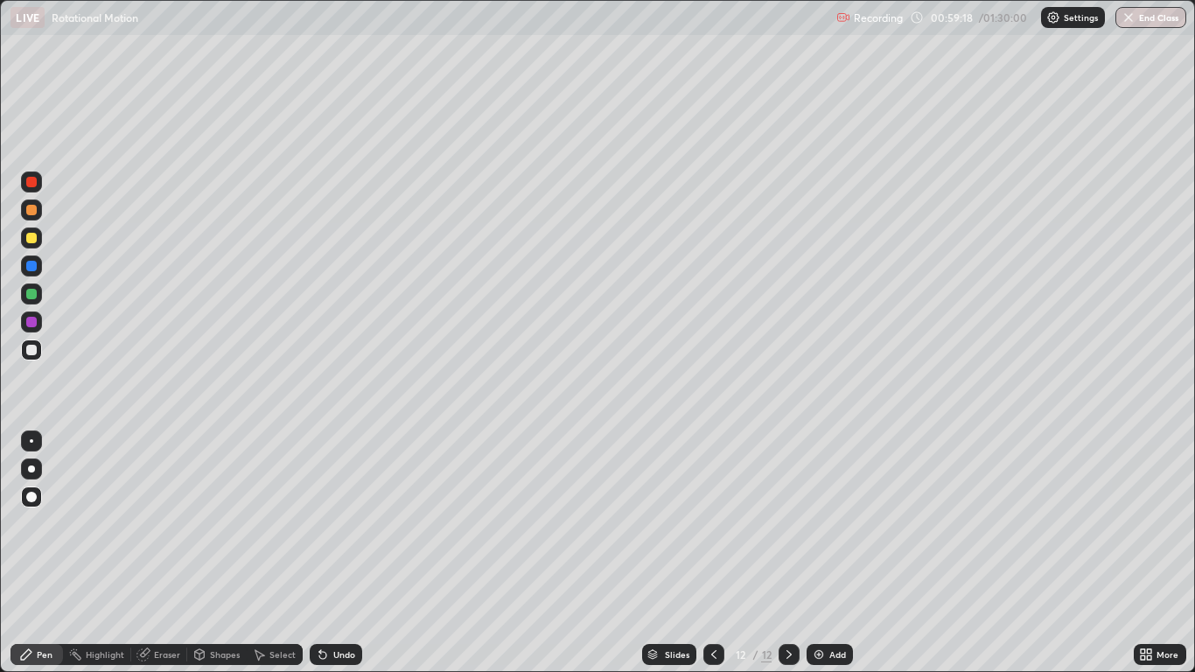
click at [787, 553] on icon at bounding box center [789, 654] width 14 height 14
click at [823, 553] on img at bounding box center [819, 654] width 14 height 14
click at [215, 553] on div "Shapes" at bounding box center [225, 654] width 30 height 9
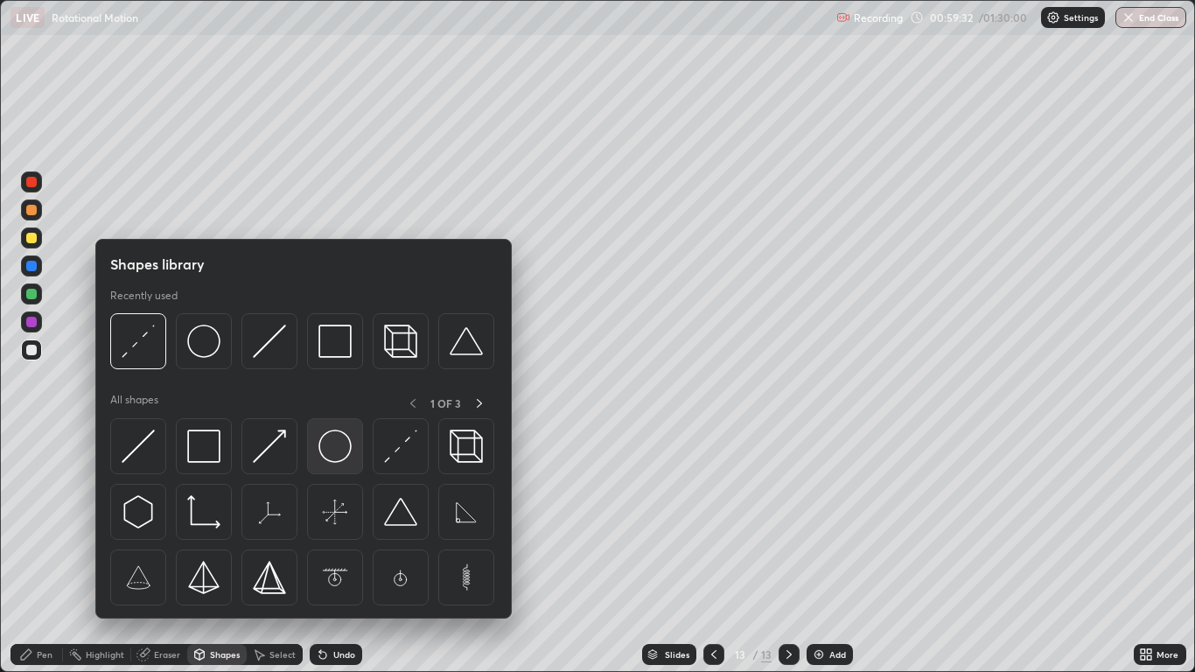
click at [338, 448] on img at bounding box center [334, 446] width 33 height 33
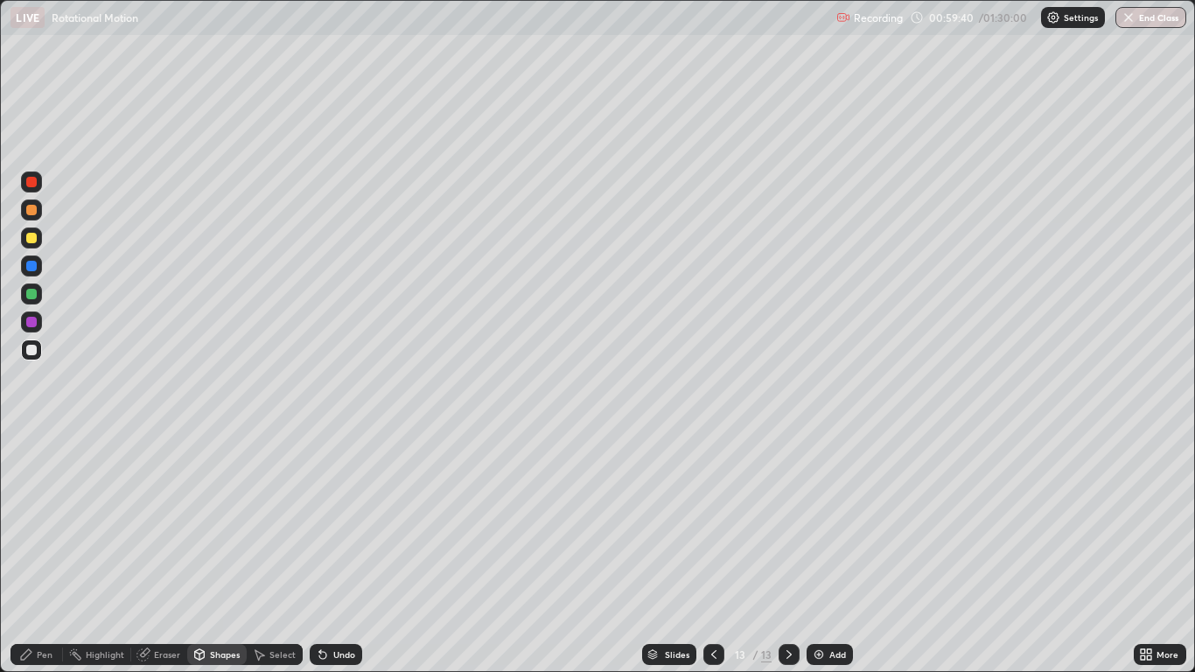
click at [45, 553] on div "Pen" at bounding box center [45, 654] width 16 height 9
click at [31, 349] on div at bounding box center [31, 350] width 10 height 10
click at [211, 553] on div "Shapes" at bounding box center [225, 654] width 30 height 9
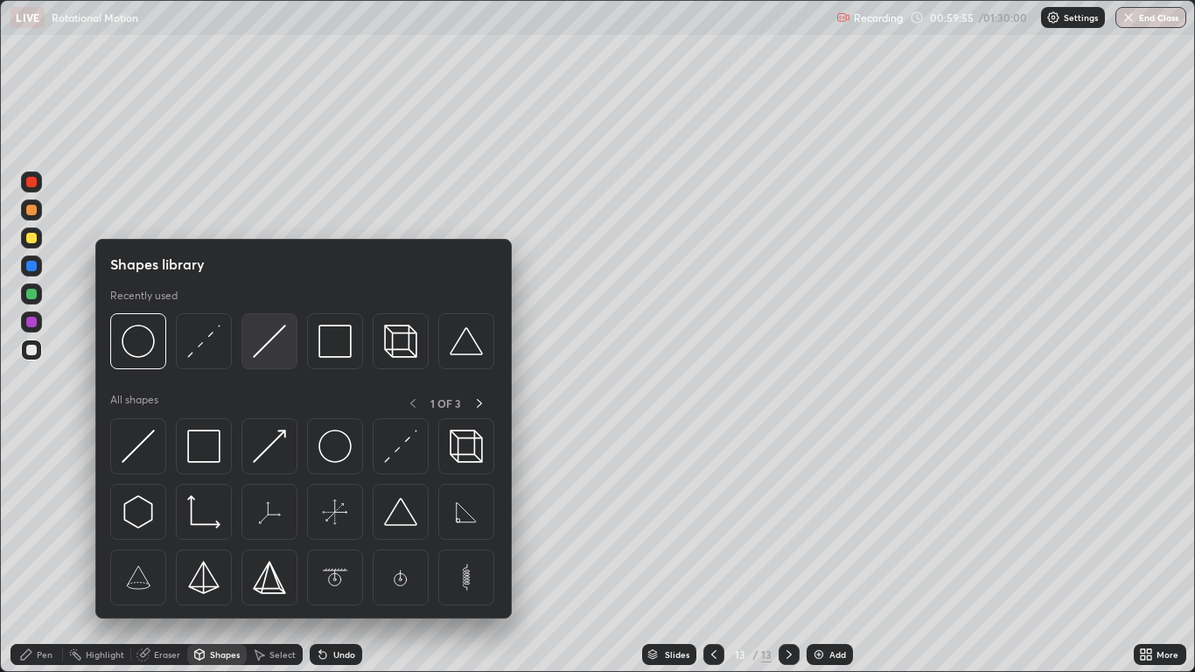
click at [269, 344] on img at bounding box center [269, 341] width 33 height 33
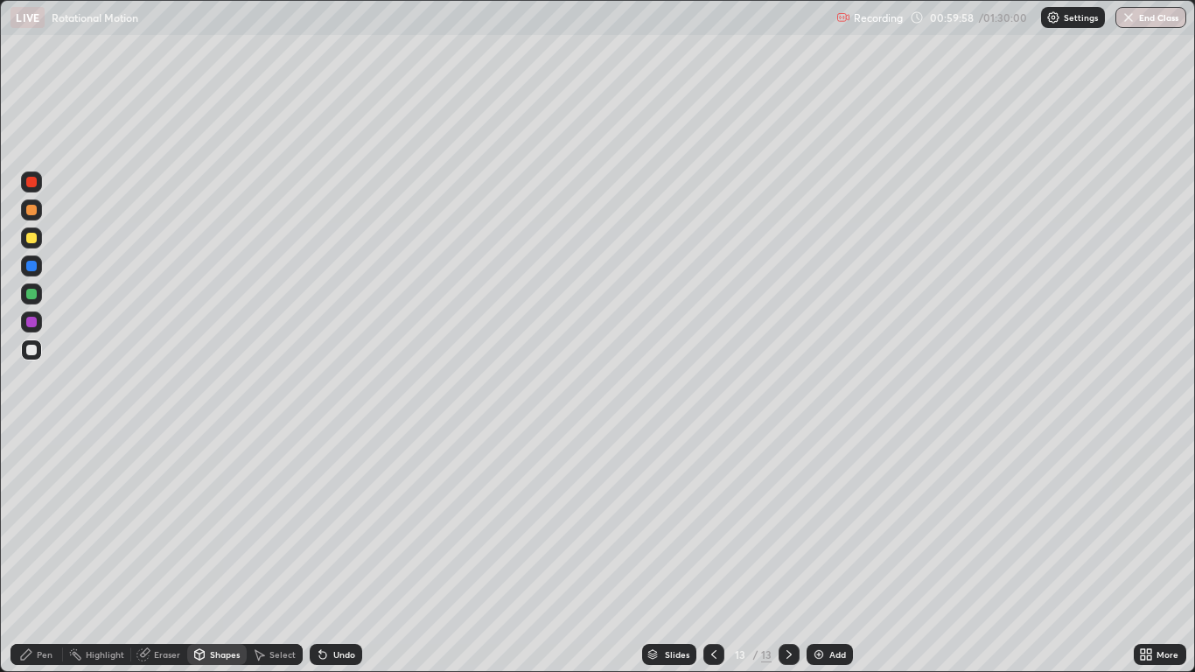
click at [31, 237] on div at bounding box center [31, 238] width 10 height 10
click at [211, 553] on div "Shapes" at bounding box center [225, 654] width 30 height 9
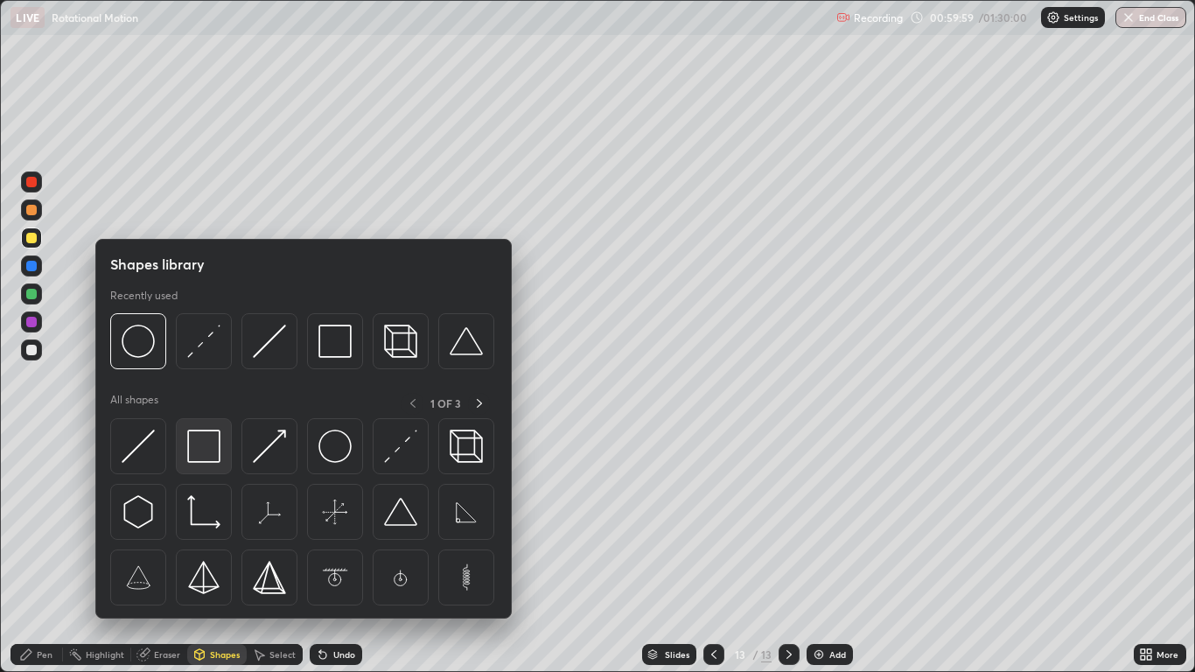
click at [208, 446] on img at bounding box center [203, 446] width 33 height 33
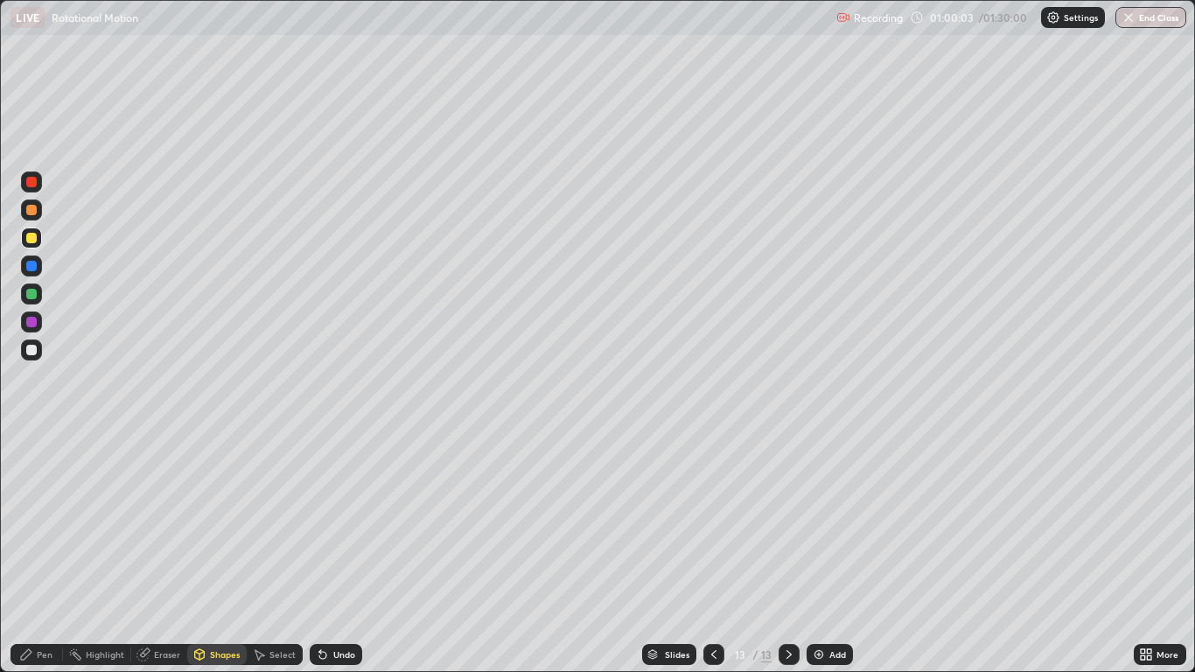
click at [336, 553] on div "Undo" at bounding box center [344, 654] width 22 height 9
click at [339, 553] on div "Undo" at bounding box center [336, 654] width 52 height 21
click at [40, 553] on div "Pen" at bounding box center [45, 654] width 16 height 9
click at [33, 237] on div at bounding box center [31, 238] width 10 height 10
click at [34, 320] on div at bounding box center [31, 322] width 10 height 10
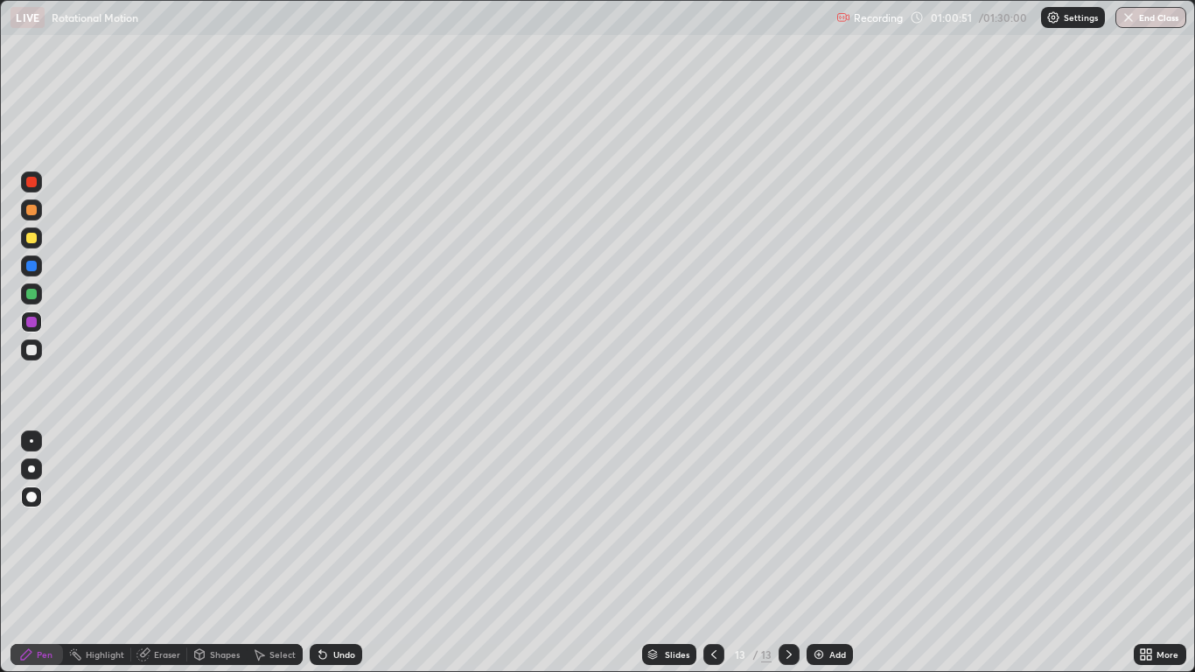
click at [162, 553] on div "Eraser" at bounding box center [167, 654] width 26 height 9
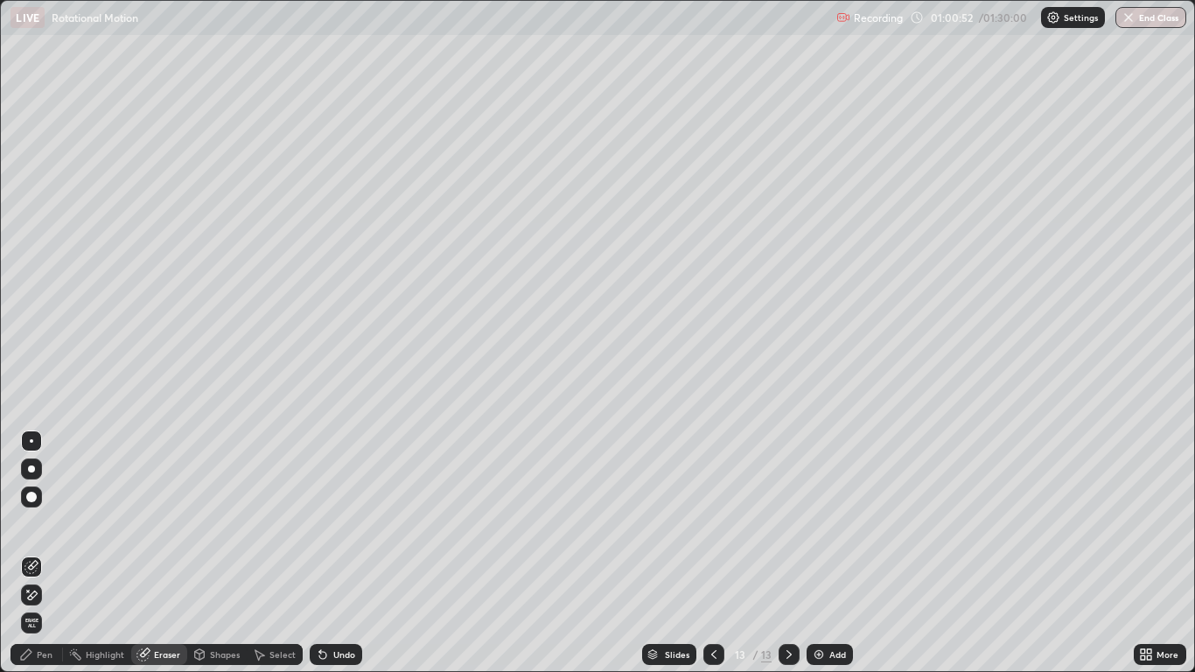
click at [213, 553] on div "Shapes" at bounding box center [225, 654] width 30 height 9
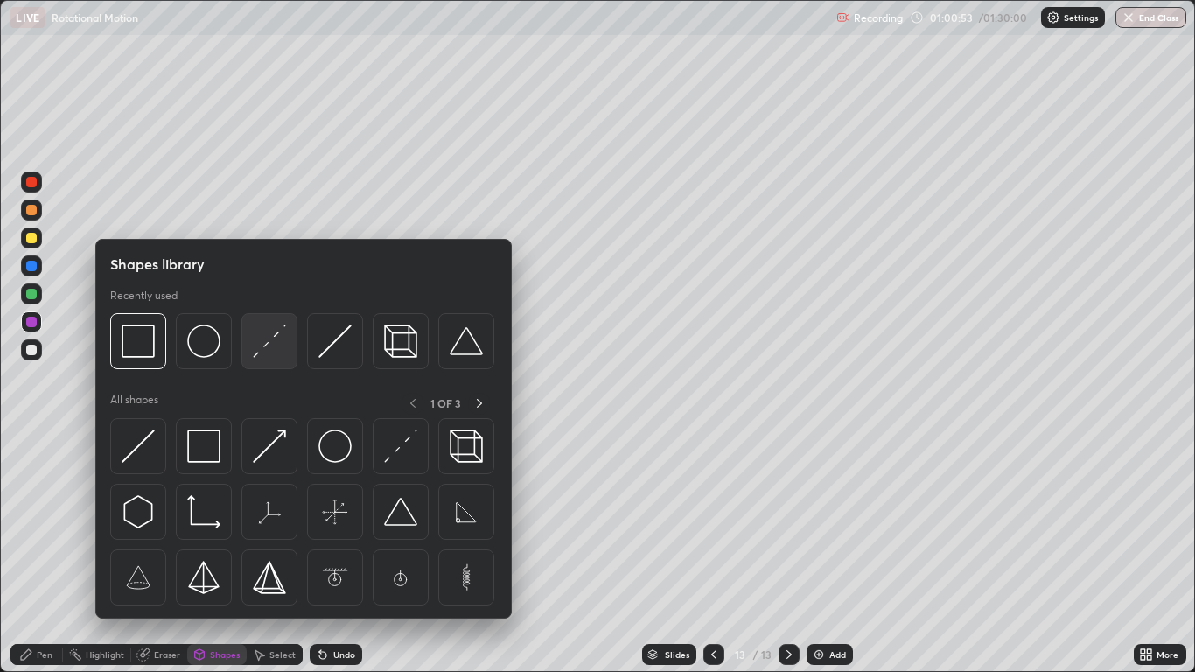
click at [275, 346] on img at bounding box center [269, 341] width 33 height 33
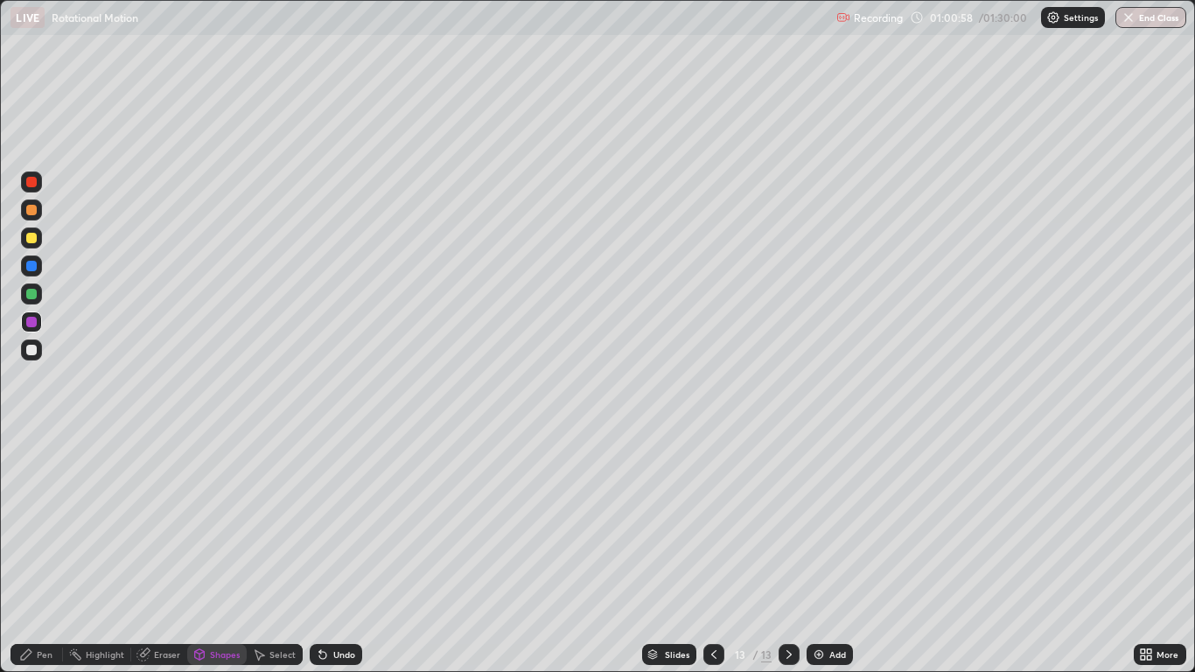
click at [30, 346] on div at bounding box center [31, 350] width 10 height 10
click at [339, 553] on div "Undo" at bounding box center [344, 654] width 22 height 9
click at [34, 553] on div "Pen" at bounding box center [36, 654] width 52 height 21
click at [162, 553] on div "Eraser" at bounding box center [167, 654] width 26 height 9
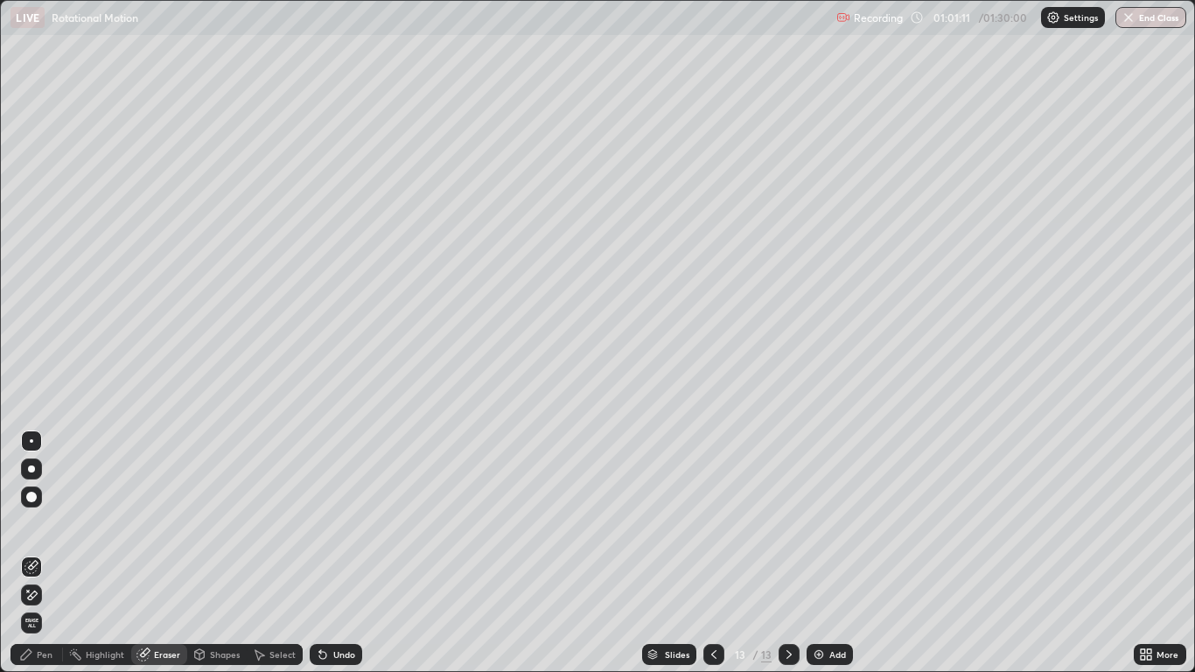
click at [46, 553] on div "Pen" at bounding box center [45, 654] width 16 height 9
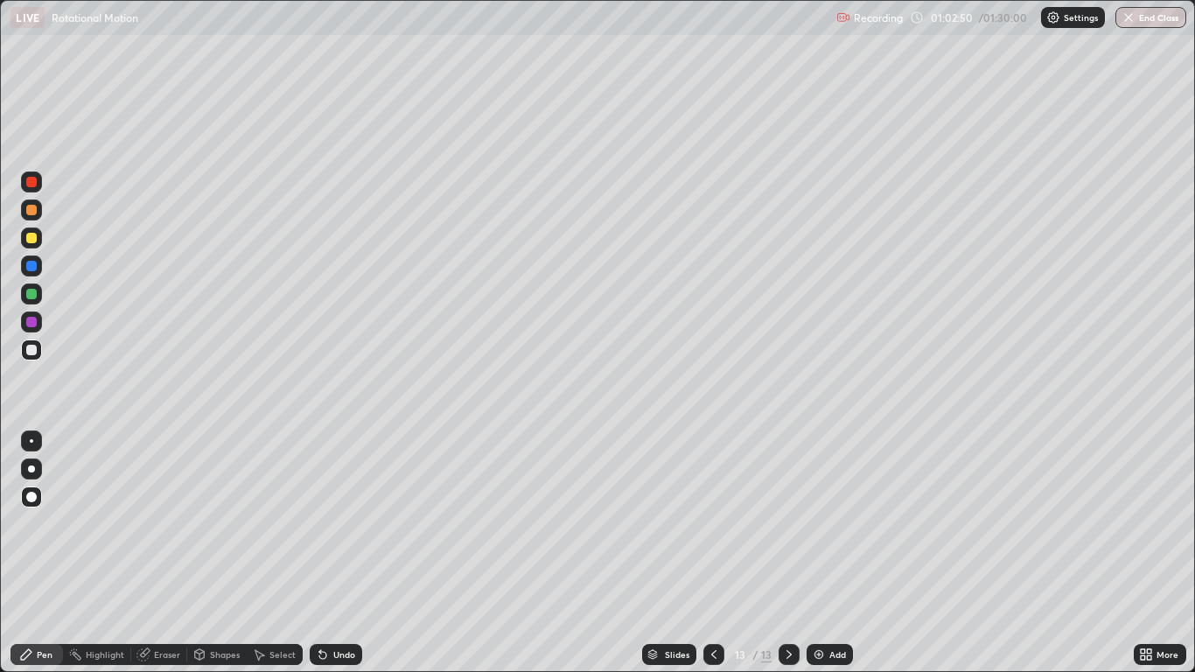
click at [162, 553] on div "Eraser" at bounding box center [167, 654] width 26 height 9
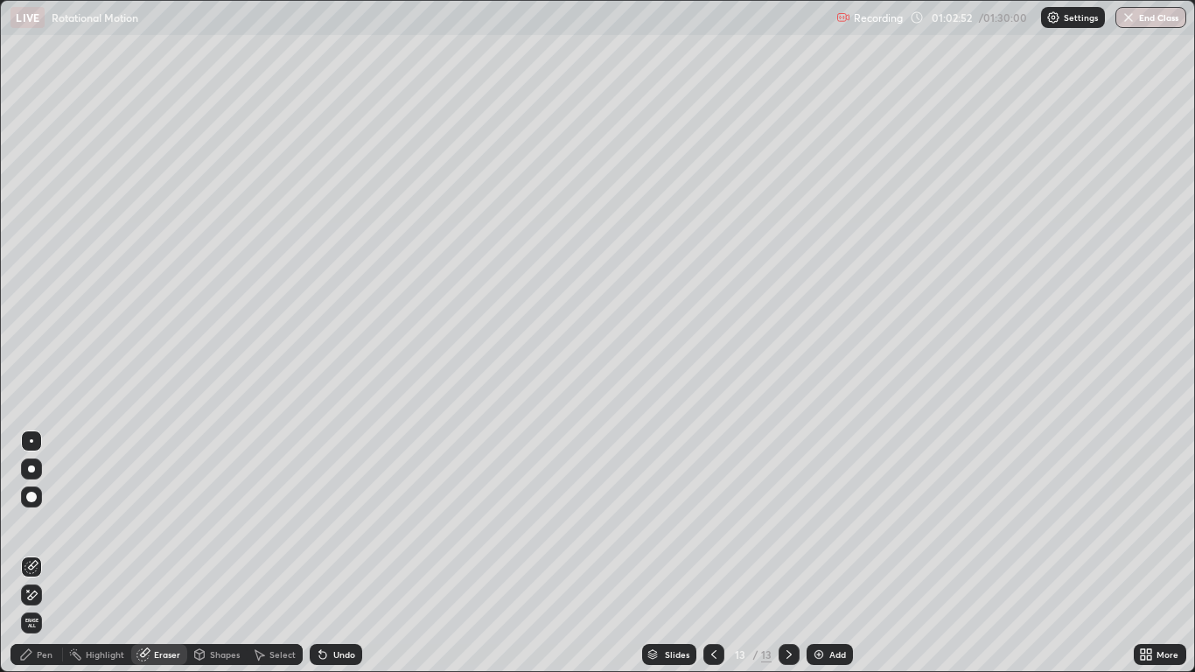
click at [44, 553] on div "Pen" at bounding box center [45, 654] width 16 height 9
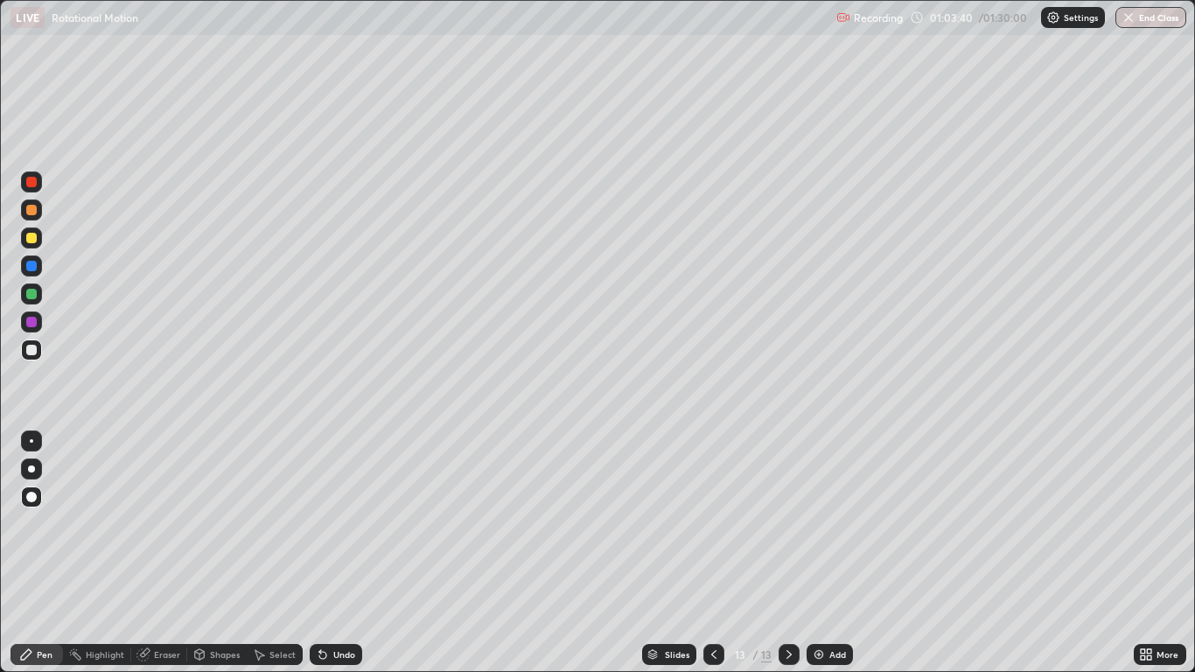
click at [31, 350] on div at bounding box center [31, 350] width 10 height 10
click at [162, 553] on div "Eraser" at bounding box center [167, 654] width 26 height 9
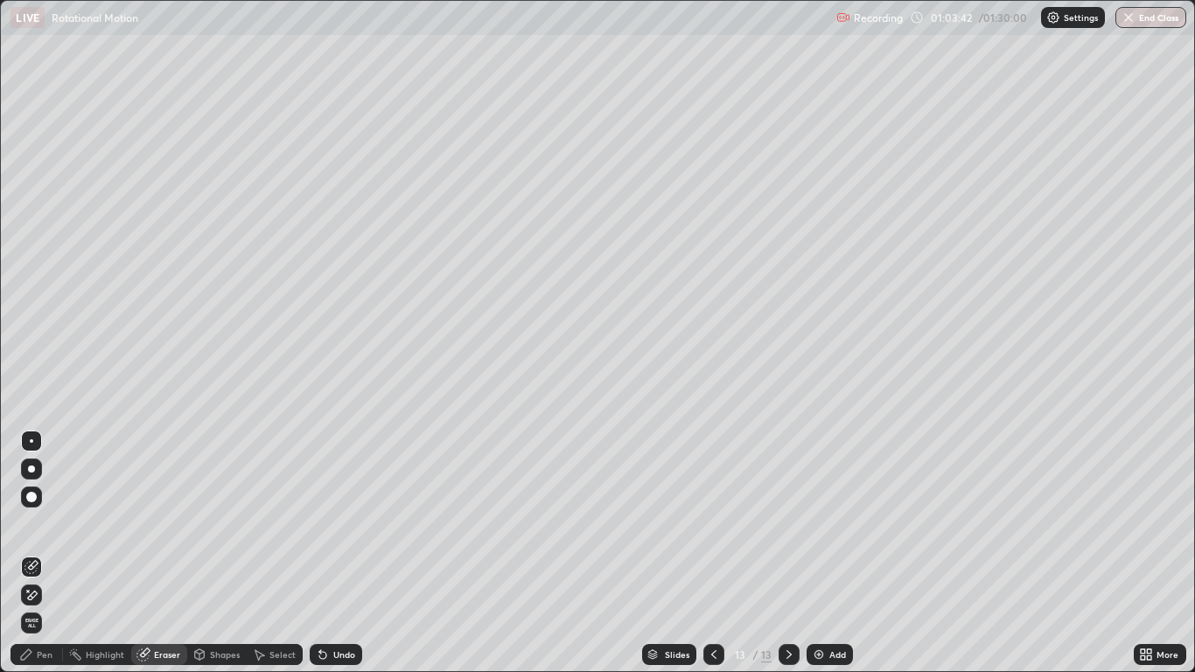
click at [42, 553] on div "Pen" at bounding box center [45, 654] width 16 height 9
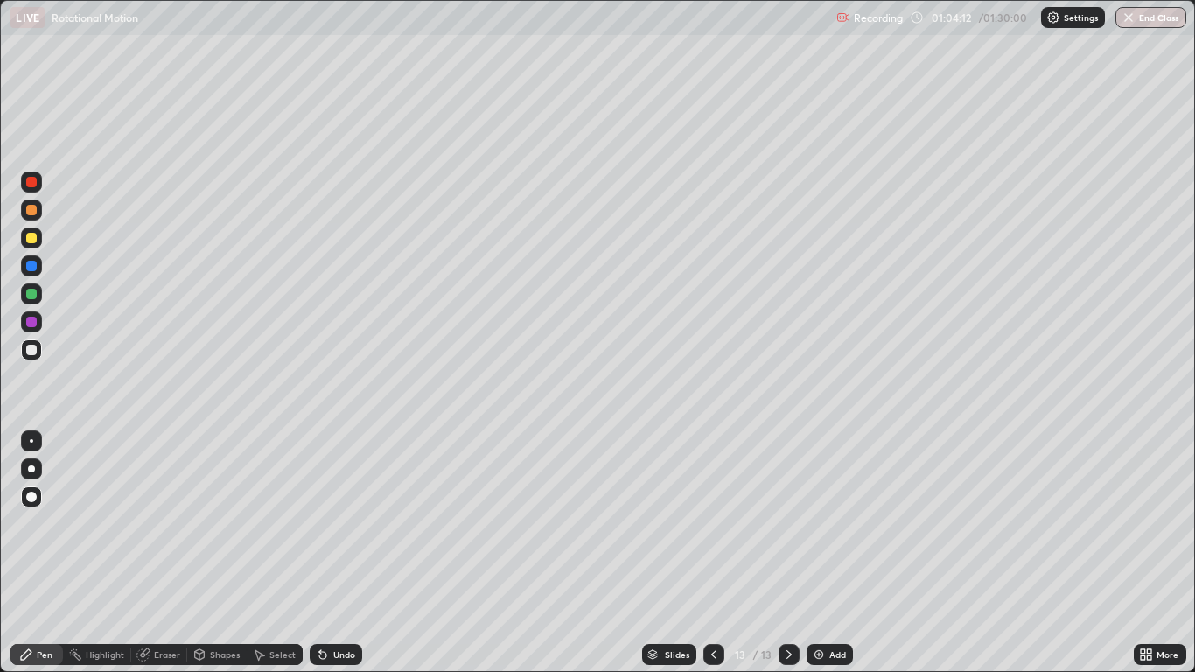
click at [788, 553] on icon at bounding box center [789, 654] width 14 height 14
click at [819, 553] on img at bounding box center [819, 654] width 14 height 14
click at [32, 353] on div at bounding box center [31, 350] width 10 height 10
click at [213, 553] on div "Shapes" at bounding box center [225, 654] width 30 height 9
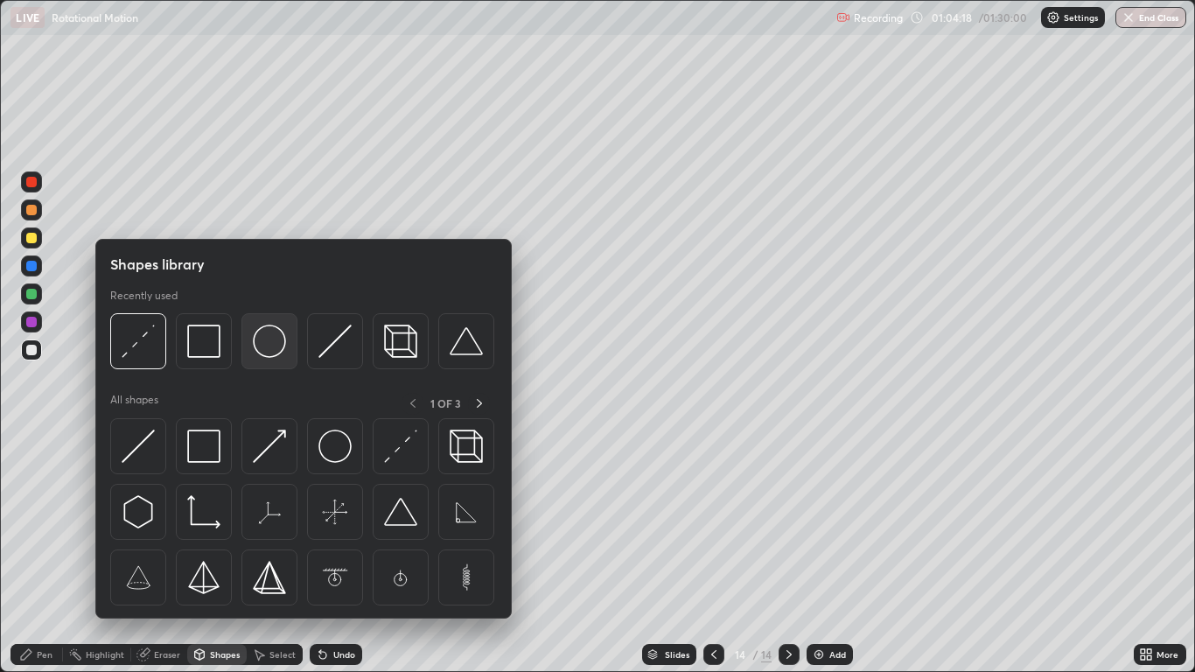
click at [277, 344] on img at bounding box center [269, 341] width 33 height 33
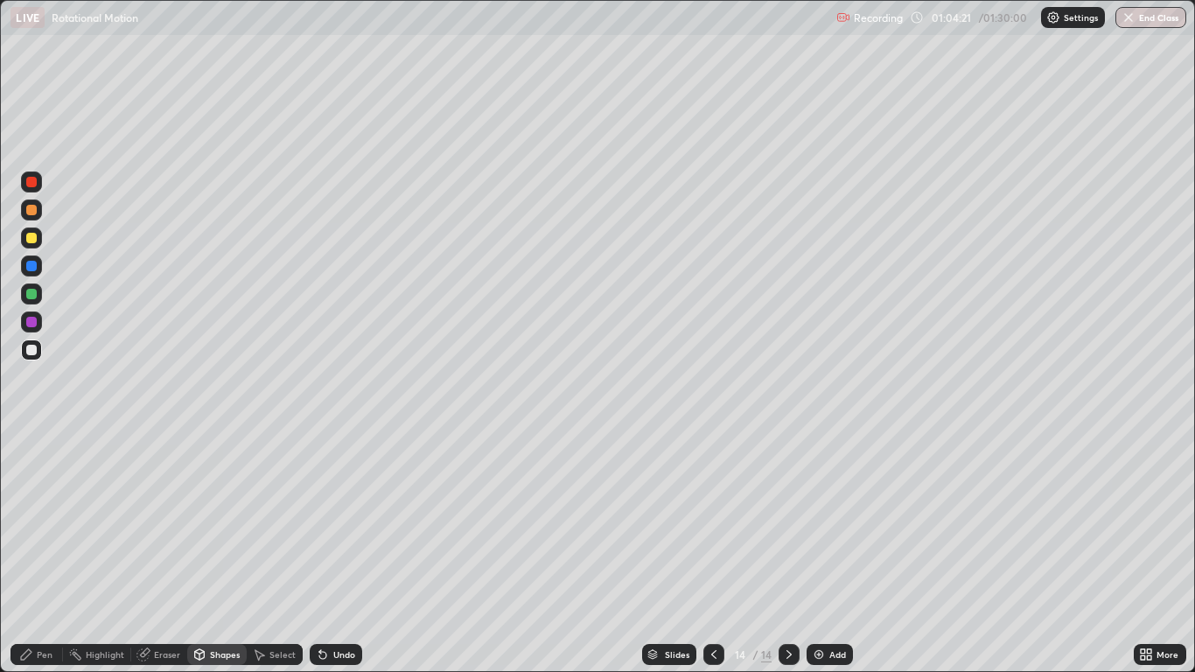
click at [218, 553] on div "Shapes" at bounding box center [225, 654] width 30 height 9
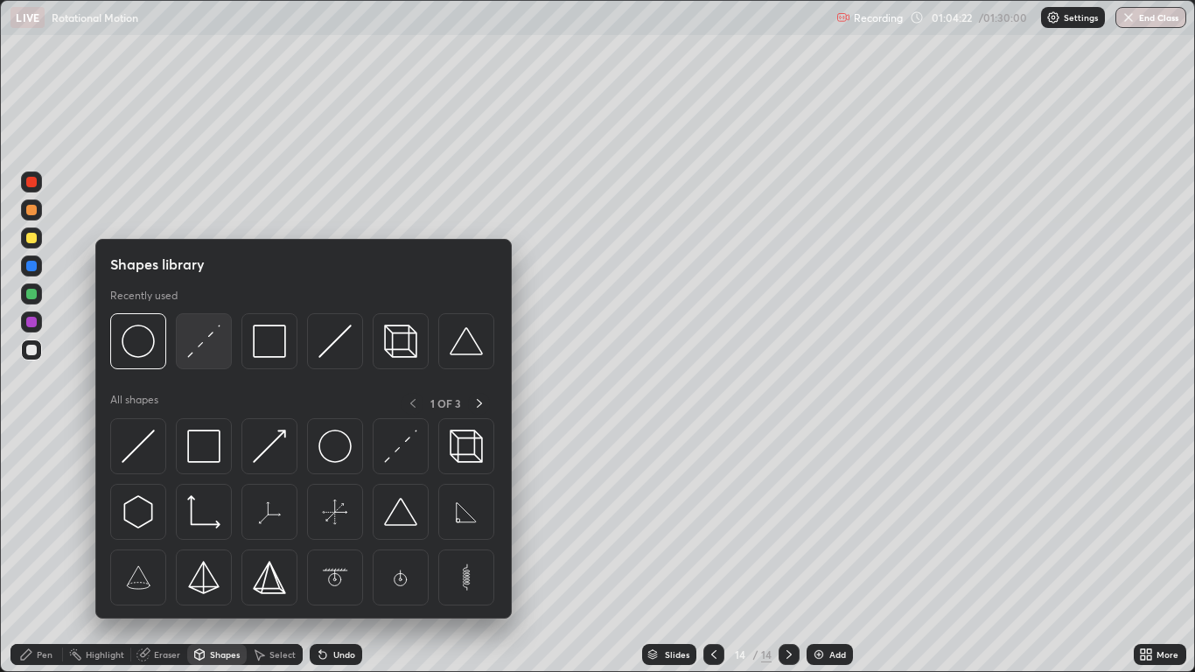
click at [200, 344] on img at bounding box center [203, 341] width 33 height 33
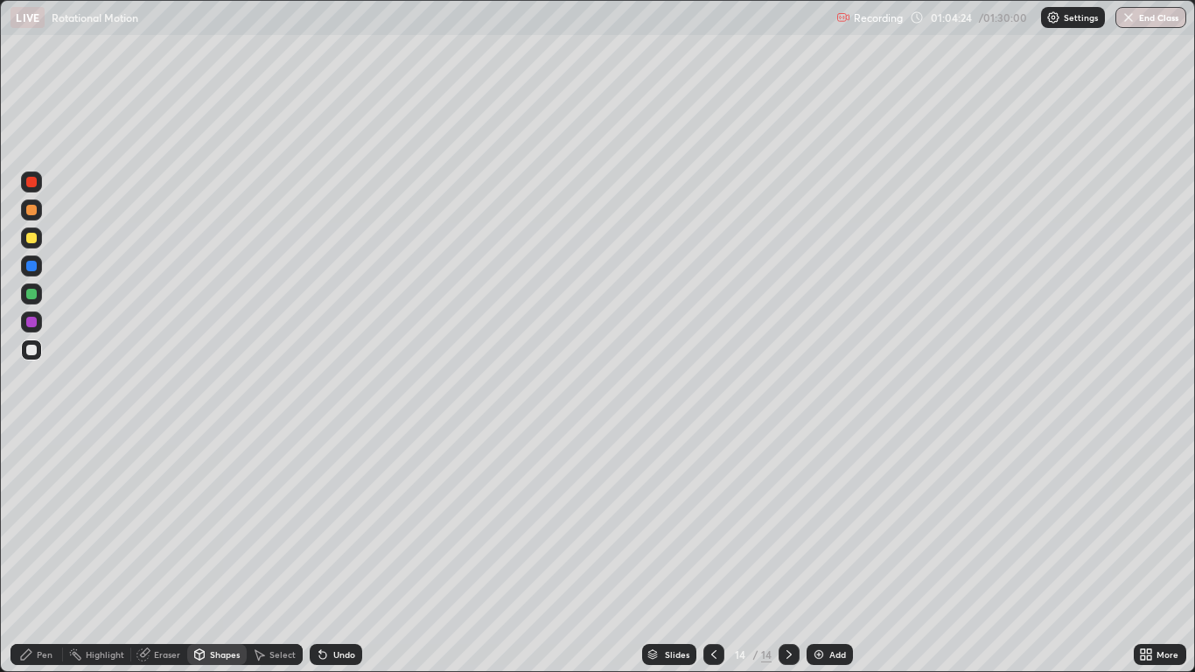
click at [38, 553] on div "Pen" at bounding box center [45, 654] width 16 height 9
click at [39, 553] on div "Pen" at bounding box center [36, 654] width 52 height 21
click at [31, 349] on div at bounding box center [31, 350] width 10 height 10
click at [217, 553] on div "Shapes" at bounding box center [225, 654] width 30 height 9
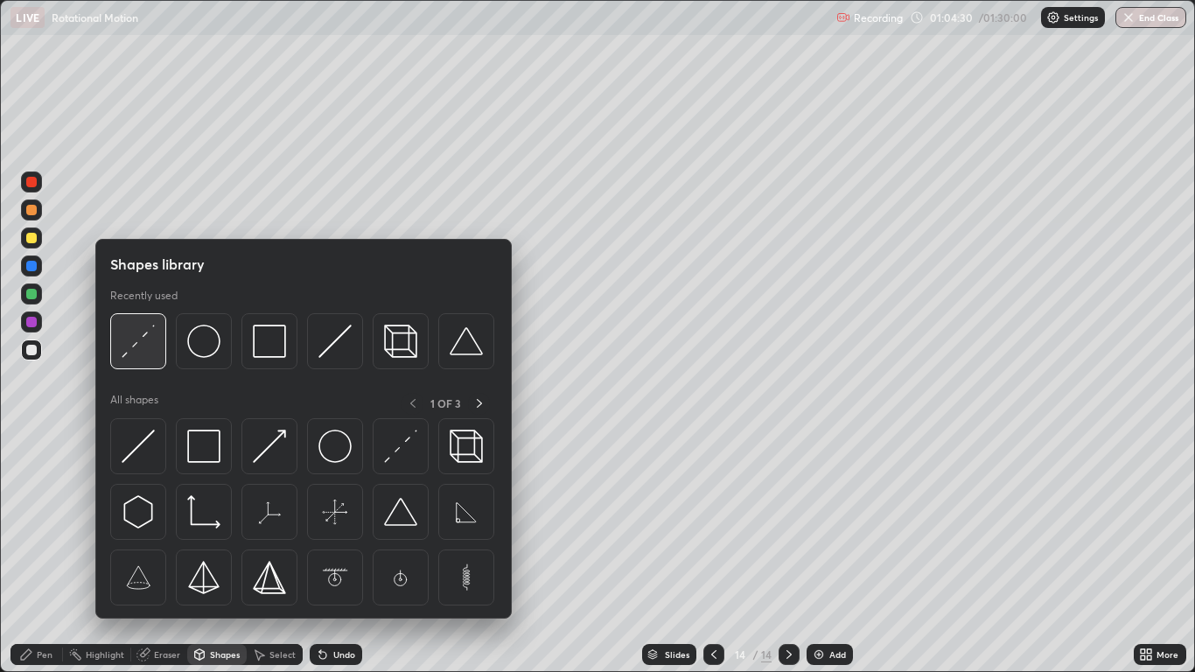
click at [144, 339] on img at bounding box center [138, 341] width 33 height 33
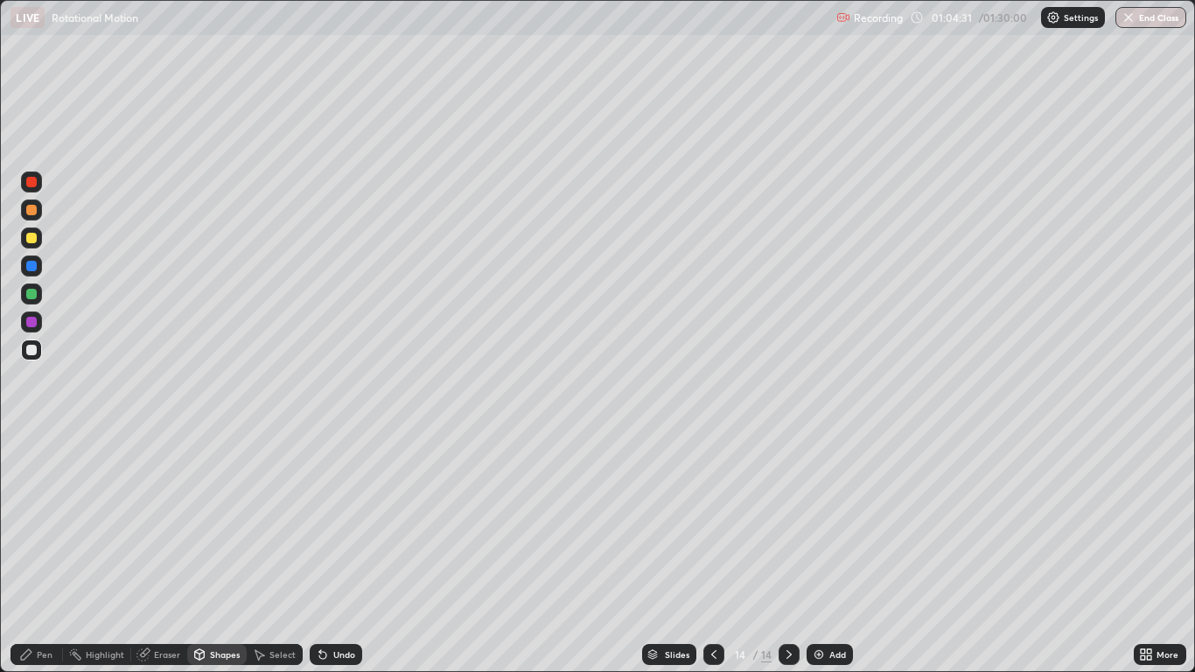
click at [218, 553] on div "Shapes" at bounding box center [225, 654] width 30 height 9
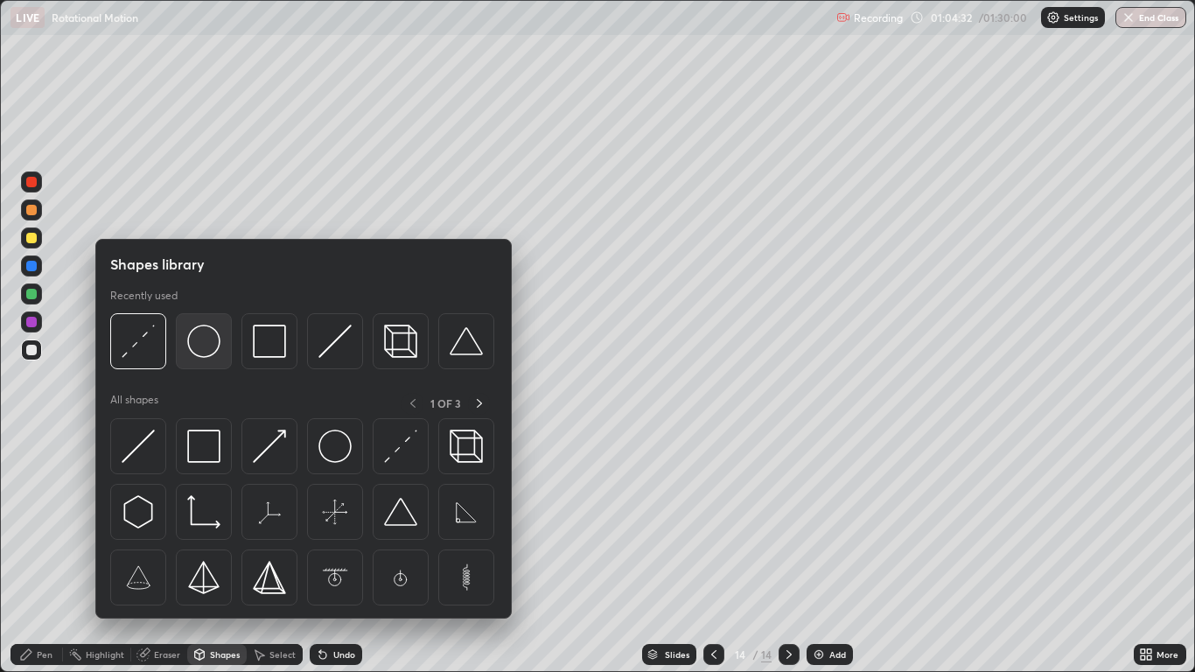
click at [203, 344] on img at bounding box center [203, 341] width 33 height 33
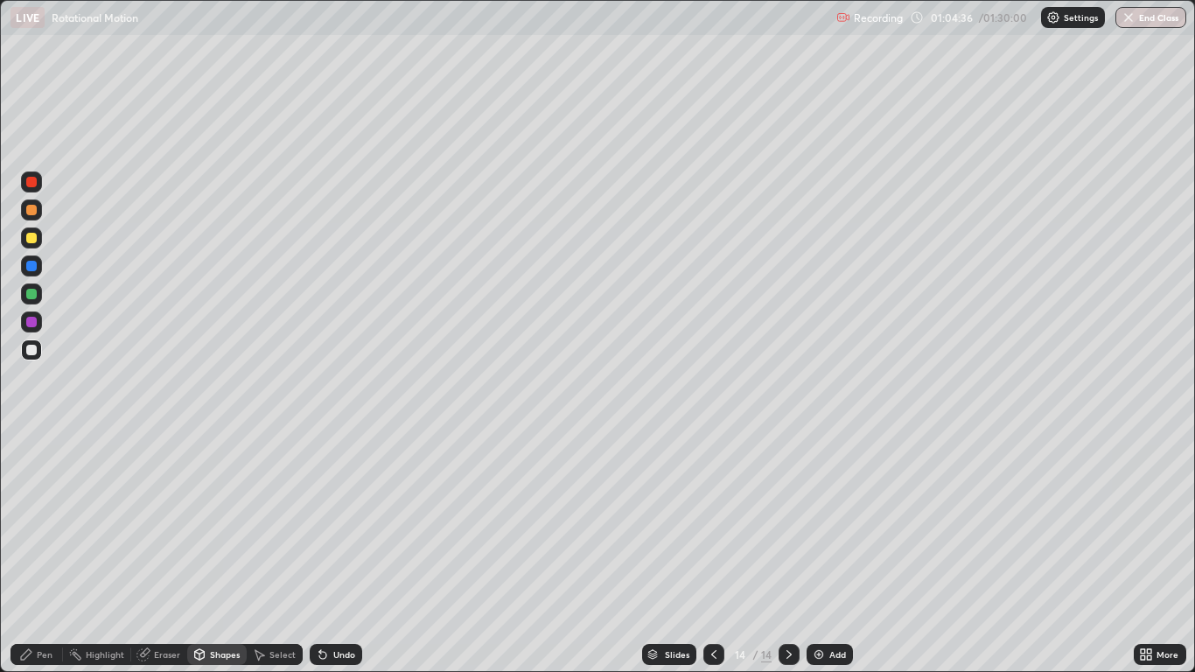
click at [46, 553] on div "Pen" at bounding box center [45, 654] width 16 height 9
click at [214, 553] on div "Shapes" at bounding box center [225, 654] width 30 height 9
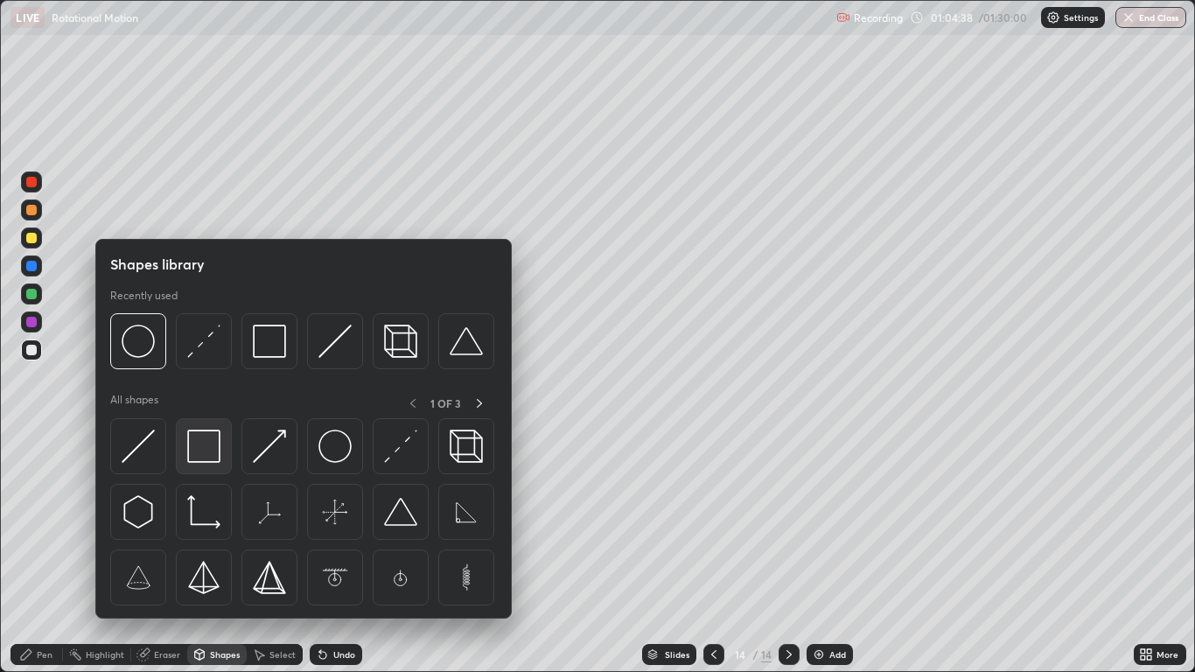
click at [205, 442] on img at bounding box center [203, 446] width 33 height 33
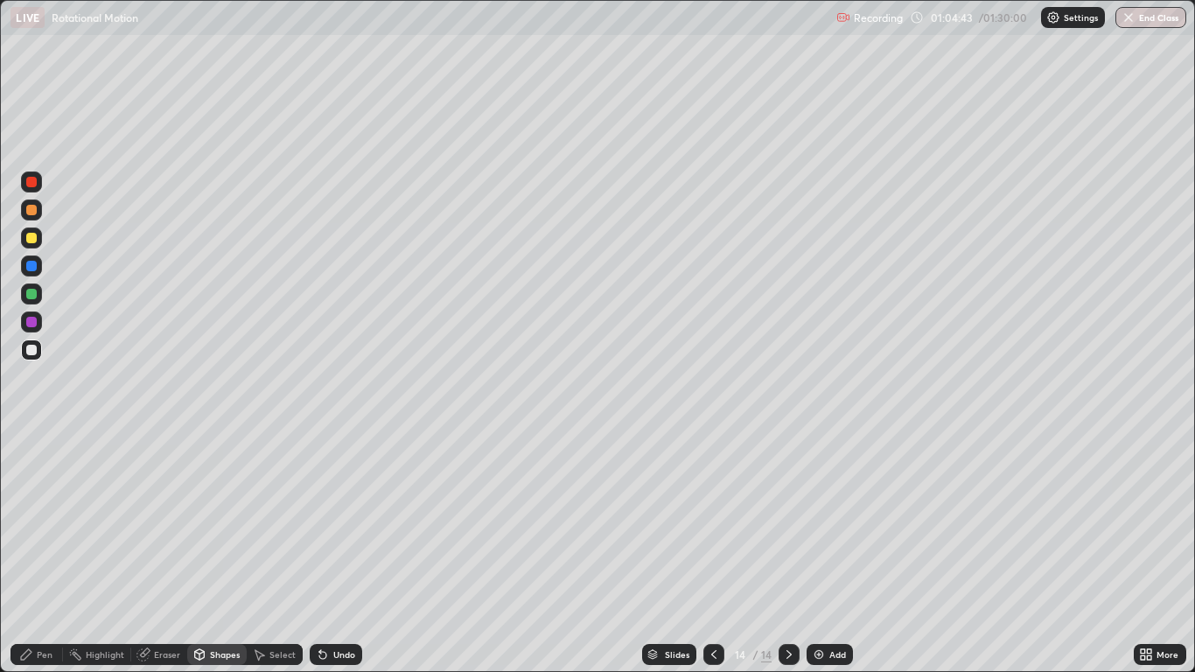
click at [340, 553] on div "Undo" at bounding box center [344, 654] width 22 height 9
click at [207, 553] on div "Shapes" at bounding box center [216, 654] width 59 height 21
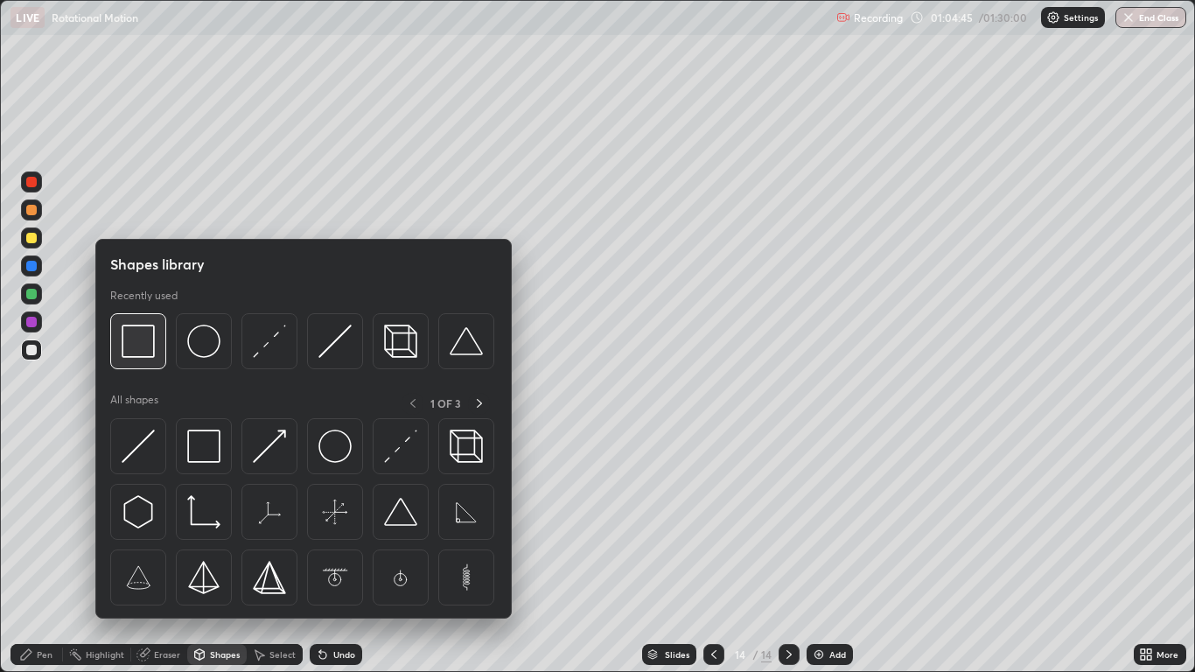
click at [157, 351] on div at bounding box center [138, 341] width 56 height 56
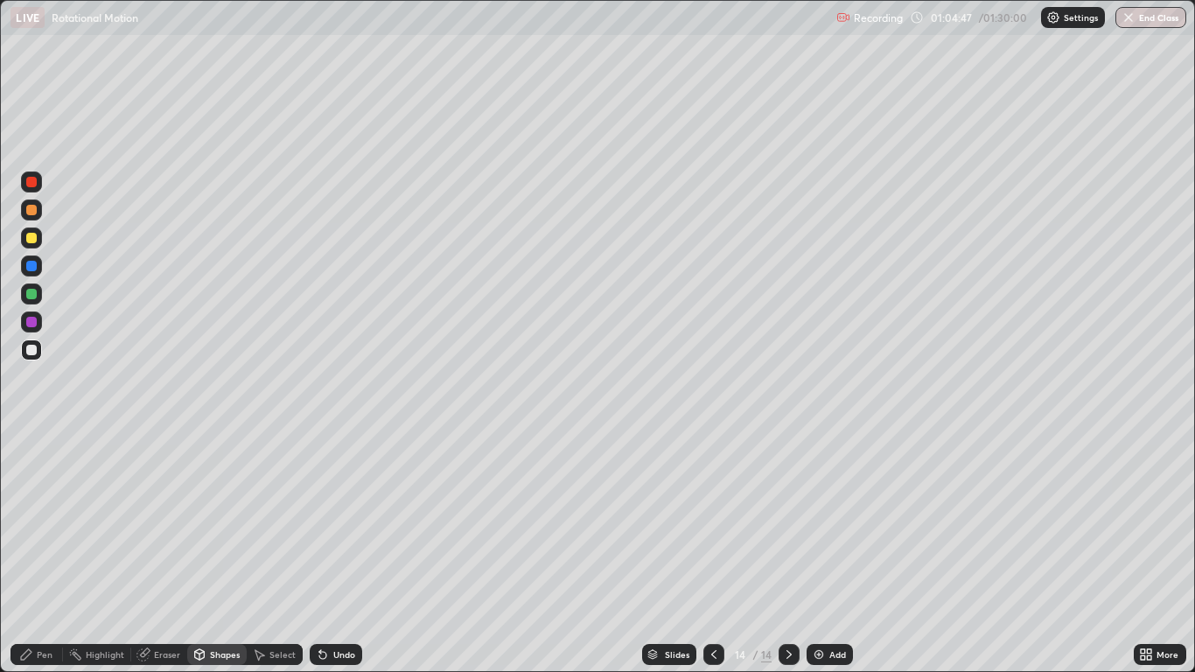
click at [39, 553] on div "Pen" at bounding box center [45, 654] width 16 height 9
click at [31, 297] on div at bounding box center [31, 294] width 10 height 10
click at [830, 553] on div "Add" at bounding box center [830, 654] width 46 height 21
click at [714, 553] on icon at bounding box center [714, 654] width 14 height 14
click at [34, 234] on div at bounding box center [31, 238] width 10 height 10
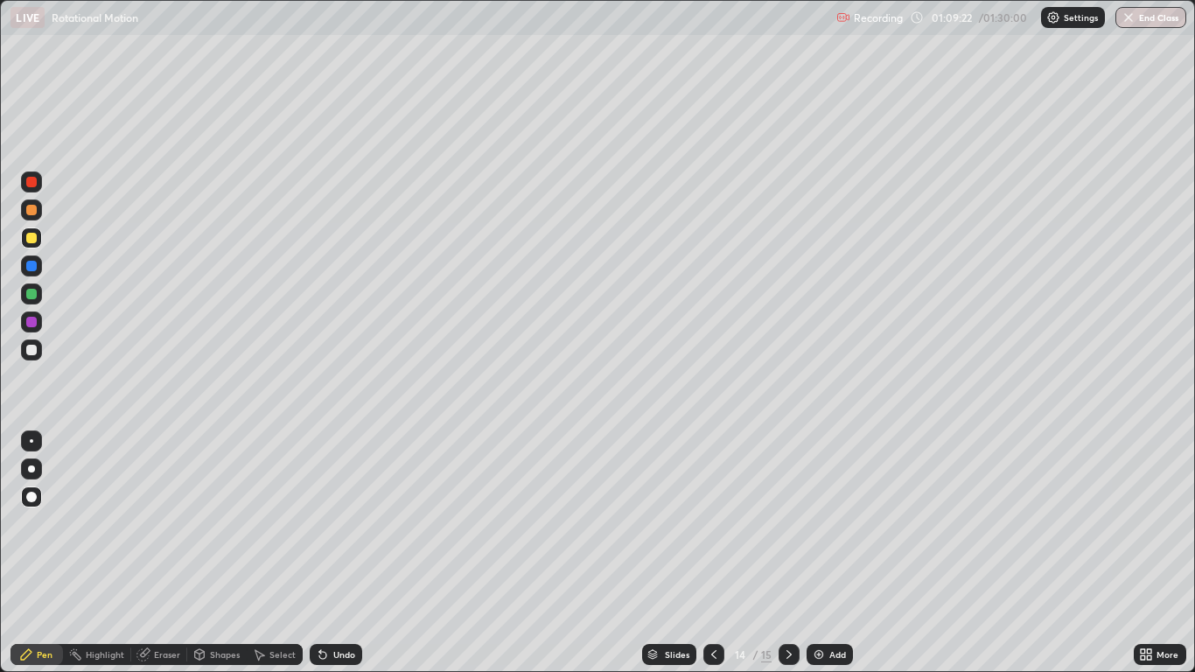
click at [791, 553] on icon at bounding box center [789, 654] width 14 height 14
click at [208, 553] on div "Shapes" at bounding box center [216, 654] width 59 height 21
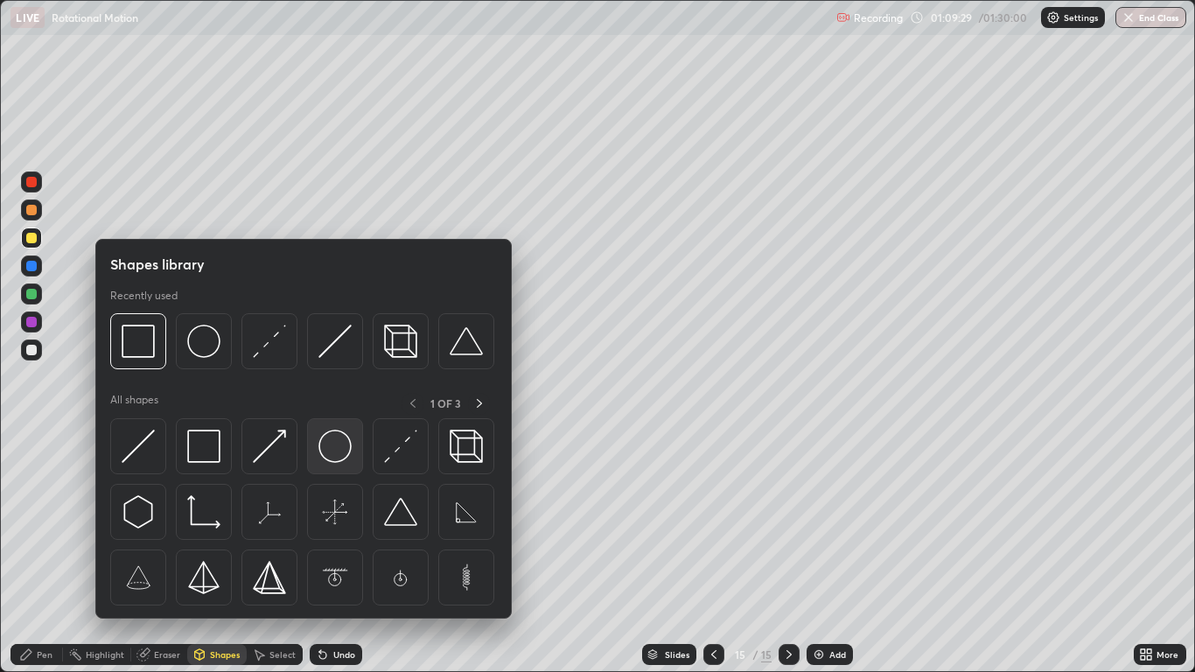
click at [337, 453] on img at bounding box center [334, 446] width 33 height 33
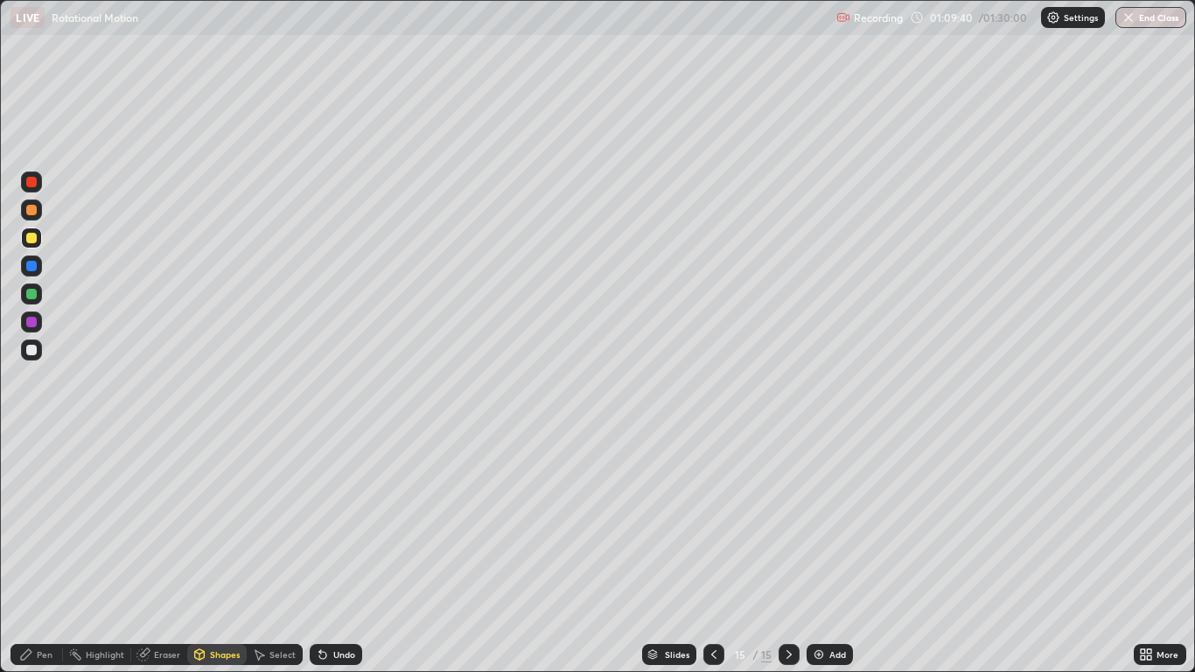
click at [338, 553] on div "Undo" at bounding box center [344, 654] width 22 height 9
click at [714, 553] on icon at bounding box center [713, 654] width 5 height 9
click at [787, 553] on icon at bounding box center [789, 654] width 14 height 14
click at [45, 553] on div "Pen" at bounding box center [45, 654] width 16 height 9
click at [214, 553] on div "Shapes" at bounding box center [225, 654] width 30 height 9
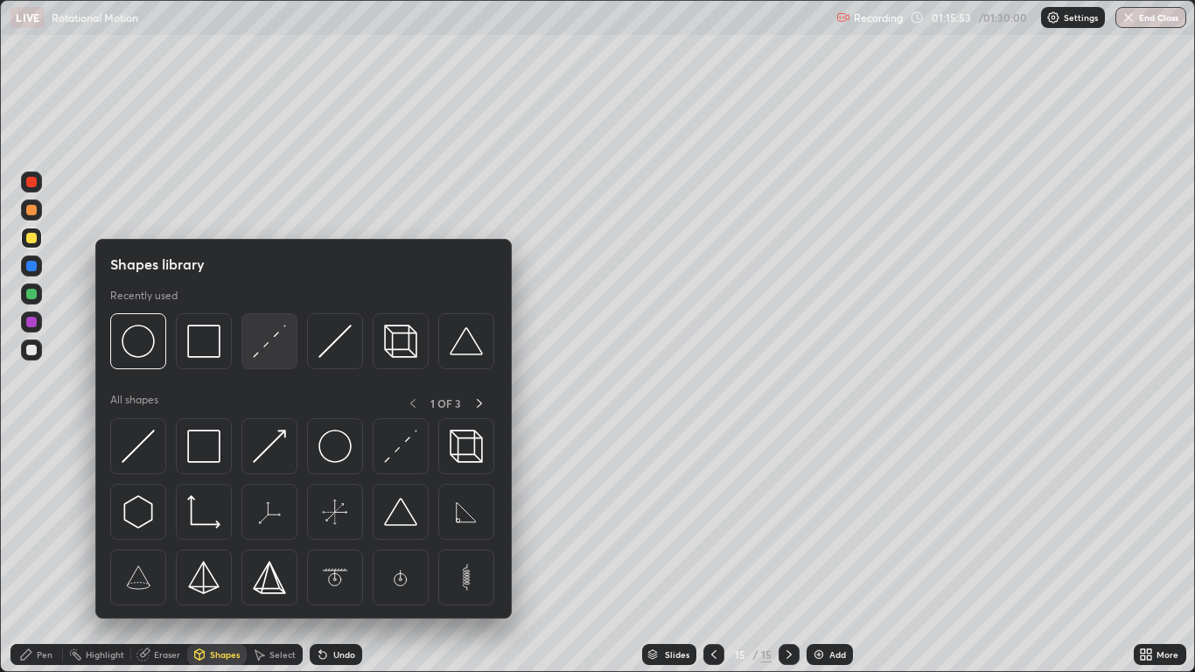
click at [263, 343] on img at bounding box center [269, 341] width 33 height 33
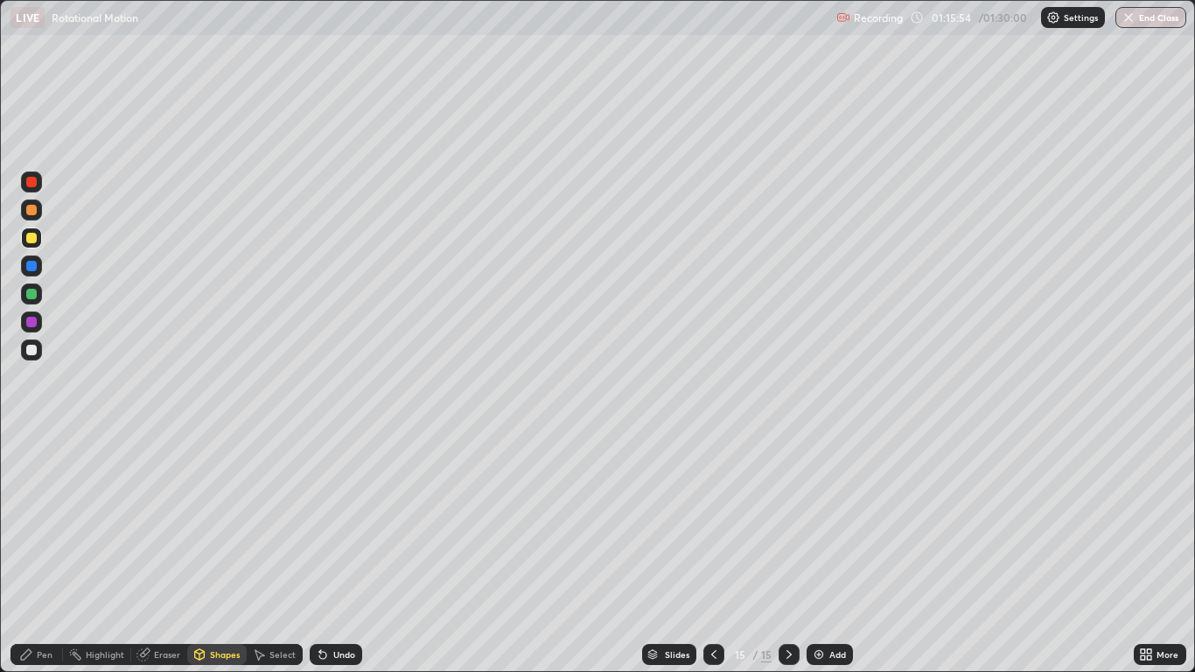
click at [32, 319] on div at bounding box center [31, 322] width 10 height 10
click at [31, 235] on div at bounding box center [31, 238] width 10 height 10
click at [325, 553] on icon at bounding box center [322, 655] width 7 height 7
click at [34, 553] on div "Pen" at bounding box center [36, 654] width 52 height 21
click at [31, 292] on div at bounding box center [31, 294] width 10 height 10
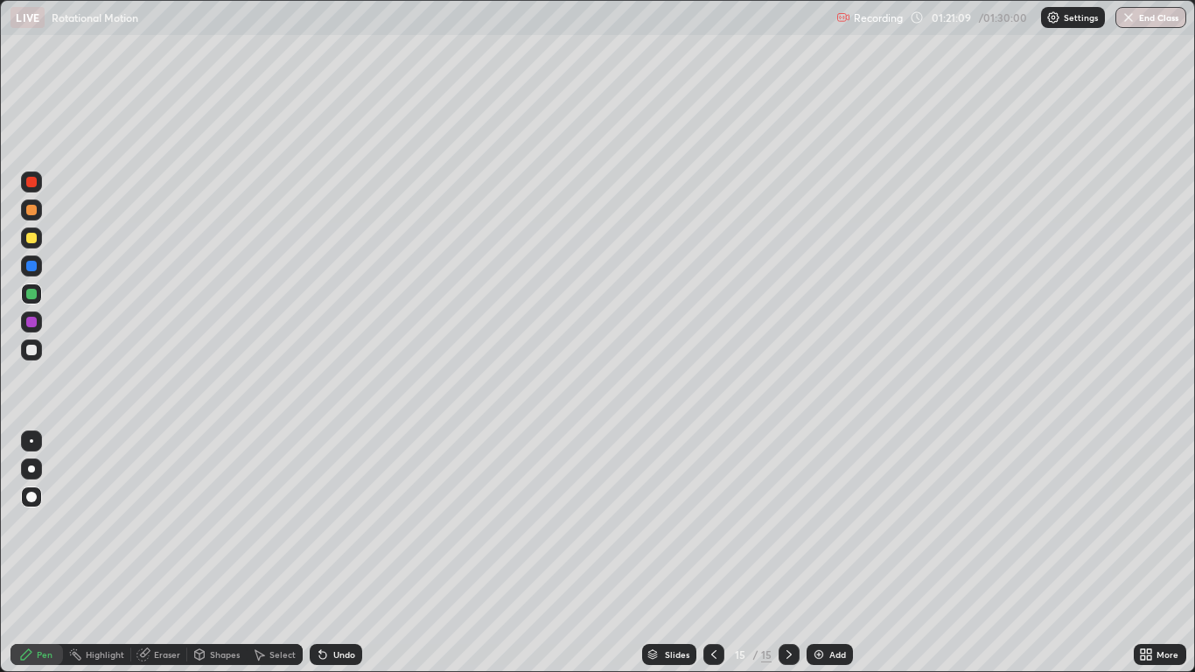
click at [212, 553] on div "Shapes" at bounding box center [225, 654] width 30 height 9
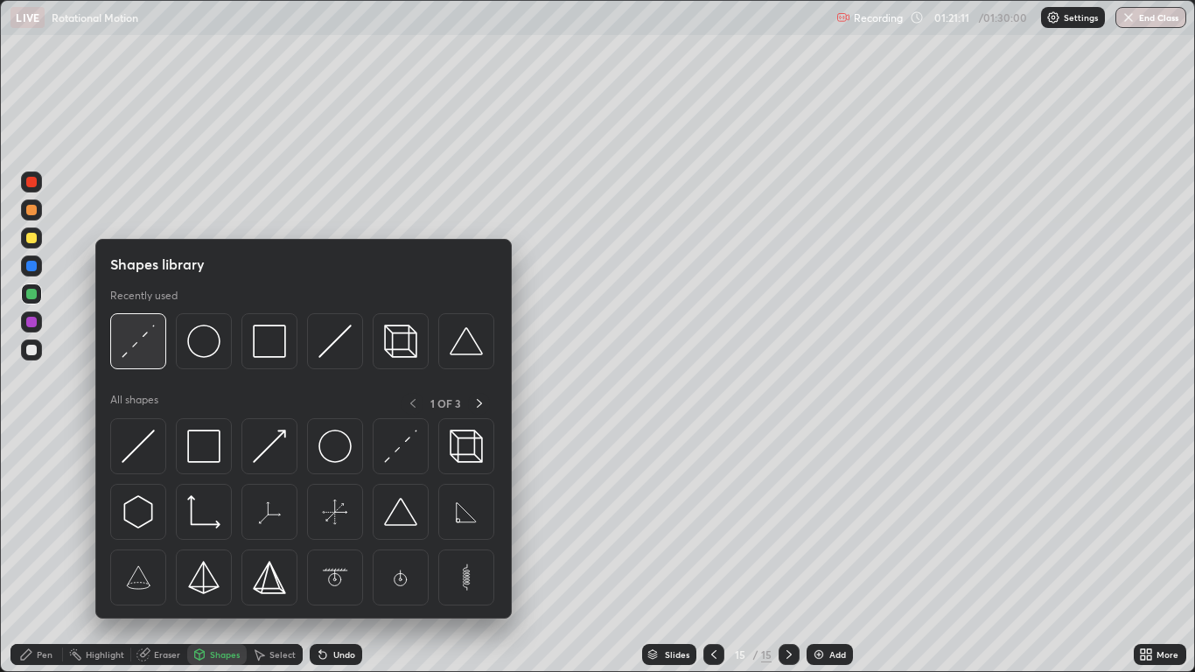
click at [144, 340] on img at bounding box center [138, 341] width 33 height 33
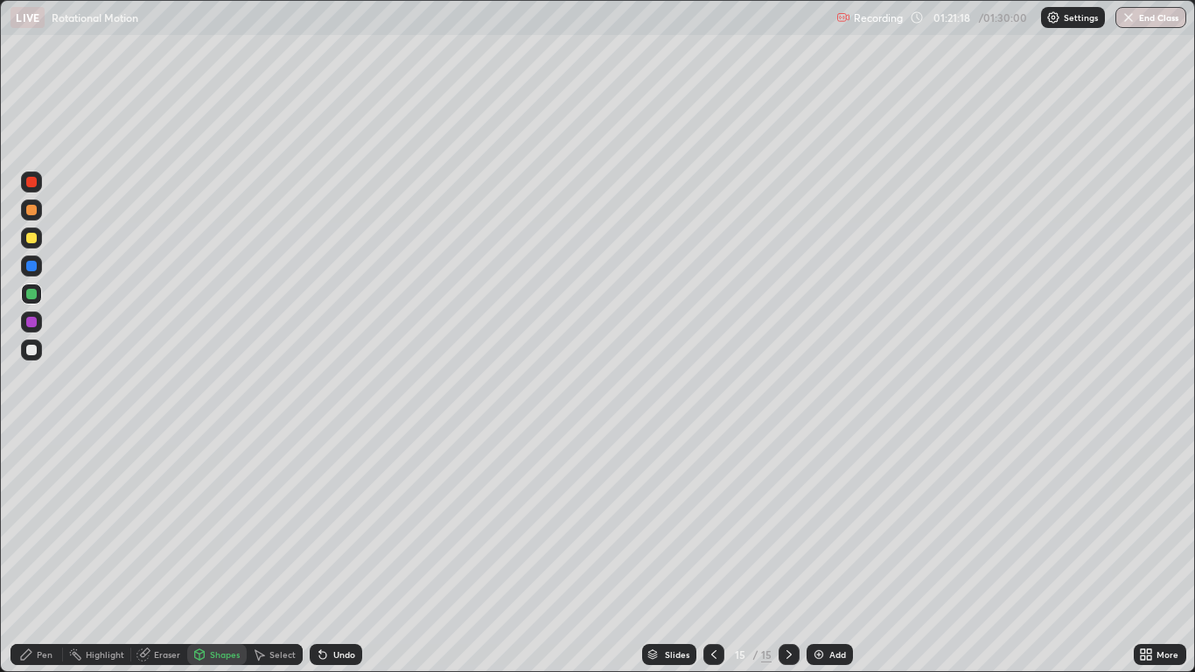
click at [31, 293] on div at bounding box center [31, 294] width 10 height 10
click at [30, 352] on div at bounding box center [31, 350] width 10 height 10
click at [36, 553] on div "Pen" at bounding box center [36, 654] width 52 height 21
click at [28, 350] on div at bounding box center [31, 350] width 10 height 10
click at [28, 241] on div at bounding box center [31, 238] width 10 height 10
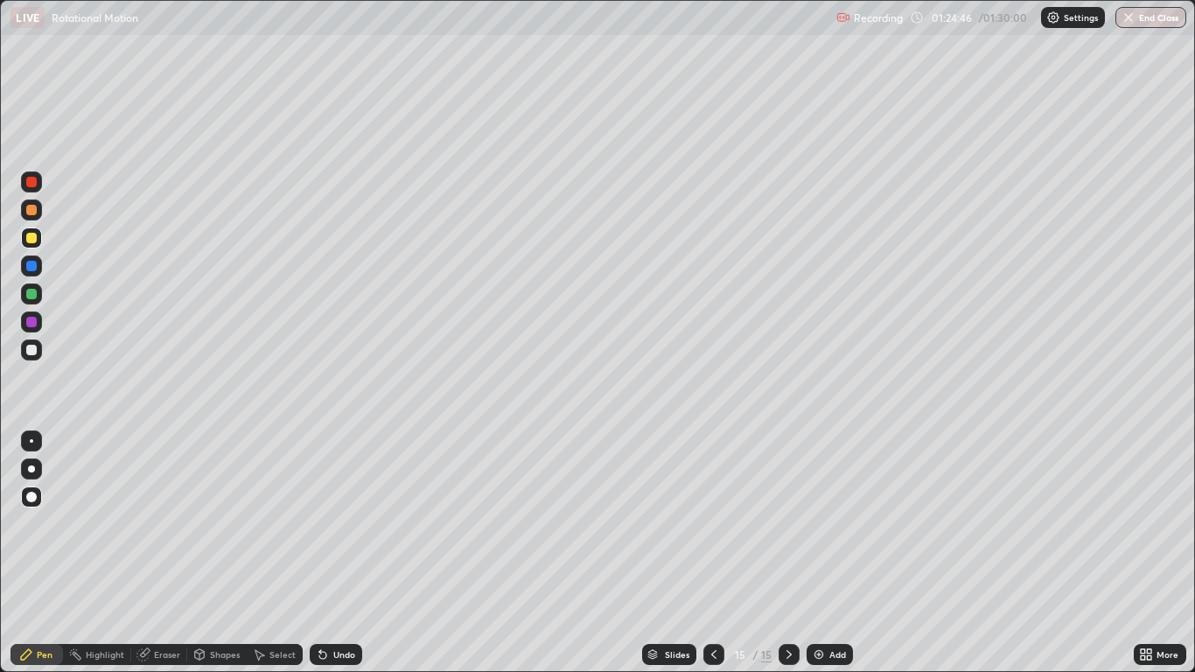
click at [34, 351] on div at bounding box center [31, 350] width 10 height 10
click at [788, 553] on icon at bounding box center [789, 654] width 14 height 14
click at [786, 553] on icon at bounding box center [789, 654] width 14 height 14
click at [818, 553] on img at bounding box center [819, 654] width 14 height 14
click at [210, 553] on div "Shapes" at bounding box center [225, 654] width 30 height 9
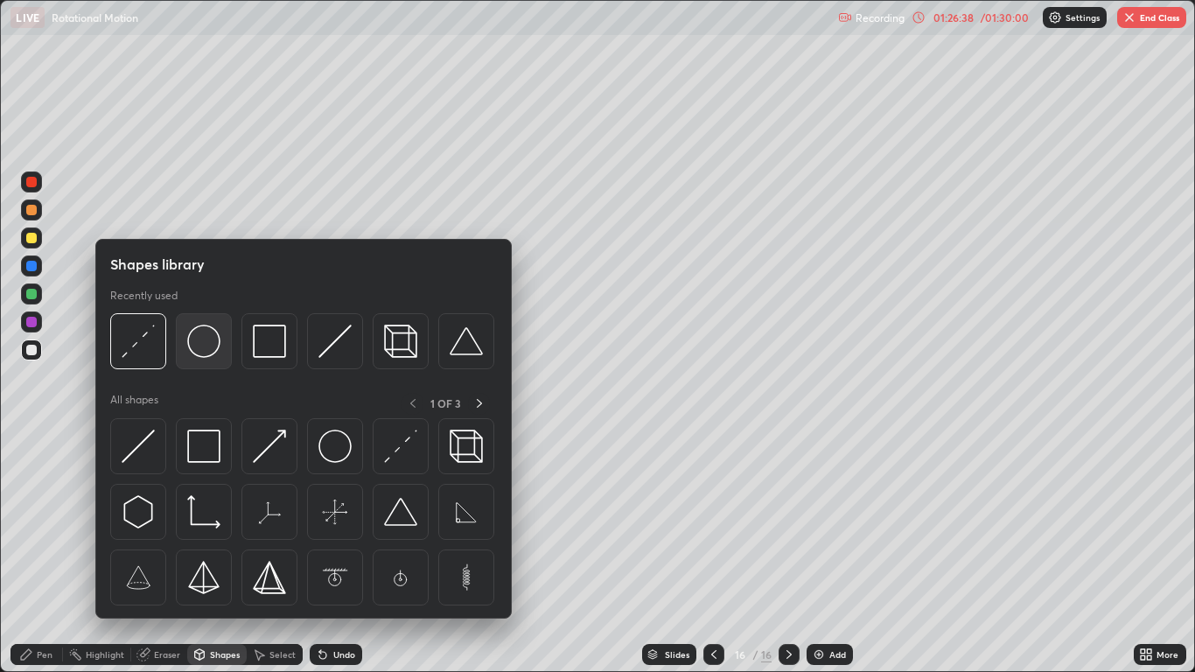
click at [207, 350] on img at bounding box center [203, 341] width 33 height 33
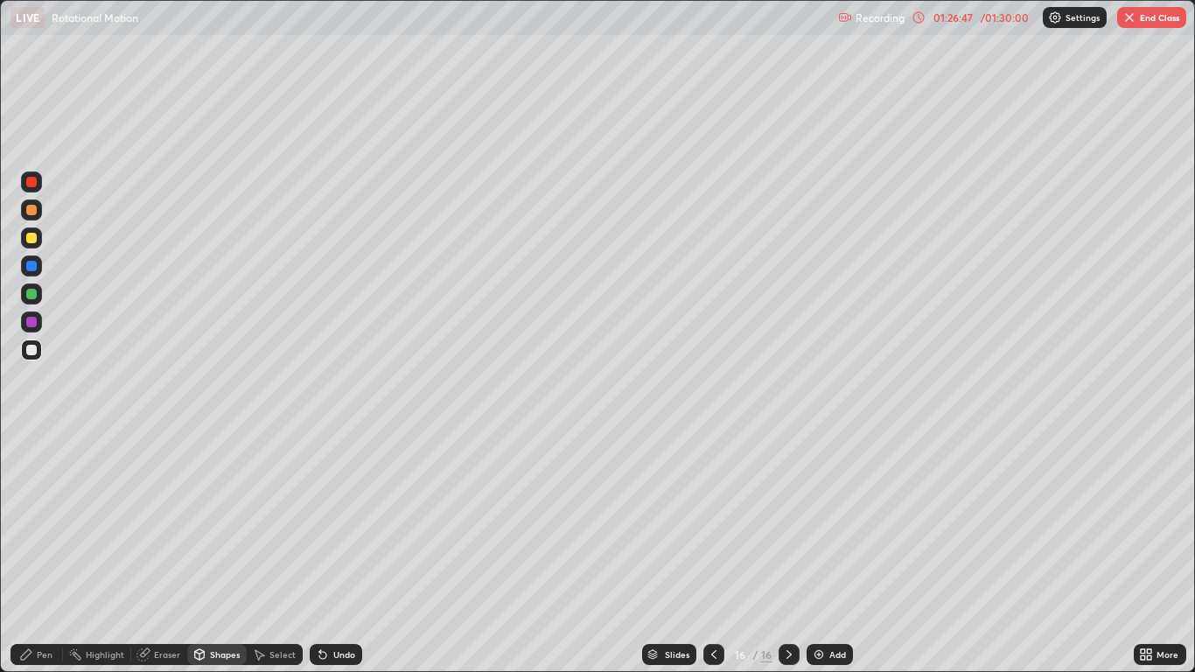
click at [338, 553] on div "Undo" at bounding box center [344, 654] width 22 height 9
click at [335, 553] on div "Undo" at bounding box center [344, 654] width 22 height 9
click at [339, 553] on div "Undo" at bounding box center [344, 654] width 22 height 9
click at [333, 553] on div "Undo" at bounding box center [344, 654] width 22 height 9
click at [206, 553] on div "Shapes" at bounding box center [216, 654] width 59 height 21
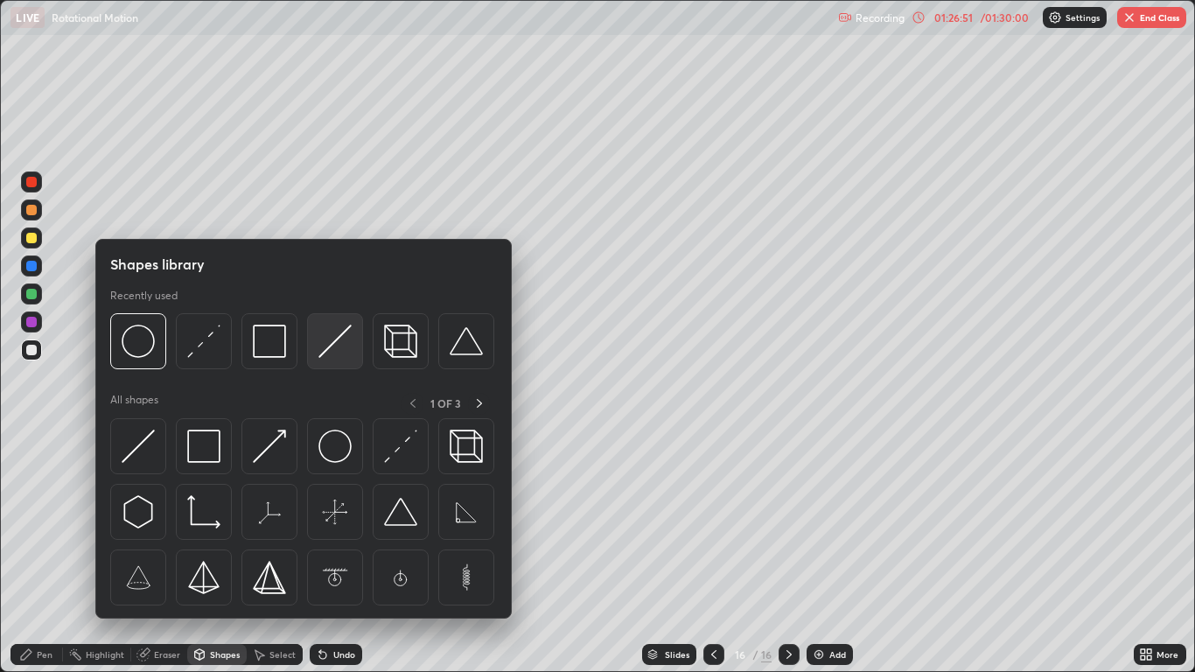
click at [327, 348] on img at bounding box center [334, 341] width 33 height 33
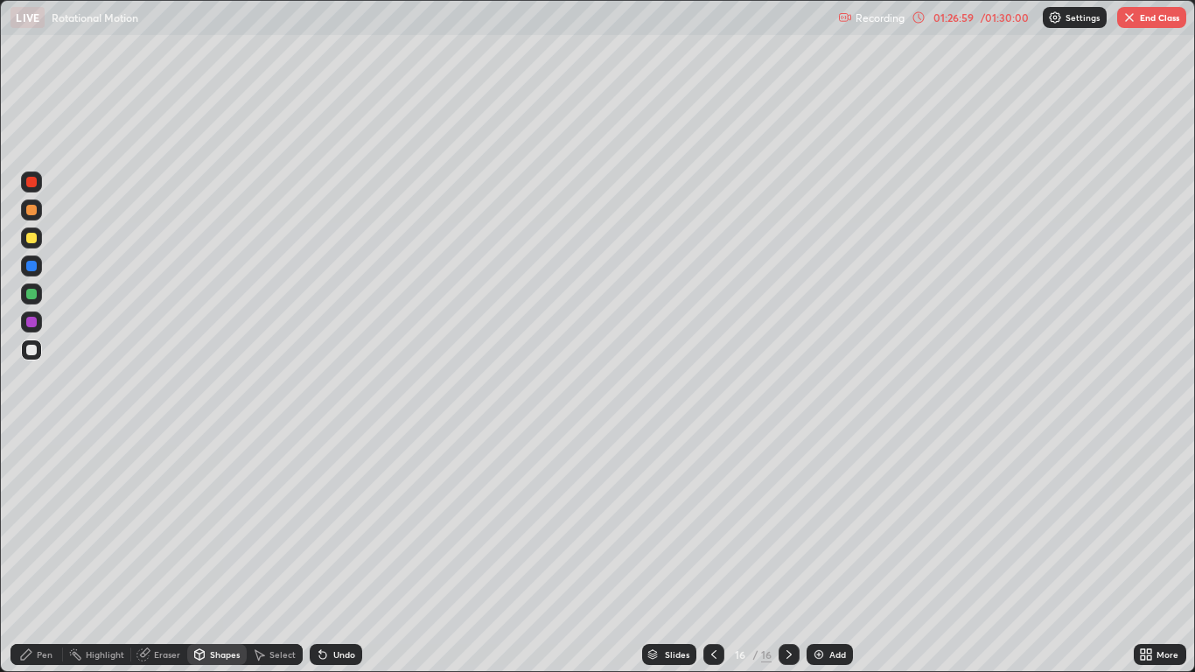
click at [29, 553] on icon at bounding box center [26, 654] width 10 height 10
click at [33, 320] on div at bounding box center [31, 322] width 10 height 10
click at [29, 287] on div at bounding box center [31, 293] width 21 height 21
click at [217, 553] on div "Shapes" at bounding box center [225, 654] width 30 height 9
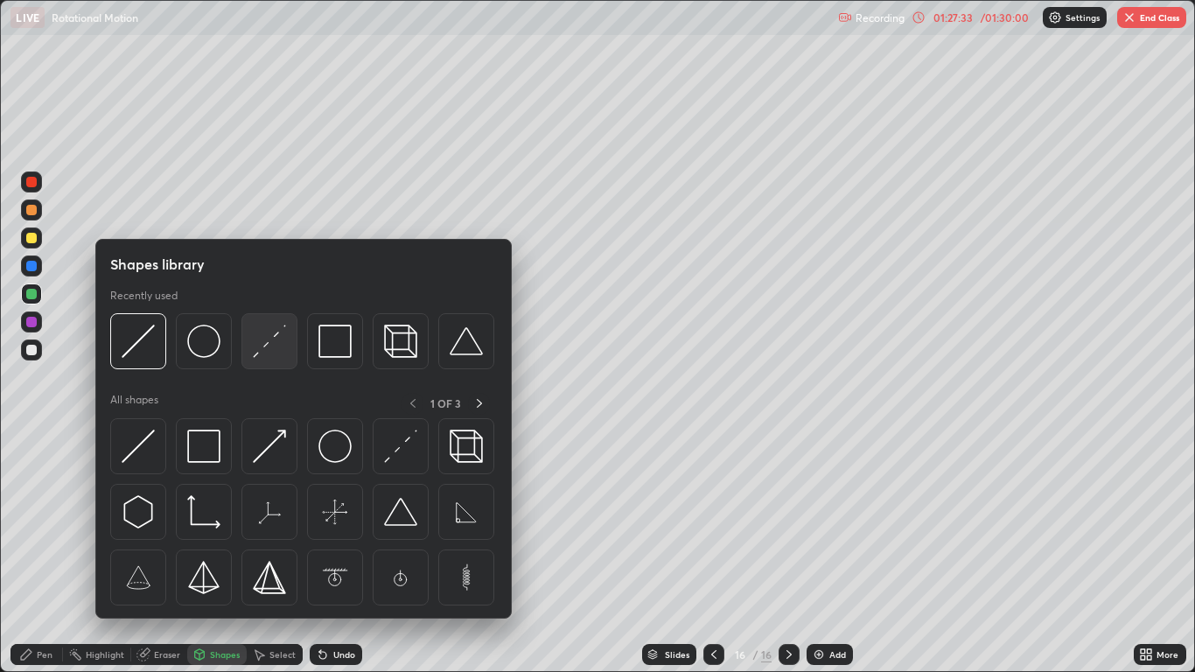
click at [273, 346] on img at bounding box center [269, 341] width 33 height 33
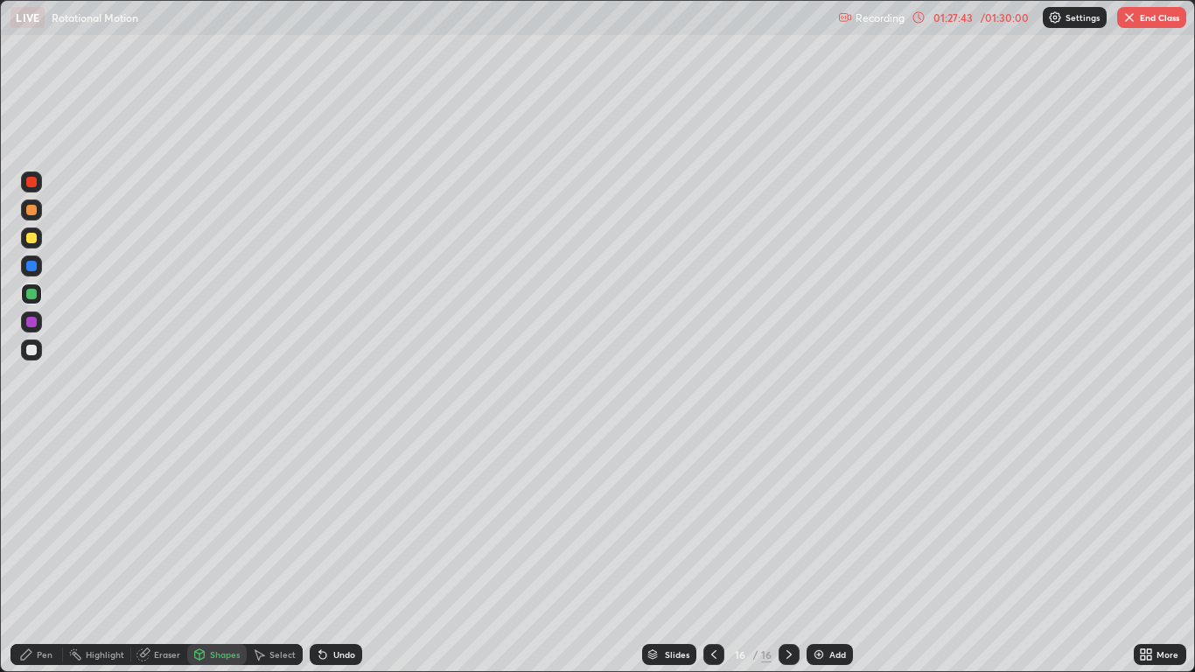
click at [36, 553] on div "Pen" at bounding box center [36, 654] width 52 height 21
click at [779, 553] on div at bounding box center [789, 654] width 21 height 21
click at [780, 553] on div at bounding box center [789, 654] width 21 height 21
click at [815, 553] on img at bounding box center [819, 654] width 14 height 14
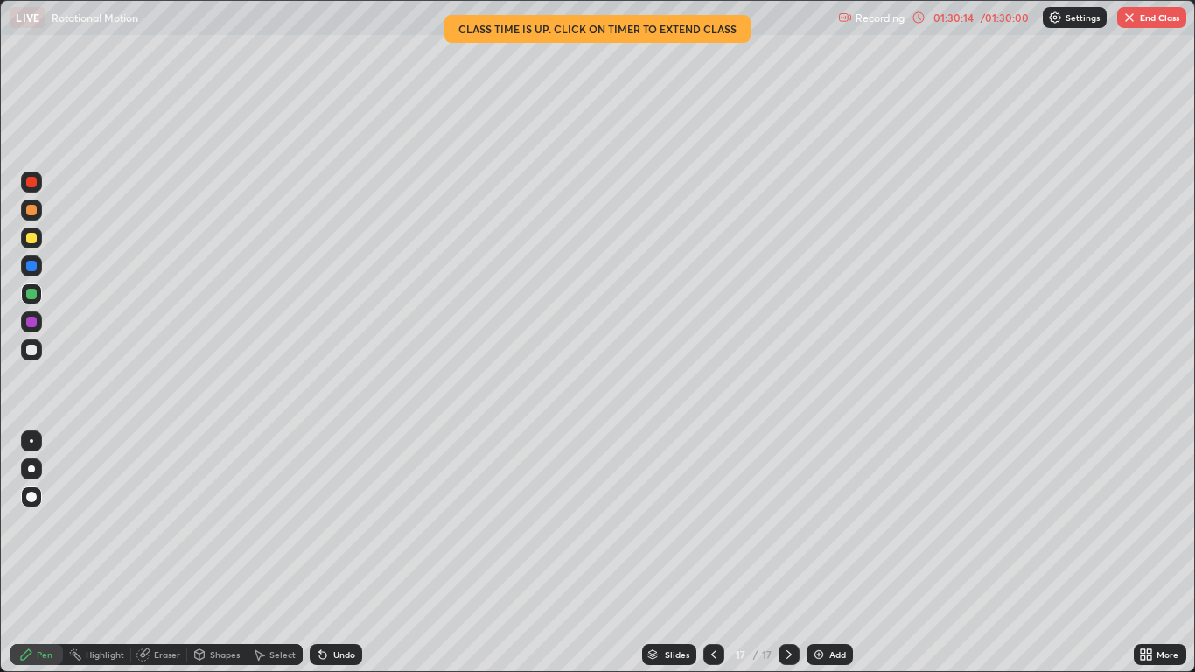
click at [1129, 20] on img "button" at bounding box center [1129, 17] width 14 height 14
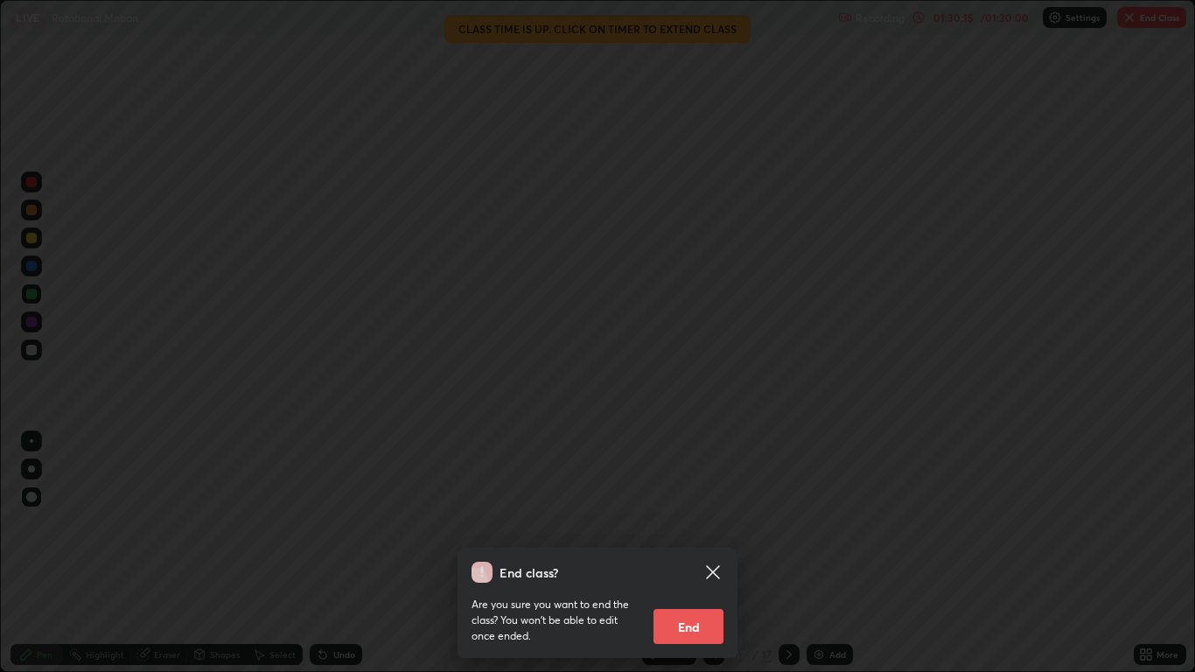
click at [697, 553] on button "End" at bounding box center [688, 626] width 70 height 35
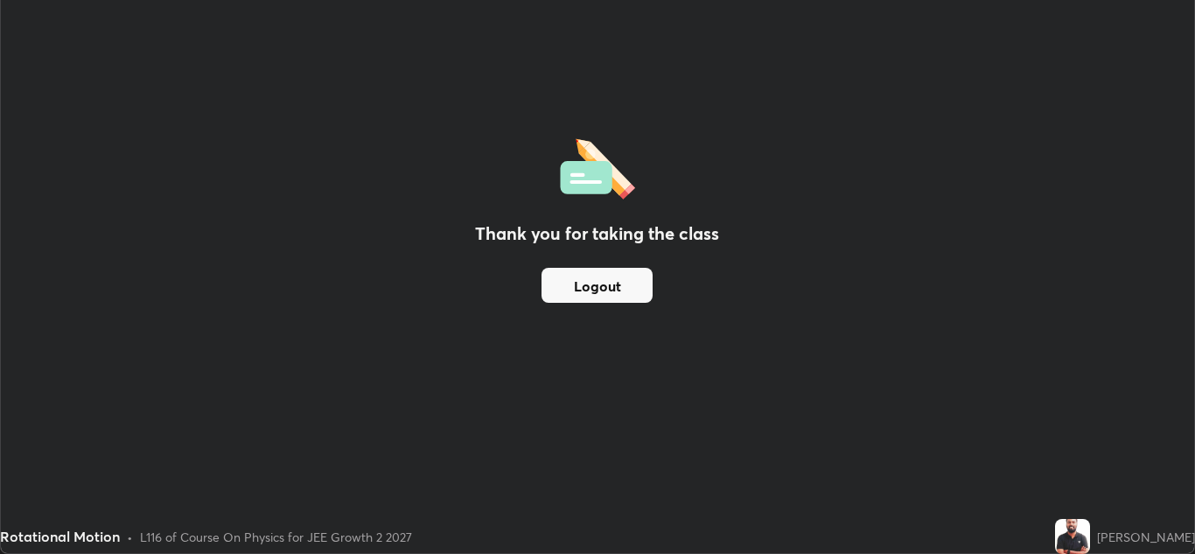
scroll to position [86928, 86287]
